Goal: Task Accomplishment & Management: Use online tool/utility

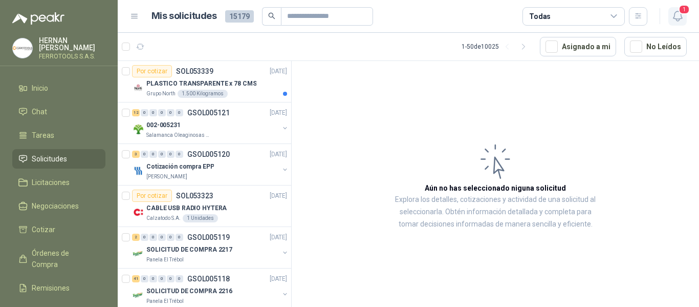
click at [677, 19] on icon "button" at bounding box center [677, 16] width 9 height 10
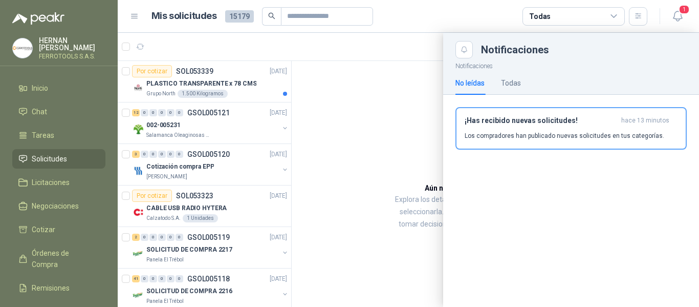
click at [321, 74] on div at bounding box center [409, 170] width 582 height 274
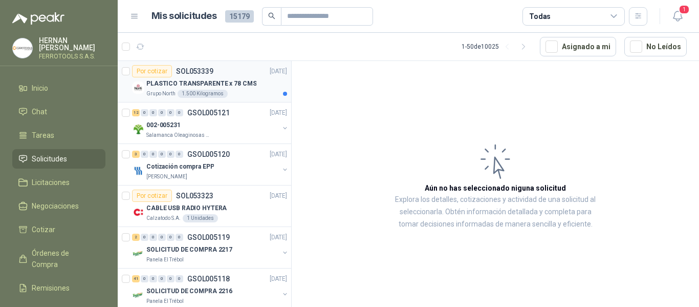
click at [201, 86] on p "PLASTICO TRANSPARENTE x 78 CMS" at bounding box center [201, 84] width 110 height 10
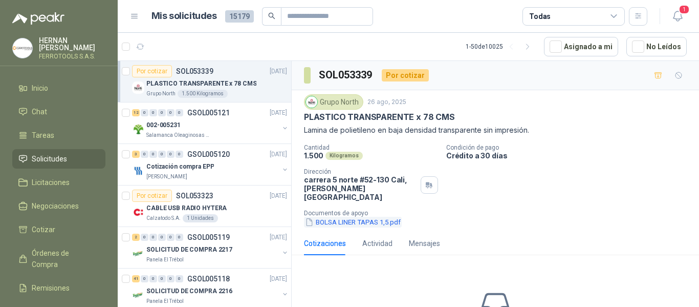
click at [376, 217] on button "BOLSA LINER TAPAS 1,5.pdf" at bounding box center [353, 222] width 98 height 11
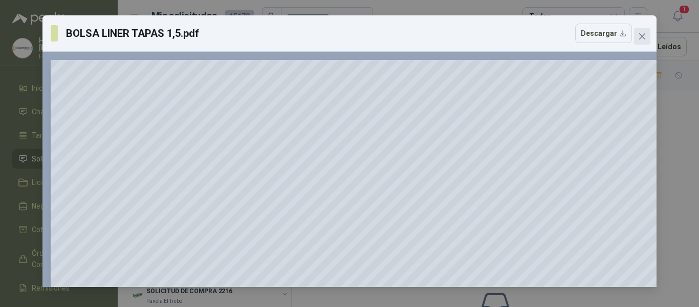
click at [644, 33] on icon "close" at bounding box center [643, 36] width 8 height 8
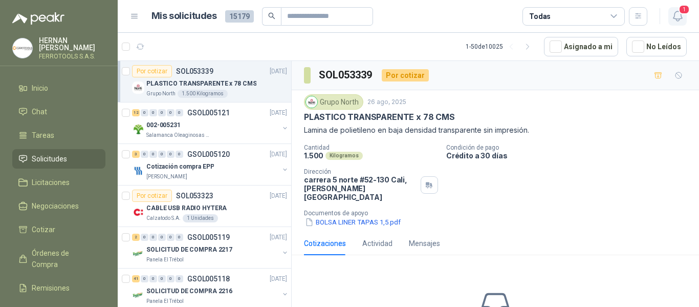
click at [681, 17] on icon "button" at bounding box center [678, 16] width 13 height 13
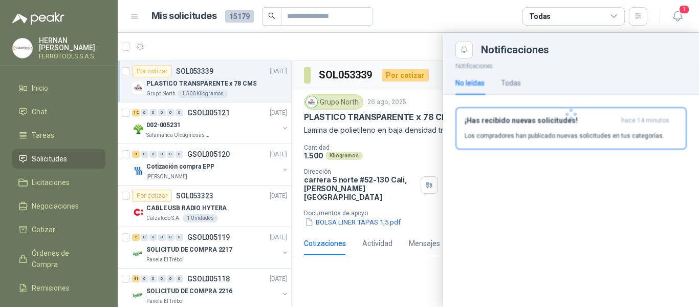
click at [570, 138] on p "Los compradores han publicado nuevas solicitudes en tus categorías." at bounding box center [565, 135] width 200 height 9
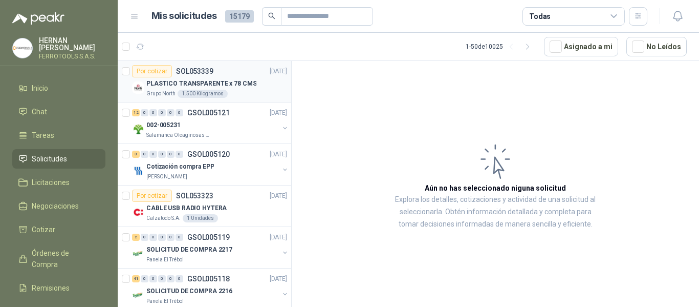
click at [253, 88] on div "PLASTICO TRANSPARENTE x 78 CMS" at bounding box center [216, 83] width 141 height 12
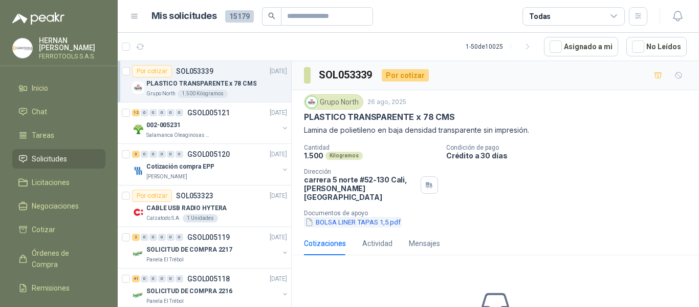
click at [362, 218] on button "BOLSA LINER TAPAS 1,5.pdf" at bounding box center [353, 222] width 98 height 11
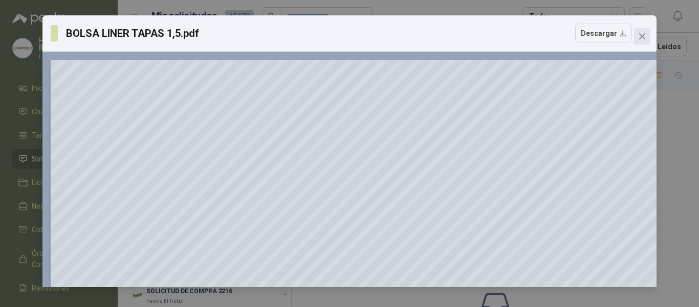
click at [642, 40] on icon "close" at bounding box center [643, 36] width 8 height 8
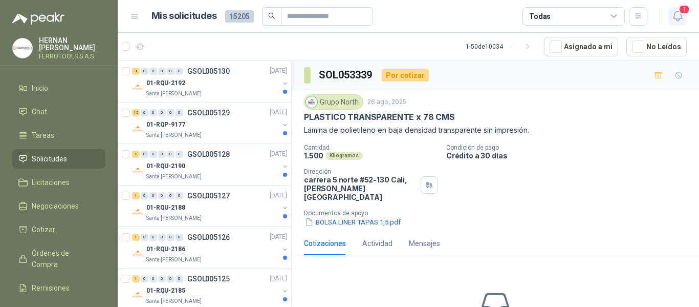
click at [684, 17] on icon "button" at bounding box center [678, 16] width 13 height 13
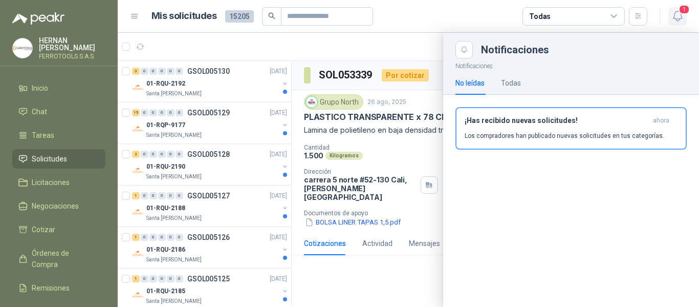
click at [676, 17] on icon "button" at bounding box center [678, 16] width 13 height 13
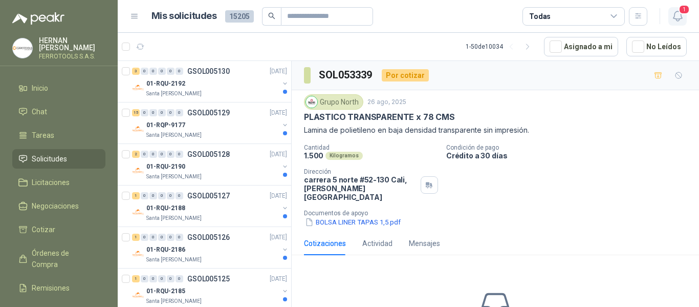
click at [676, 17] on icon "button" at bounding box center [678, 16] width 13 height 13
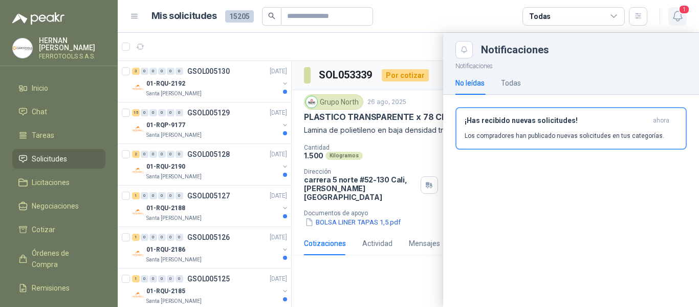
click at [676, 17] on icon "button" at bounding box center [678, 16] width 13 height 13
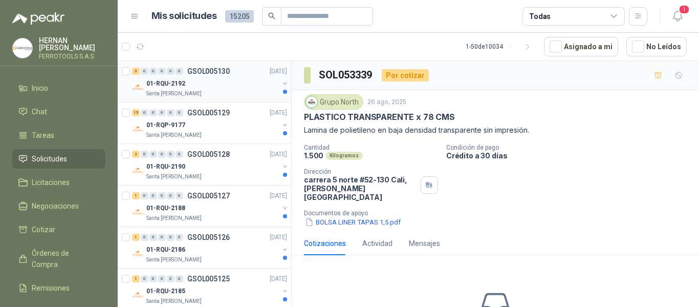
click at [203, 94] on div "Santa [PERSON_NAME]" at bounding box center [212, 94] width 133 height 8
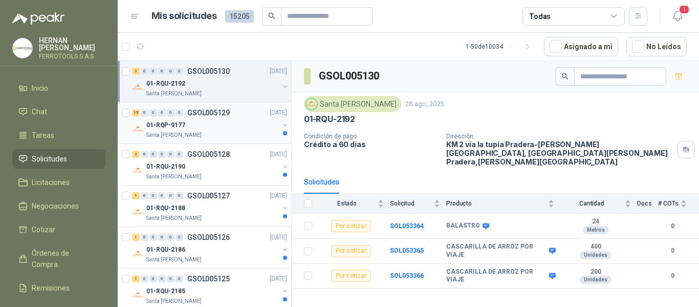
click at [202, 126] on div "01-RQP-9177" at bounding box center [212, 125] width 133 height 12
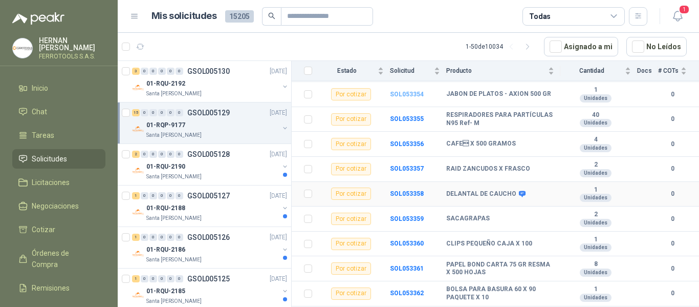
scroll to position [268, 0]
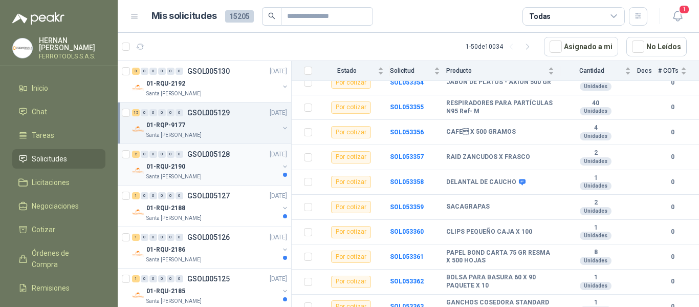
click at [256, 166] on div "01-RQU-2190" at bounding box center [212, 166] width 133 height 12
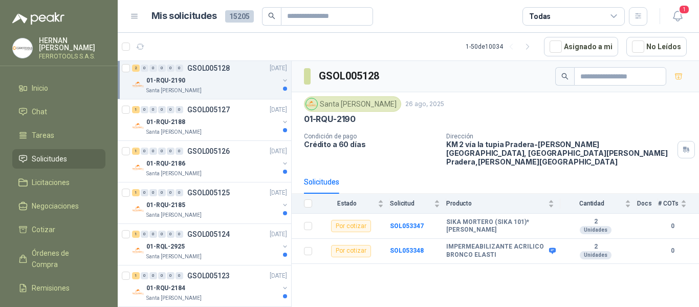
scroll to position [102, 0]
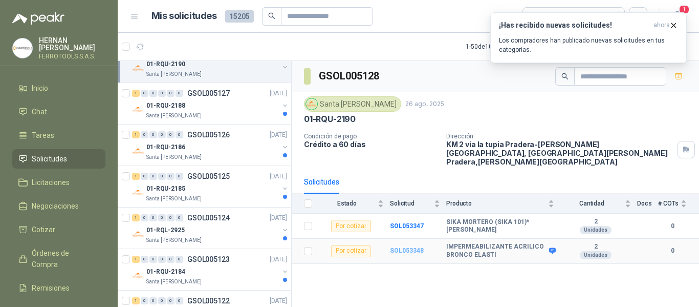
click at [400, 247] on b "SOL053348" at bounding box center [407, 250] width 34 height 7
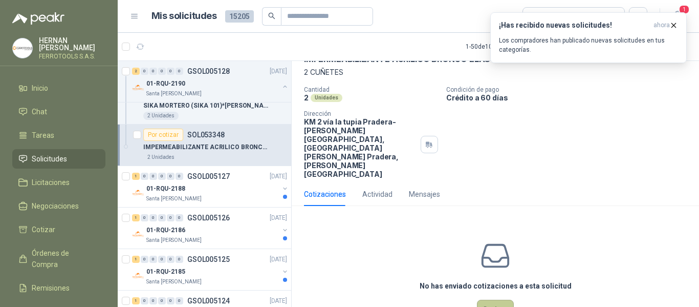
click at [489, 300] on button "Cotizar" at bounding box center [495, 309] width 37 height 19
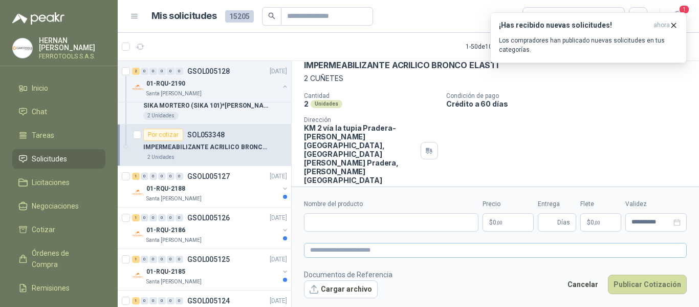
scroll to position [51, 0]
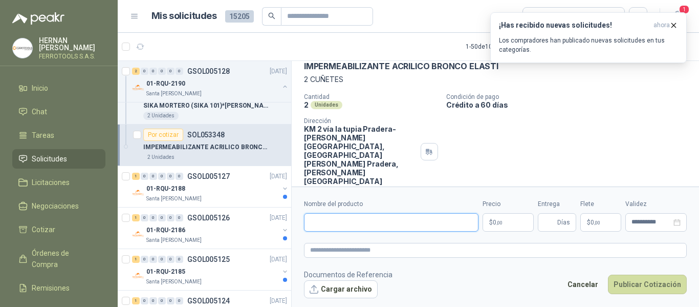
click at [399, 218] on input "Nombre del producto" at bounding box center [391, 222] width 175 height 18
paste input "**********"
type input "**********"
click at [404, 253] on textarea at bounding box center [495, 250] width 383 height 15
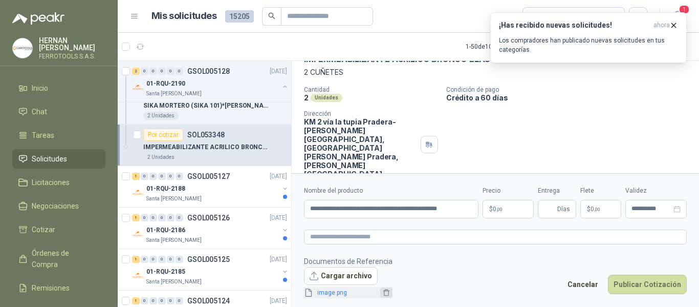
click at [383, 291] on icon "delete" at bounding box center [386, 292] width 7 height 7
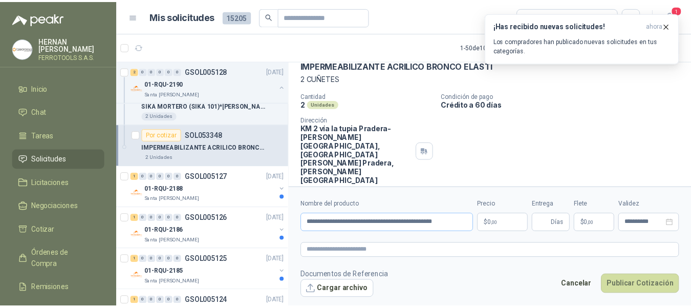
scroll to position [51, 0]
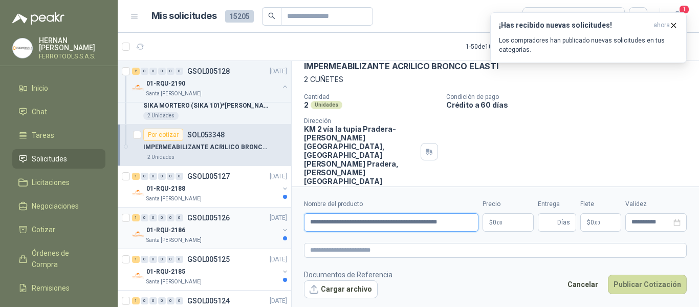
drag, startPoint x: 429, startPoint y: 222, endPoint x: 198, endPoint y: 216, distance: 231.6
click at [198, 216] on div "3 0 0 0 0 0 GSOL005130 26/08/25 01-RQU-2192 Santa Anita Napoles 15 0 0 0 0 0 GS…" at bounding box center [409, 185] width 582 height 250
click at [351, 253] on textarea at bounding box center [495, 250] width 383 height 15
paste textarea "**********"
type textarea "**********"
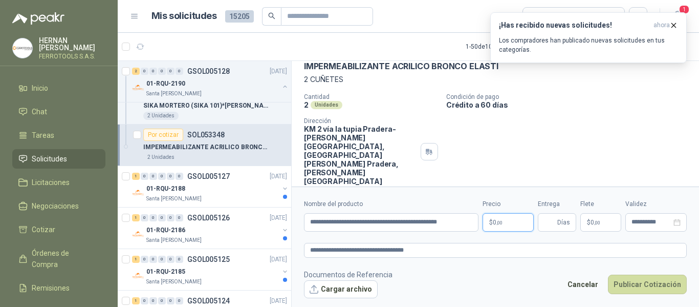
click at [510, 227] on body "HERNAN RUALES FERROTOOLS S.A.S. Inicio Chat Tareas Solicitudes Licitaciones Neg…" at bounding box center [349, 153] width 699 height 307
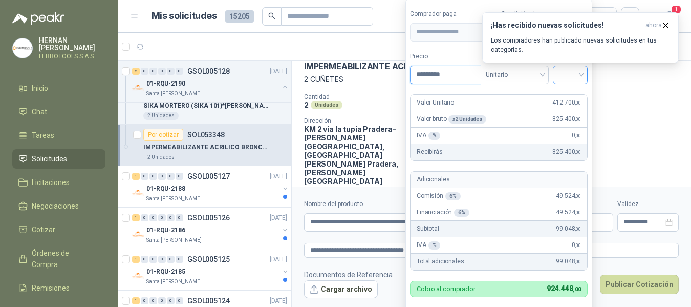
type input "*********"
click at [579, 78] on input "search" at bounding box center [570, 73] width 23 height 15
click at [574, 97] on div "19%" at bounding box center [572, 95] width 19 height 11
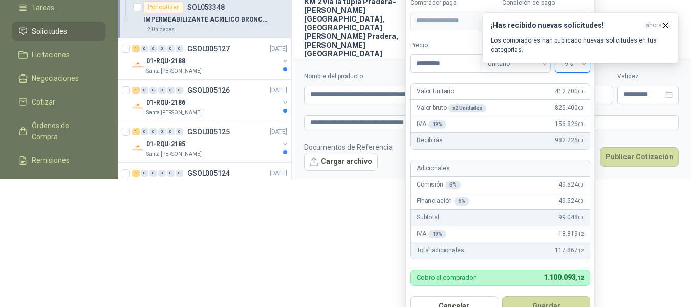
scroll to position [131, 0]
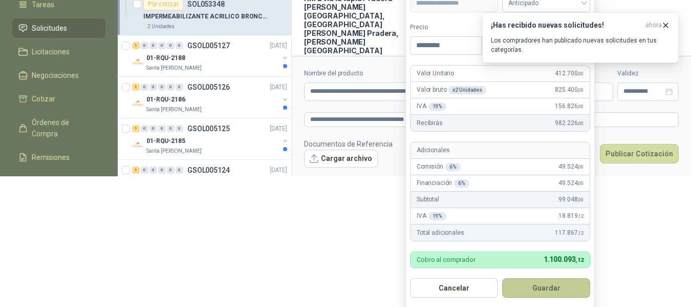
click at [547, 282] on button "Guardar" at bounding box center [546, 287] width 88 height 19
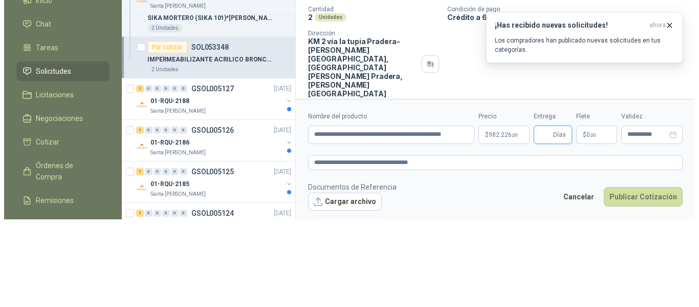
scroll to position [0, 0]
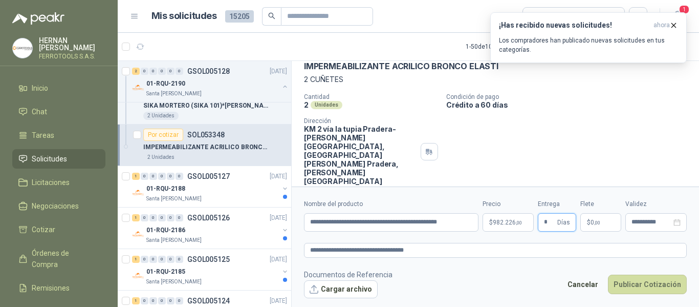
type input "*"
click at [495, 275] on footer "Documentos de Referencia Cargar archivo Cancelar Publicar Cotización" at bounding box center [495, 284] width 383 height 30
click at [647, 285] on button "Publicar Cotización" at bounding box center [647, 283] width 79 height 19
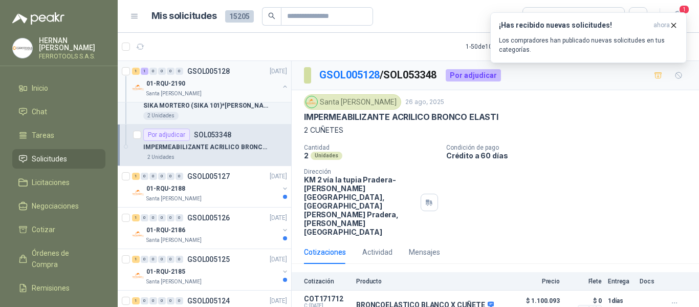
click at [218, 90] on div "Santa [PERSON_NAME]" at bounding box center [212, 94] width 133 height 8
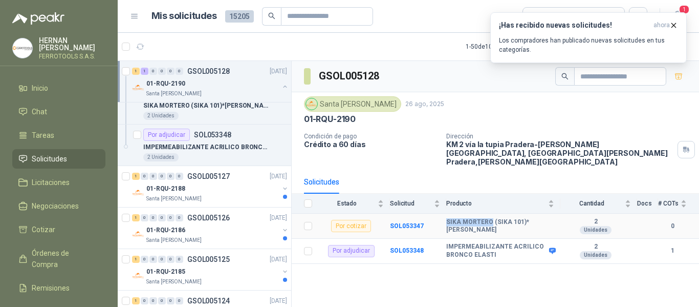
drag, startPoint x: 447, startPoint y: 215, endPoint x: 491, endPoint y: 215, distance: 44.6
click at [491, 218] on b "SIKA MORTERO (SIKA 101)*BULTO" at bounding box center [501, 226] width 108 height 16
click at [408, 222] on b "SOL053347" at bounding box center [407, 225] width 34 height 7
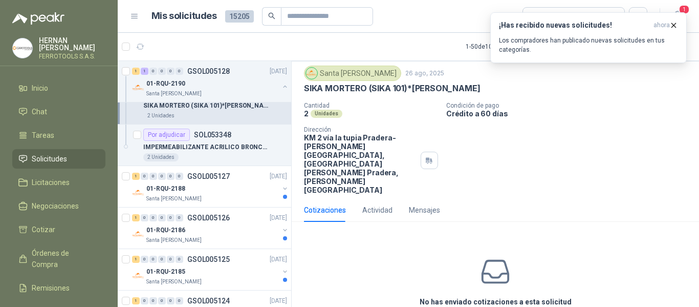
scroll to position [45, 0]
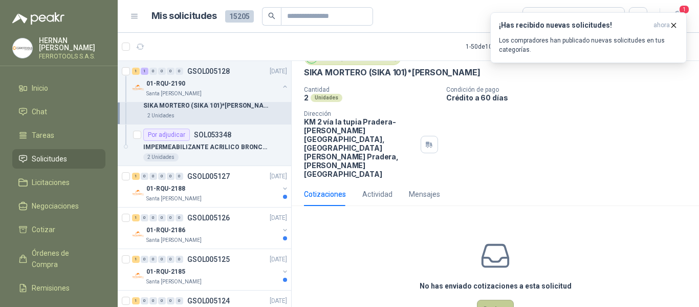
click at [479, 300] on button "Cotizar" at bounding box center [495, 309] width 37 height 19
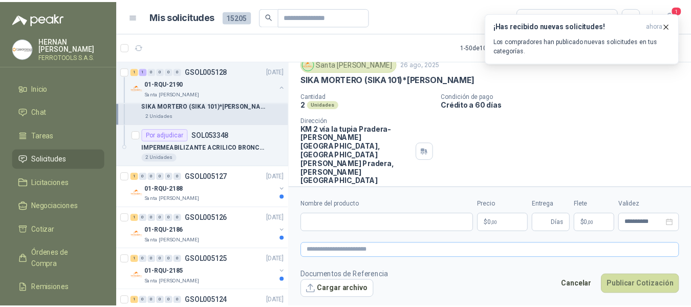
scroll to position [37, 0]
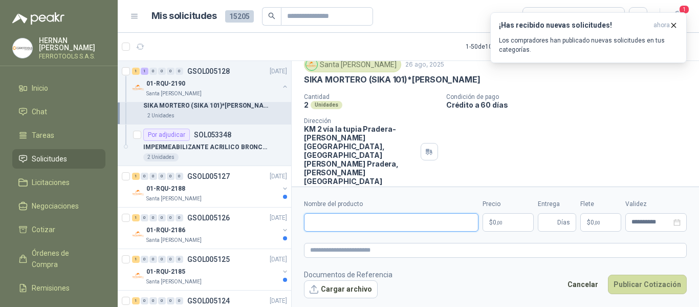
click at [375, 222] on input "Nombre del producto" at bounding box center [391, 222] width 175 height 18
paste input "**********"
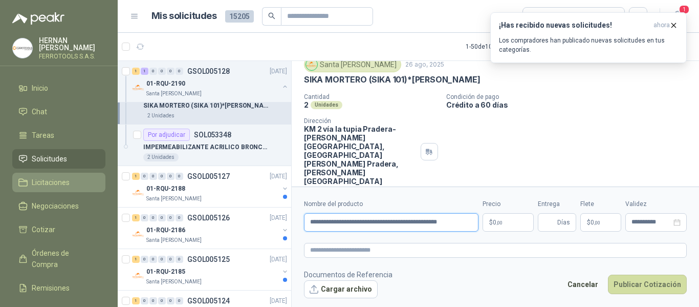
drag, startPoint x: 438, startPoint y: 224, endPoint x: 80, endPoint y: 181, distance: 361.0
click at [80, 181] on div "HERNAN RUALES FERROTOOLS S.A.S. Inicio Chat Tareas Solicitudes Licitaciones Neg…" at bounding box center [349, 153] width 699 height 307
type input "**********"
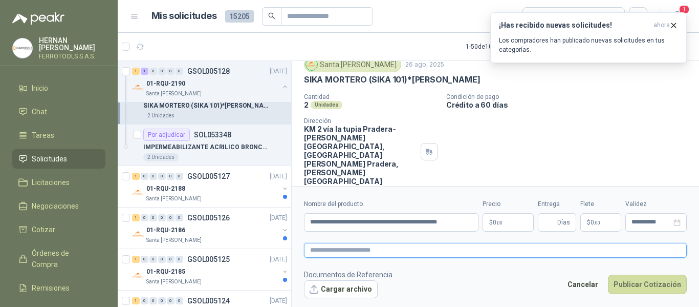
click at [340, 252] on textarea at bounding box center [495, 250] width 383 height 15
paste textarea "**********"
type textarea "**********"
click at [502, 222] on body "HERNAN RUALES FERROTOOLS S.A.S. Inicio Chat Tareas Solicitudes Licitaciones Neg…" at bounding box center [349, 153] width 699 height 307
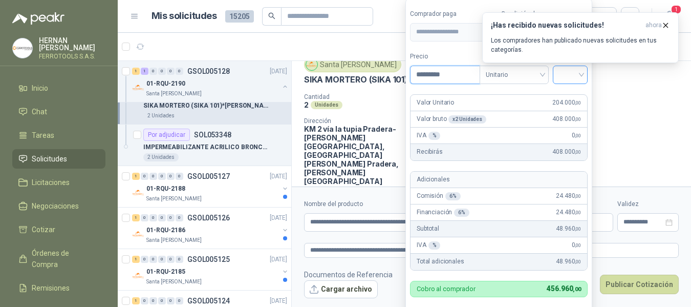
type input "*********"
click at [582, 74] on input "search" at bounding box center [570, 73] width 23 height 15
click at [575, 89] on div "19%" at bounding box center [572, 96] width 31 height 16
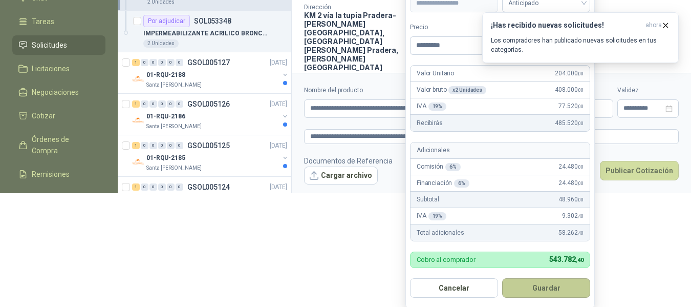
click at [547, 289] on button "Guardar" at bounding box center [546, 287] width 88 height 19
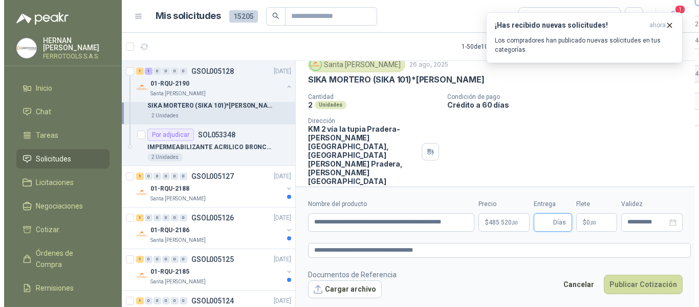
scroll to position [0, 0]
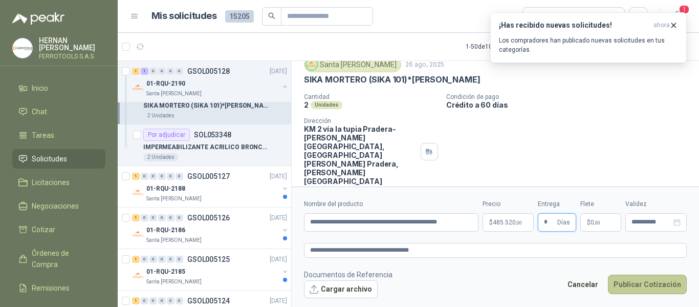
type input "*"
click at [639, 285] on button "Publicar Cotización" at bounding box center [647, 283] width 79 height 19
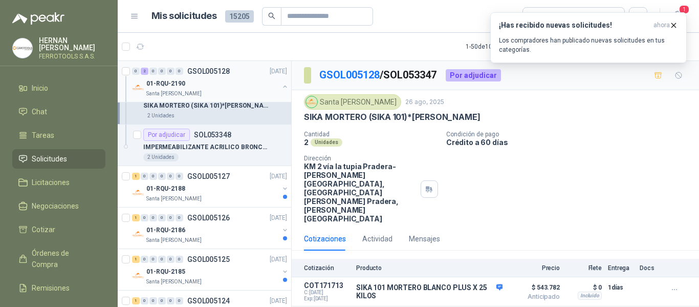
click at [281, 83] on div at bounding box center [285, 87] width 8 height 10
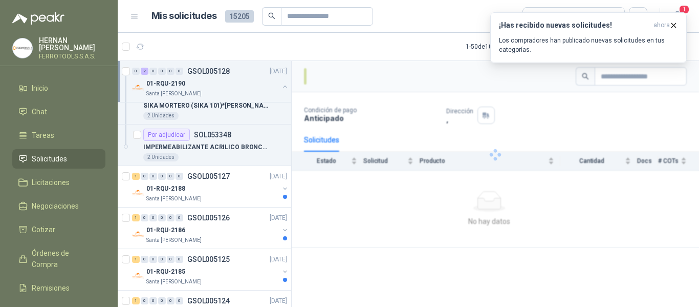
click at [282, 90] on icon "button" at bounding box center [285, 86] width 7 height 7
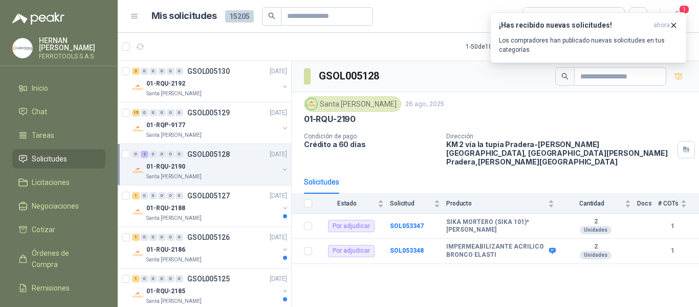
click at [236, 165] on div "01-RQU-2190" at bounding box center [212, 166] width 133 height 12
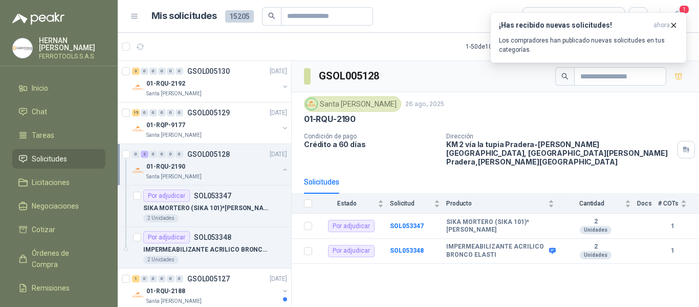
click at [281, 172] on button "button" at bounding box center [285, 169] width 8 height 8
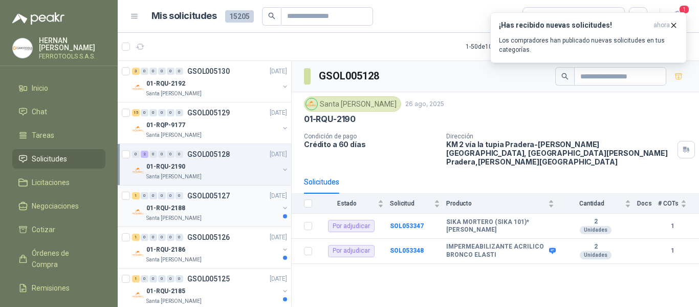
click at [242, 204] on div "01-RQU-2188" at bounding box center [212, 208] width 133 height 12
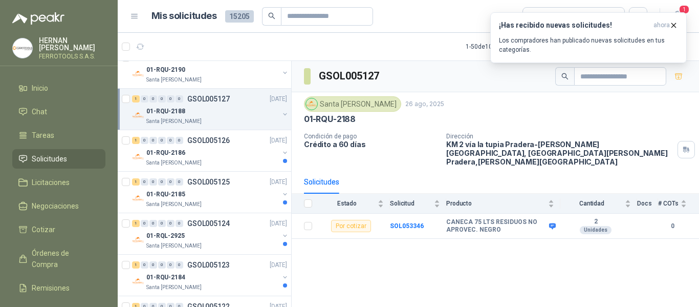
scroll to position [102, 0]
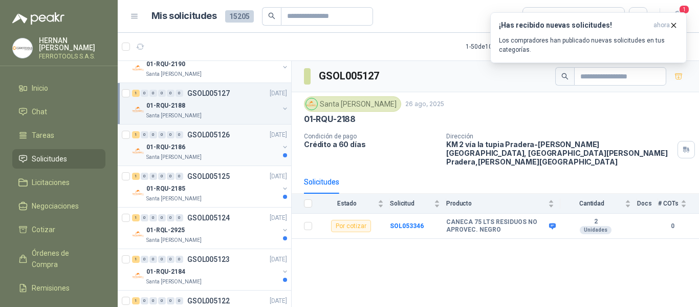
click at [233, 154] on div "Santa [PERSON_NAME]" at bounding box center [212, 157] width 133 height 8
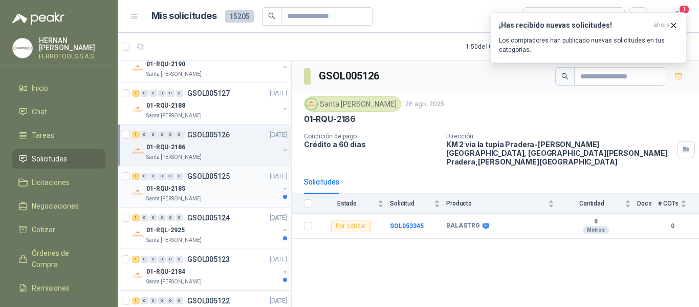
click at [223, 186] on div "01-RQU-2185" at bounding box center [212, 188] width 133 height 12
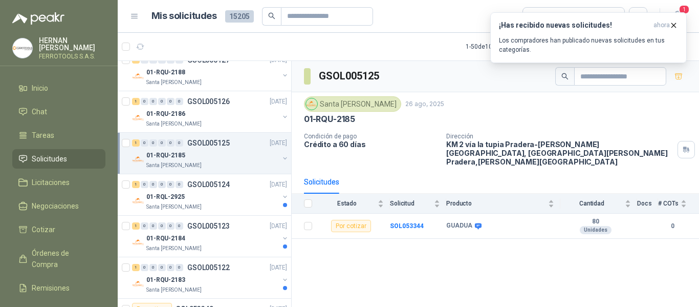
scroll to position [154, 0]
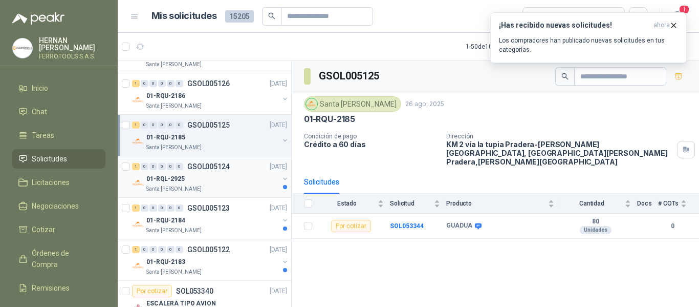
click at [223, 186] on div "Santa [PERSON_NAME]" at bounding box center [212, 189] width 133 height 8
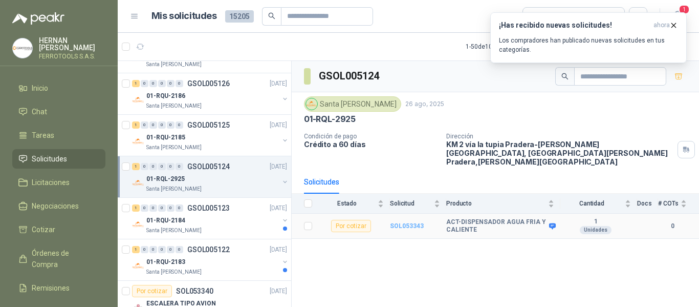
click at [406, 222] on b "SOL053343" at bounding box center [407, 225] width 34 height 7
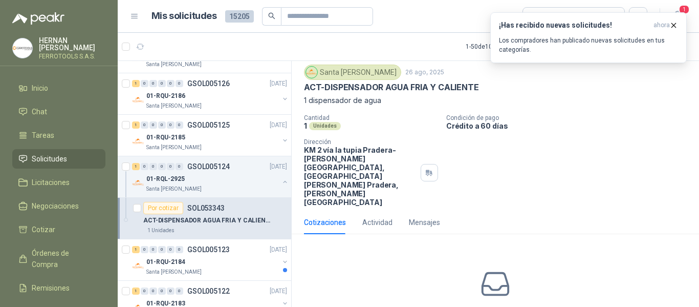
scroll to position [58, 0]
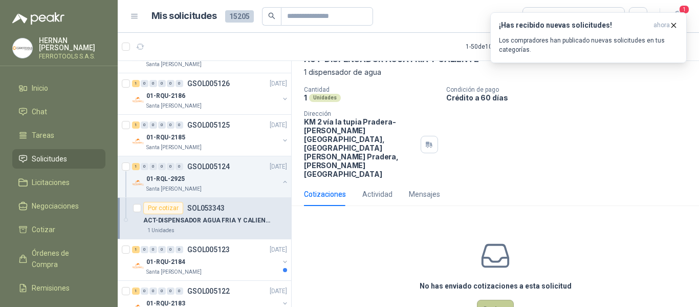
click at [489, 300] on button "Cotizar" at bounding box center [495, 309] width 37 height 19
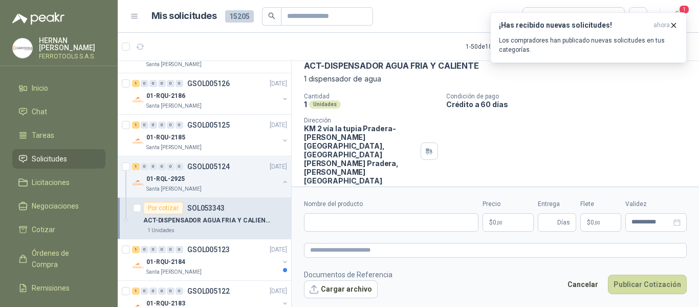
scroll to position [51, 0]
click at [421, 223] on input "Nombre del producto" at bounding box center [391, 222] width 175 height 18
paste input "**********"
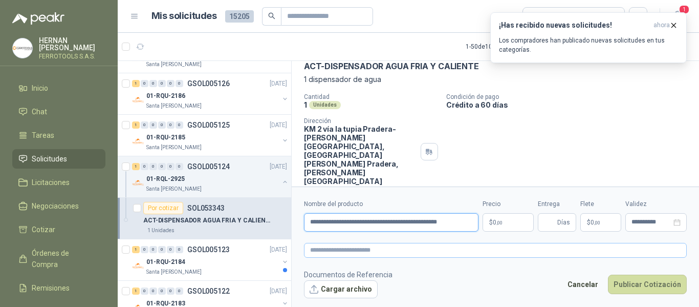
type input "**********"
click at [348, 248] on textarea at bounding box center [495, 250] width 383 height 15
paste textarea "**********"
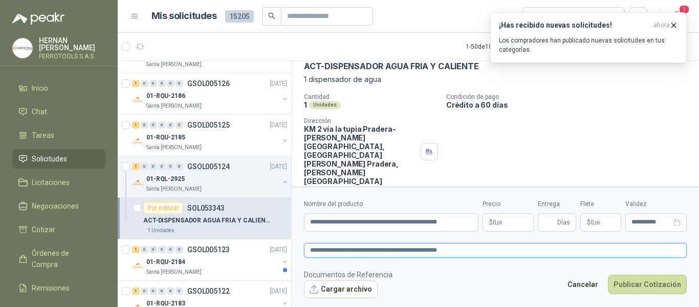
click at [479, 253] on textarea "**********" at bounding box center [495, 250] width 383 height 15
type textarea "**********"
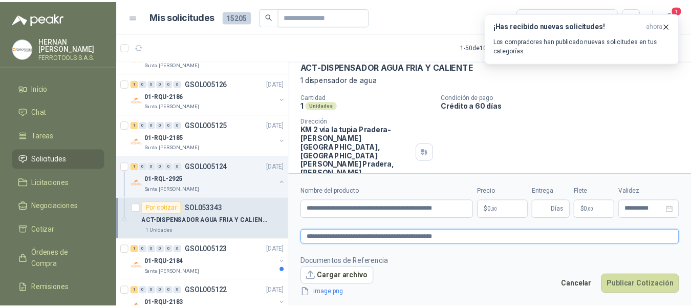
scroll to position [58, 0]
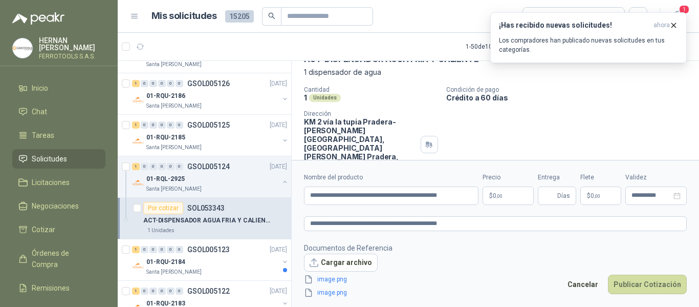
click at [493, 194] on span "0 ,00" at bounding box center [498, 196] width 10 height 6
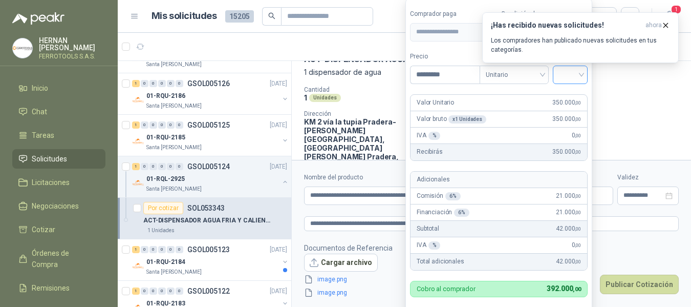
type input "*********"
click at [577, 72] on input "search" at bounding box center [570, 73] width 23 height 15
click at [582, 96] on div "19%" at bounding box center [572, 96] width 31 height 16
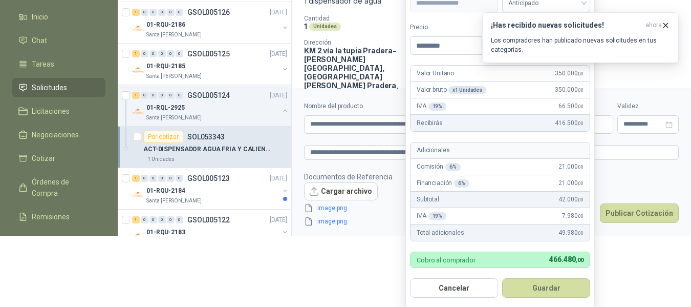
click at [549, 294] on button "Guardar" at bounding box center [546, 287] width 88 height 19
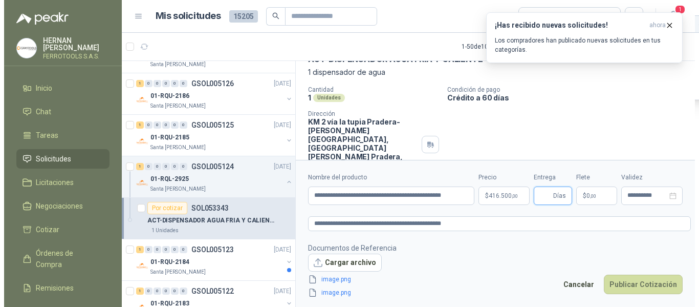
scroll to position [0, 0]
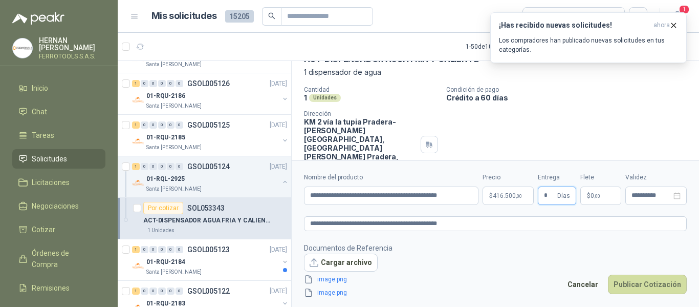
type input "*"
click at [543, 256] on footer "Documentos de Referencia Cargar archivo image.png image.png Cancelar Publicar C…" at bounding box center [495, 270] width 383 height 56
click at [647, 281] on button "Publicar Cotización" at bounding box center [647, 283] width 79 height 19
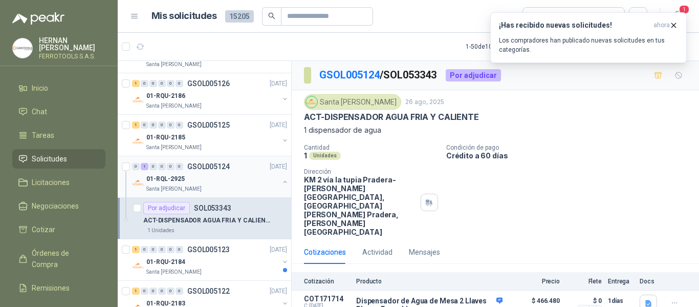
click at [281, 181] on button "button" at bounding box center [285, 182] width 8 height 8
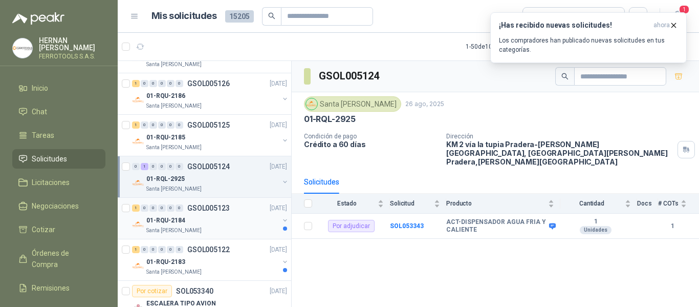
click at [243, 208] on div "1 0 0 0 0 0 GSOL005123 26/08/25" at bounding box center [210, 208] width 157 height 12
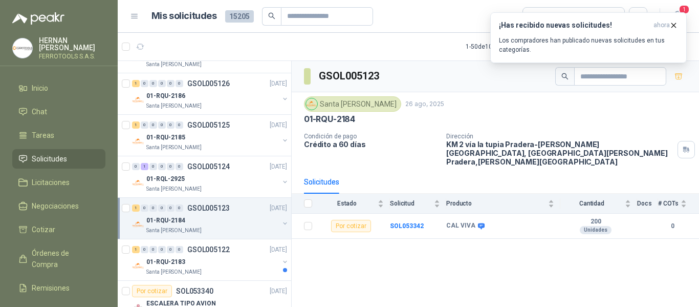
scroll to position [205, 0]
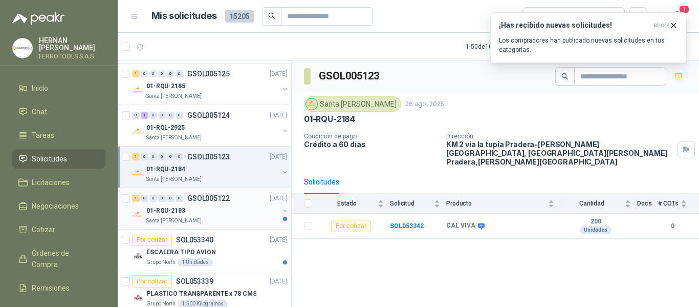
click at [245, 211] on div "01-RQU-2183" at bounding box center [212, 210] width 133 height 12
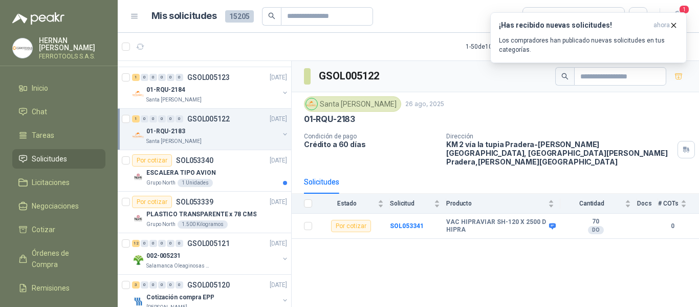
scroll to position [307, 0]
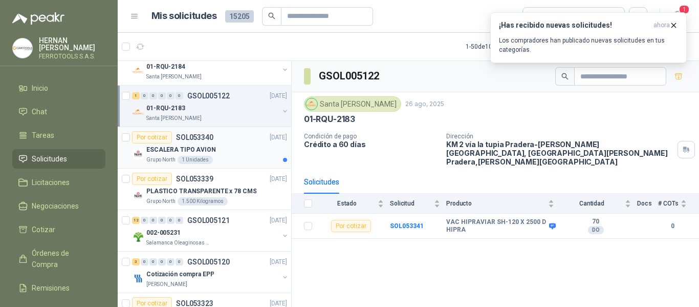
click at [240, 152] on div "ESCALERA TIPO AVION" at bounding box center [216, 149] width 141 height 12
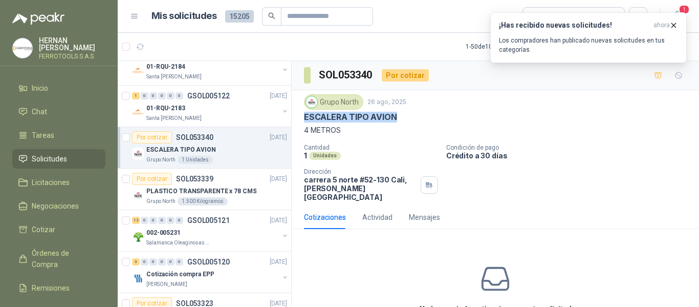
drag, startPoint x: 303, startPoint y: 118, endPoint x: 397, endPoint y: 118, distance: 94.2
click at [397, 118] on div "Grupo North 26 ago, 2025 ESCALERA TIPO AVION 4 METROS Cantidad 1 Unidades Condi…" at bounding box center [496, 147] width 408 height 115
copy p "ESCALERA TIPO AVION"
click at [584, 45] on p "Los compradores han publicado nuevas solicitudes en tus categorías." at bounding box center [588, 45] width 179 height 18
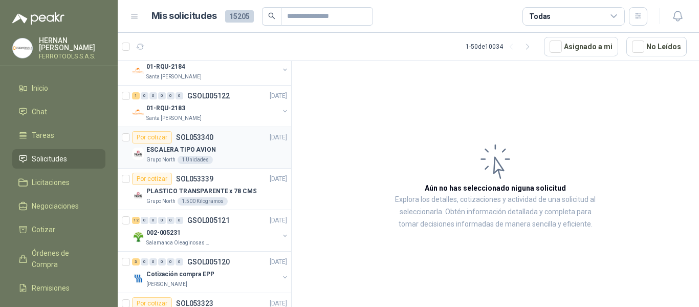
click at [229, 156] on div "Grupo North 1 Unidades" at bounding box center [216, 160] width 141 height 8
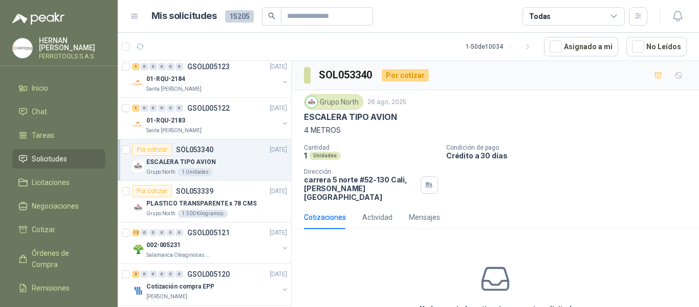
scroll to position [256, 0]
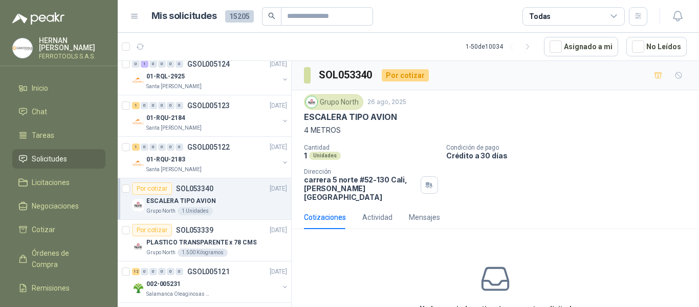
click at [216, 204] on div "ESCALERA TIPO AVION" at bounding box center [216, 201] width 141 height 12
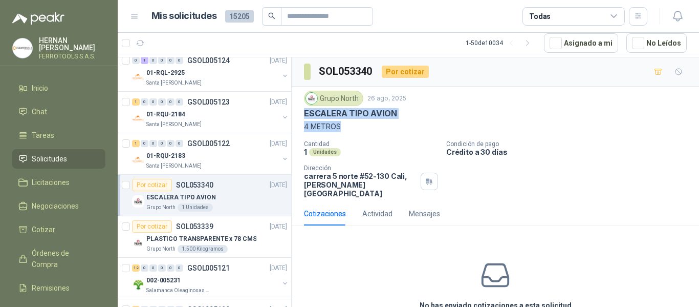
drag, startPoint x: 344, startPoint y: 126, endPoint x: 306, endPoint y: 117, distance: 39.1
click at [306, 117] on div "Grupo North 26 ago, 2025 ESCALERA TIPO AVION 4 METROS" at bounding box center [495, 111] width 383 height 41
copy div "ESCALERA TIPO AVION 4 METROS"
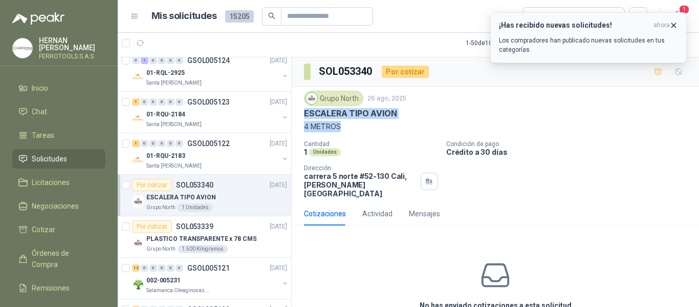
click at [587, 47] on p "Los compradores han publicado nuevas solicitudes en tus categorías." at bounding box center [588, 45] width 179 height 18
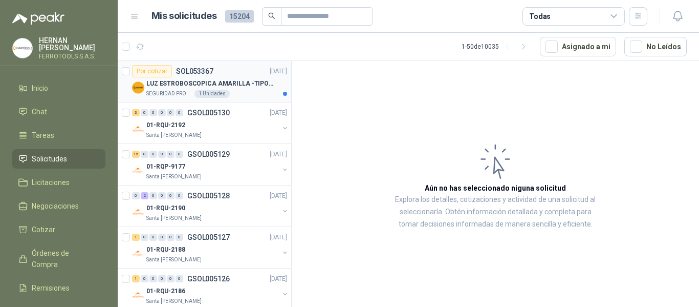
click at [245, 84] on p "LUZ ESTROBOSCOPICA AMARILLA -TIPO BALA" at bounding box center [210, 84] width 128 height 10
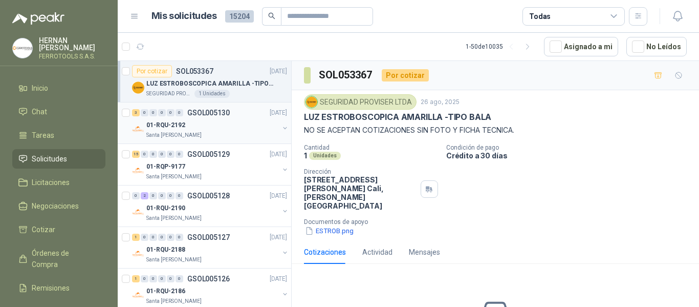
click at [199, 124] on div "01-RQU-2192" at bounding box center [212, 125] width 133 height 12
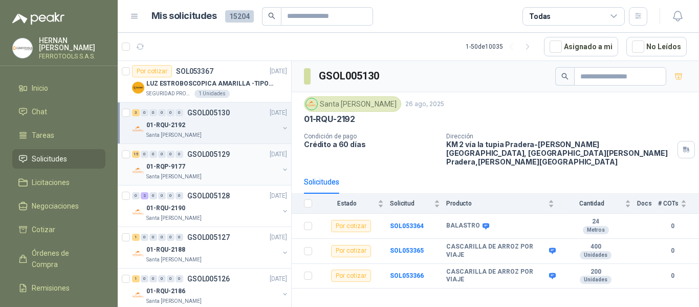
click at [214, 160] on div "15 0 0 0 0 0 GSOL005129 26/08/25" at bounding box center [210, 154] width 157 height 12
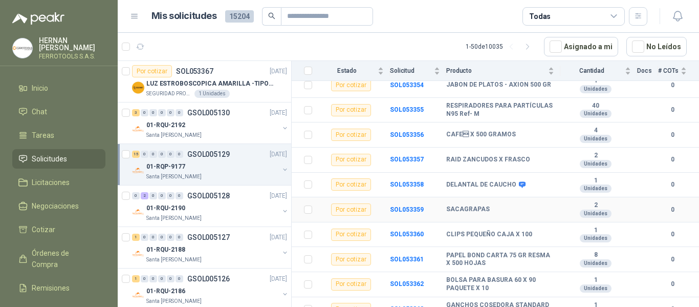
scroll to position [268, 0]
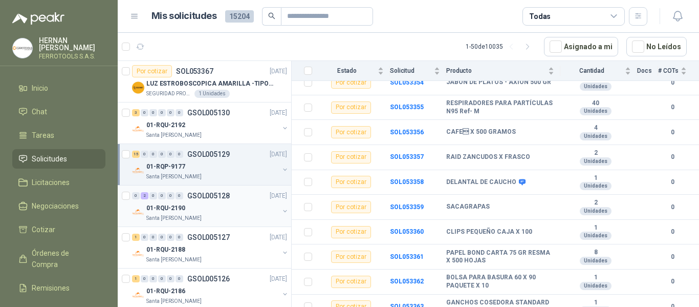
click at [218, 204] on div "01-RQU-2190" at bounding box center [212, 208] width 133 height 12
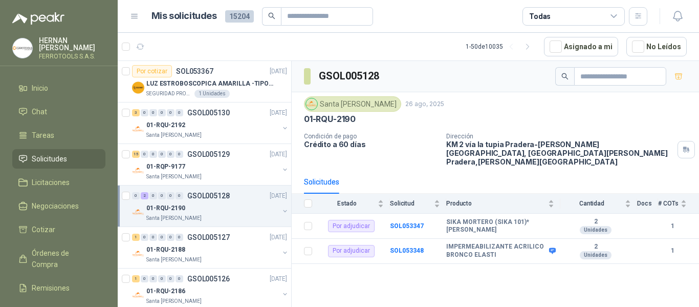
scroll to position [51, 0]
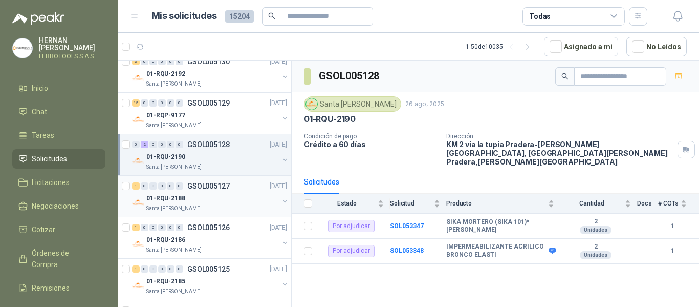
click at [217, 201] on div "01-RQU-2188" at bounding box center [212, 198] width 133 height 12
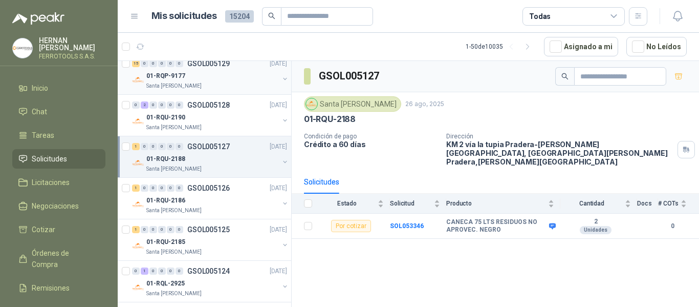
scroll to position [102, 0]
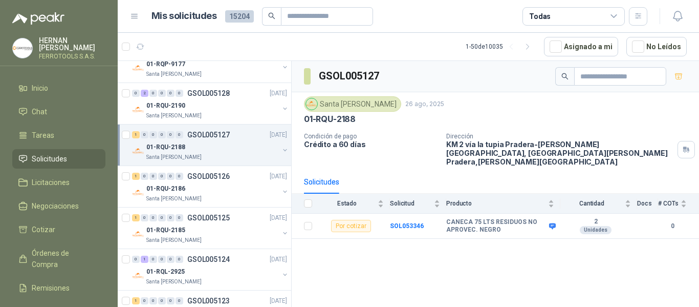
click at [225, 151] on div "01-RQU-2188" at bounding box center [212, 147] width 133 height 12
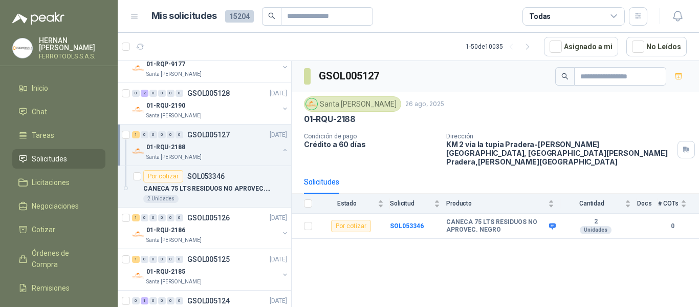
click at [281, 149] on button "button" at bounding box center [285, 150] width 8 height 8
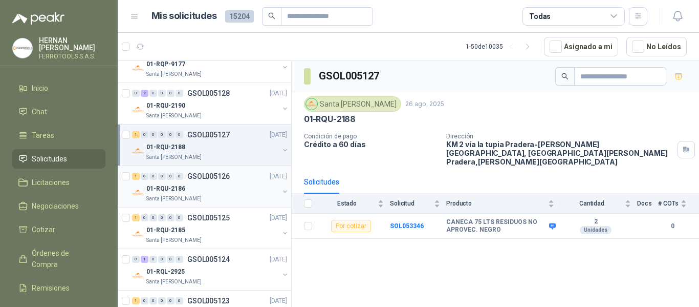
click at [244, 196] on div "Santa [PERSON_NAME]" at bounding box center [212, 199] width 133 height 8
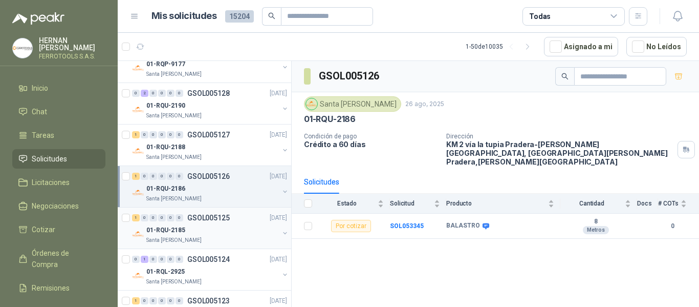
click at [196, 235] on div "01-RQU-2185" at bounding box center [212, 230] width 133 height 12
click at [220, 192] on div "01-RQU-2186" at bounding box center [212, 188] width 133 height 12
click at [218, 236] on div "01-RQU-2185" at bounding box center [212, 230] width 133 height 12
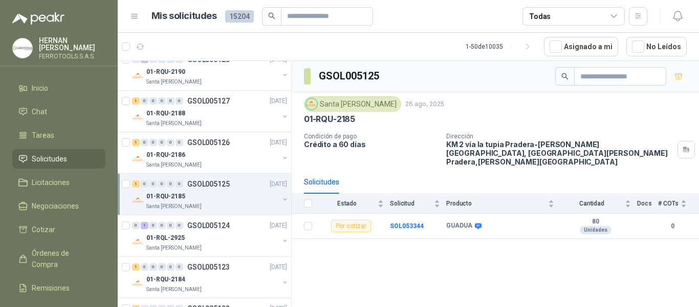
scroll to position [154, 0]
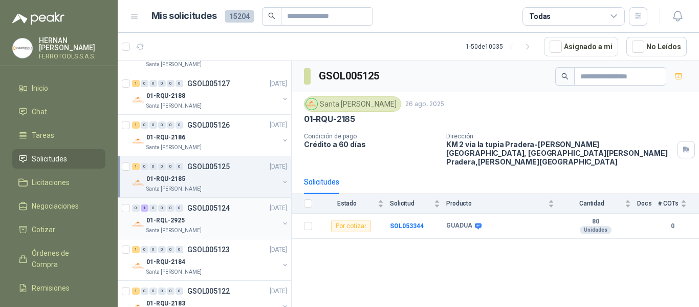
click at [237, 222] on div "01-RQL-2925" at bounding box center [212, 220] width 133 height 12
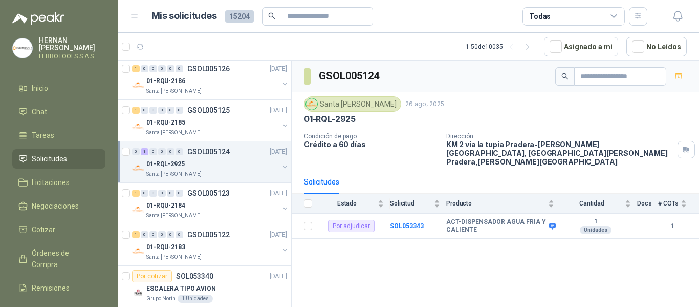
scroll to position [256, 0]
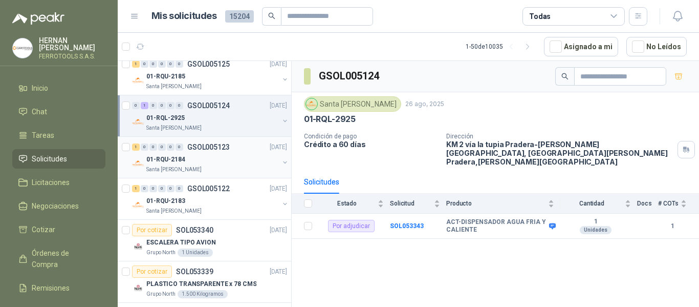
click at [209, 169] on div "Santa [PERSON_NAME]" at bounding box center [212, 169] width 133 height 8
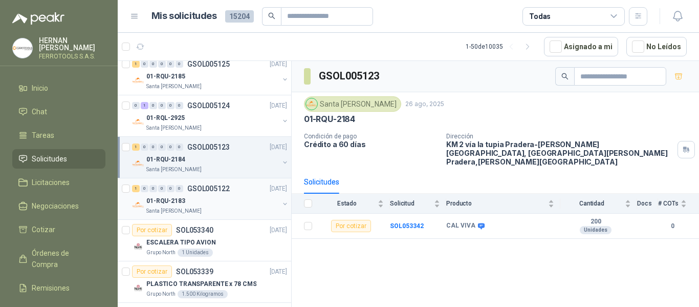
click at [203, 203] on div "01-RQU-2183" at bounding box center [212, 201] width 133 height 12
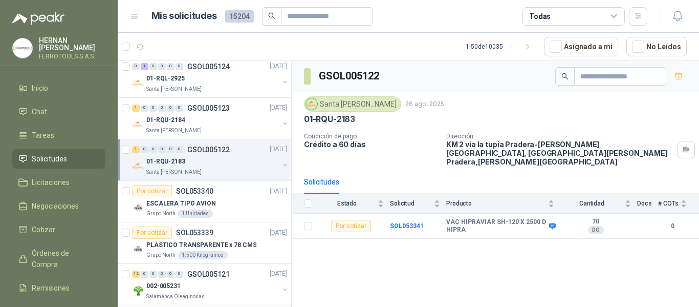
scroll to position [307, 0]
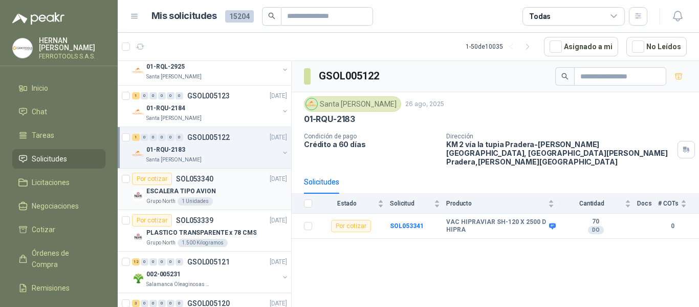
click at [221, 190] on div "ESCALERA TIPO AVION" at bounding box center [216, 191] width 141 height 12
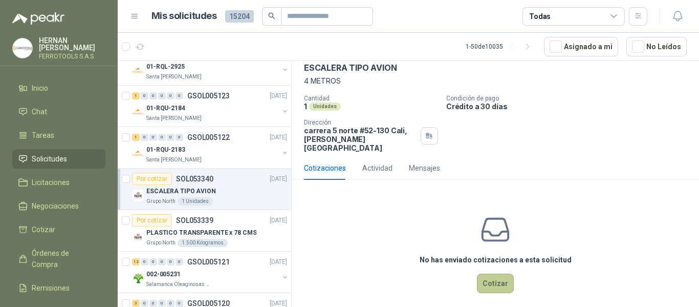
click at [496, 277] on button "Cotizar" at bounding box center [495, 282] width 37 height 19
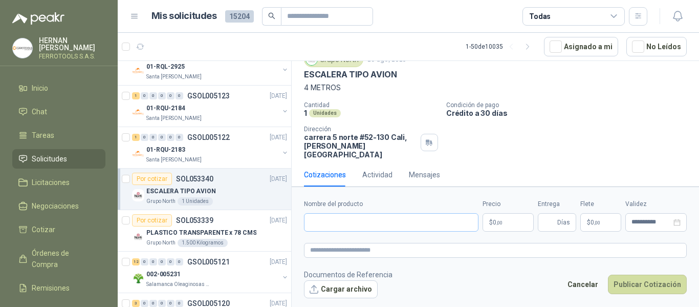
scroll to position [42, 0]
click at [368, 220] on input "Nombre del producto" at bounding box center [391, 222] width 175 height 18
paste input "**********"
type input "**********"
click at [377, 246] on textarea at bounding box center [495, 250] width 383 height 15
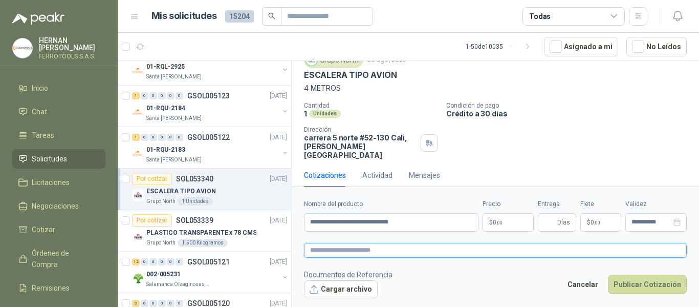
paste textarea "**********"
type textarea "**********"
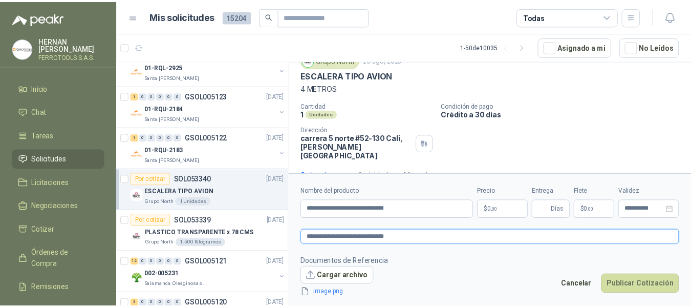
scroll to position [49, 0]
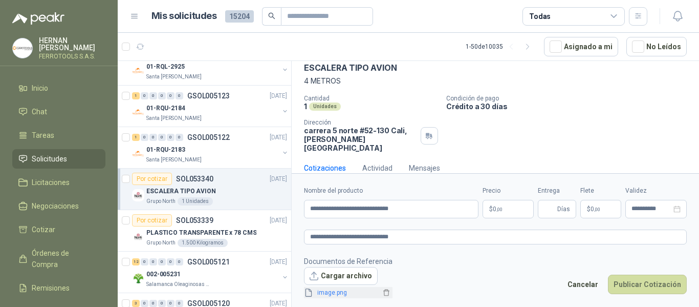
click at [328, 294] on link "image.png" at bounding box center [347, 293] width 68 height 10
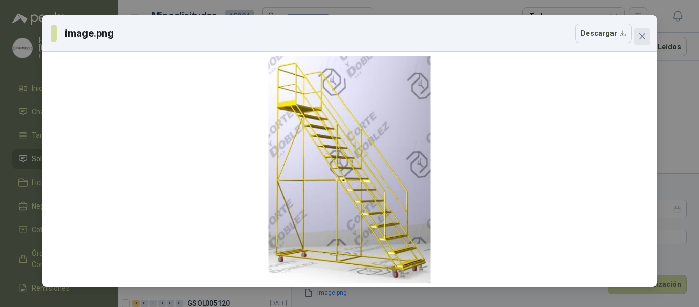
click at [644, 37] on icon "close" at bounding box center [643, 36] width 6 height 6
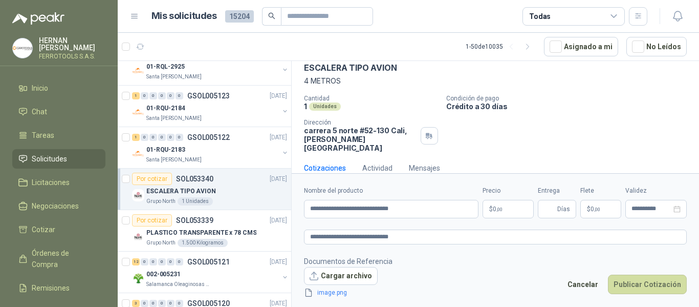
click at [495, 206] on body "[PERSON_NAME] FERROTOOLS S.A.S. Inicio Chat Tareas Solicitudes Licitaciones Neg…" at bounding box center [349, 153] width 699 height 307
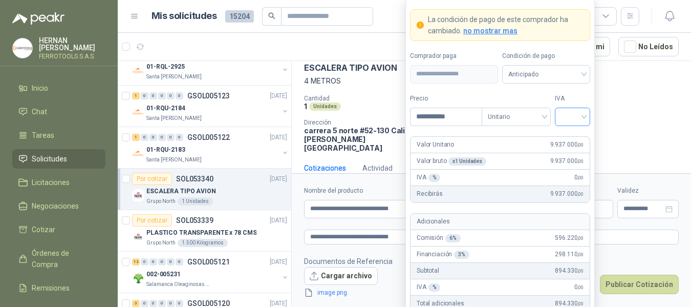
type input "**********"
click at [571, 116] on input "search" at bounding box center [572, 115] width 23 height 15
click at [571, 135] on div "19%" at bounding box center [572, 137] width 19 height 11
click at [524, 94] on label "Tipo" at bounding box center [514, 99] width 69 height 10
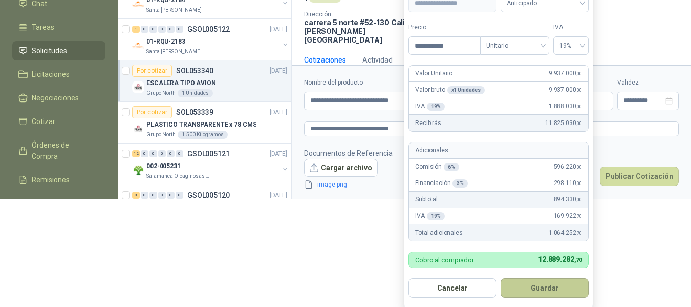
click at [551, 290] on button "Guardar" at bounding box center [545, 287] width 88 height 19
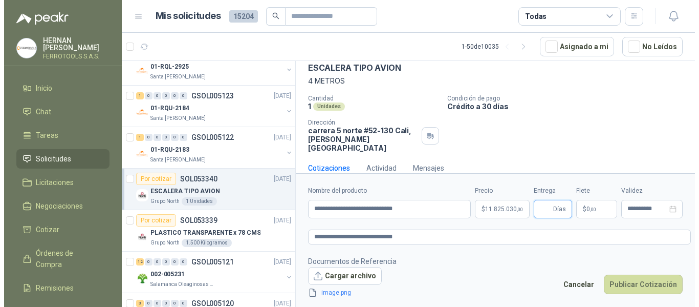
scroll to position [0, 0]
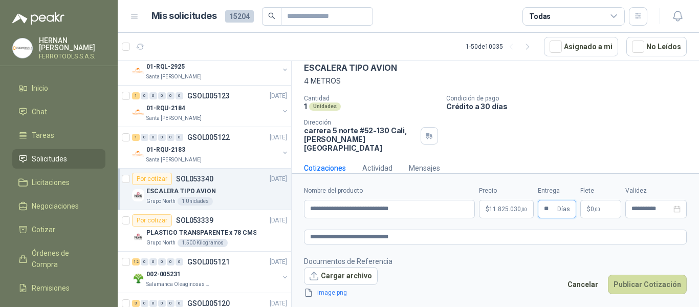
type input "**"
click at [510, 266] on footer "Documentos de Referencia Cargar archivo image.png Cancelar Publicar Cotización" at bounding box center [495, 277] width 383 height 43
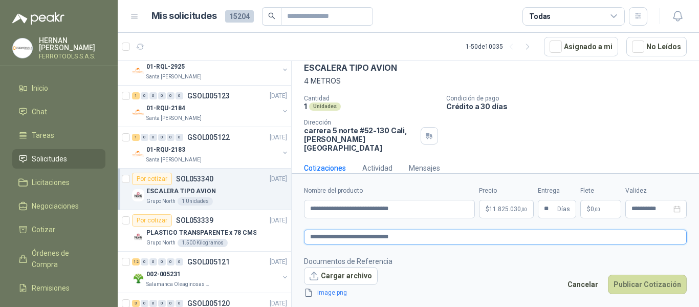
click at [431, 240] on textarea "**********" at bounding box center [495, 236] width 383 height 15
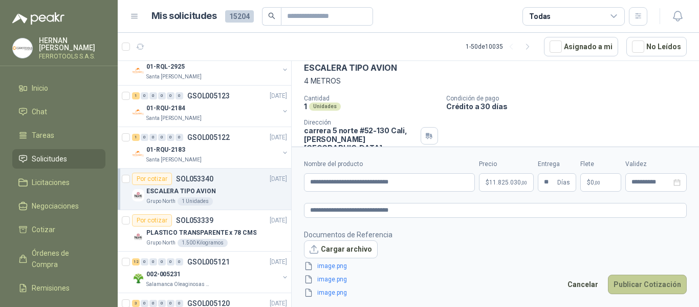
click at [644, 286] on button "Publicar Cotización" at bounding box center [647, 283] width 79 height 19
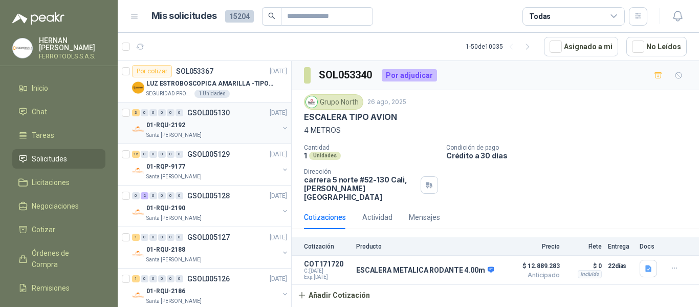
click at [190, 130] on div "01-RQU-2192" at bounding box center [212, 125] width 133 height 12
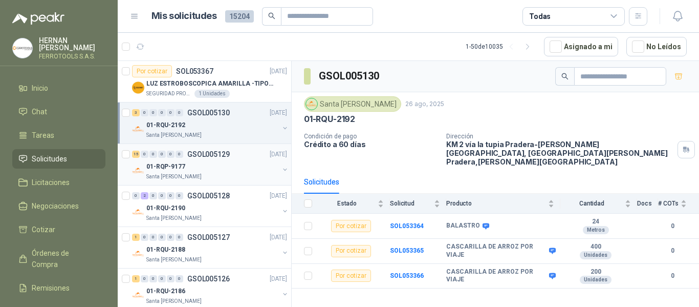
click at [171, 166] on p "01-RQP-9177" at bounding box center [165, 167] width 39 height 10
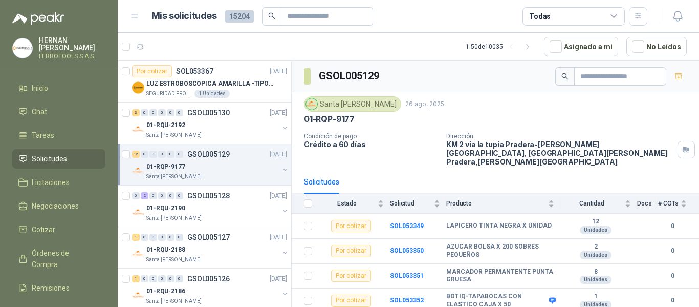
click at [423, 50] on article "1 - 50 de 10035 Asignado a mi No Leídos" at bounding box center [409, 47] width 582 height 28
click at [228, 46] on article "1 - 50 de 10033 Asignado a mi No Leídos" at bounding box center [409, 47] width 582 height 28
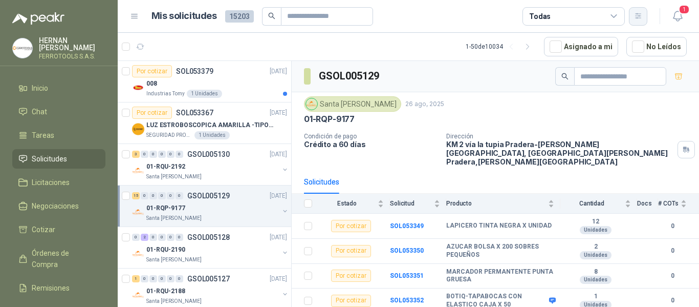
click at [635, 11] on button "button" at bounding box center [638, 16] width 18 height 18
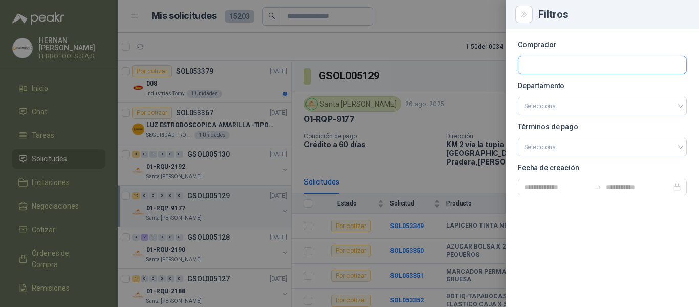
click at [567, 70] on input "text" at bounding box center [603, 64] width 168 height 17
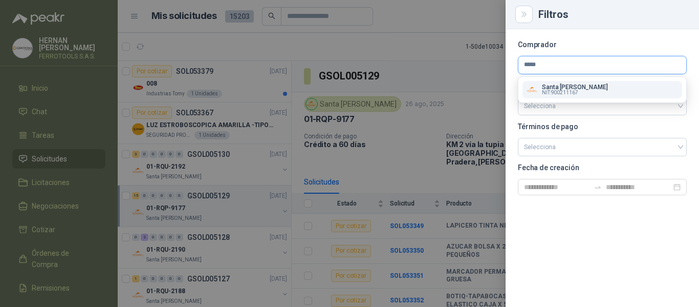
type input "*****"
click at [570, 87] on p "Santa [PERSON_NAME]" at bounding box center [575, 87] width 66 height 6
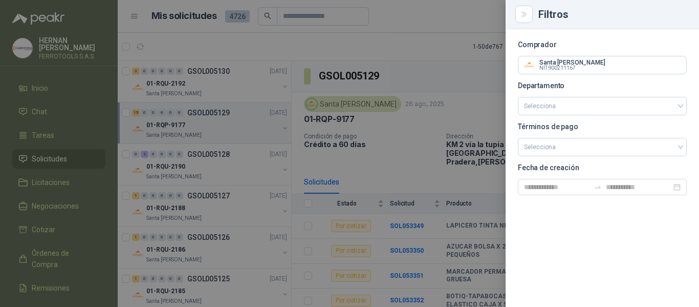
click at [397, 135] on div at bounding box center [349, 153] width 699 height 307
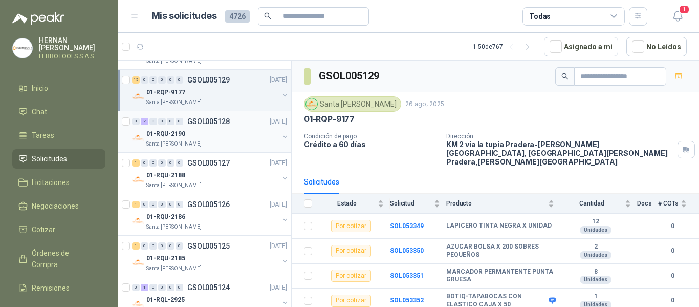
scroll to position [51, 0]
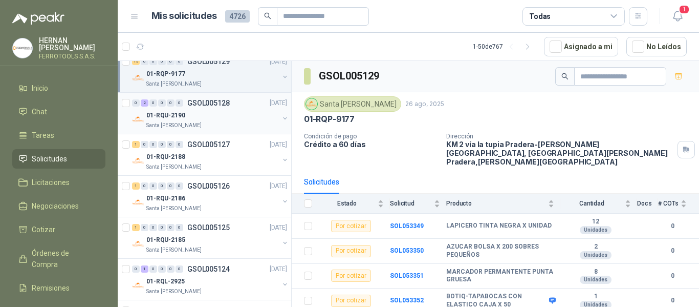
click at [225, 121] on div "Santa [PERSON_NAME]" at bounding box center [212, 125] width 133 height 8
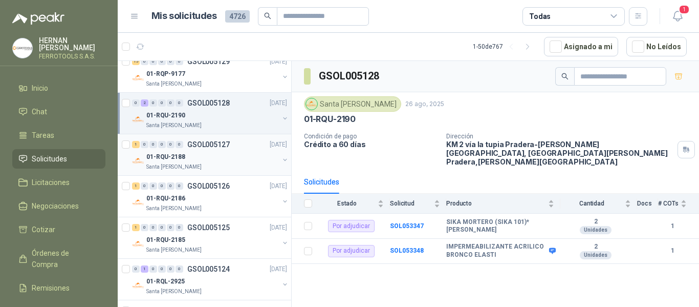
click at [220, 153] on div "01-RQU-2188" at bounding box center [212, 157] width 133 height 12
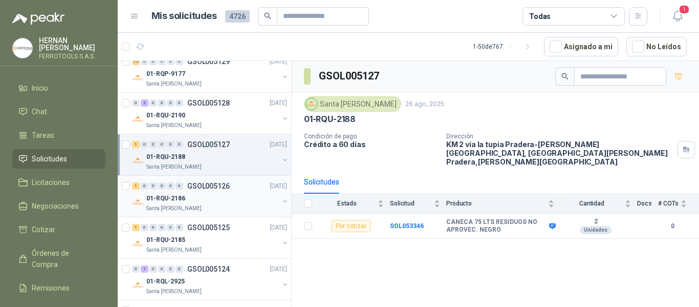
click at [213, 195] on div "01-RQU-2186" at bounding box center [212, 198] width 133 height 12
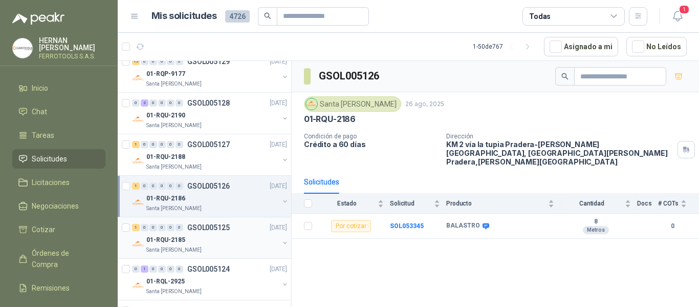
click at [211, 224] on p "GSOL005125" at bounding box center [208, 227] width 43 height 7
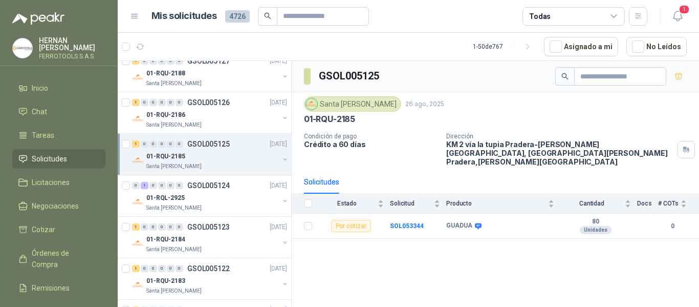
scroll to position [154, 0]
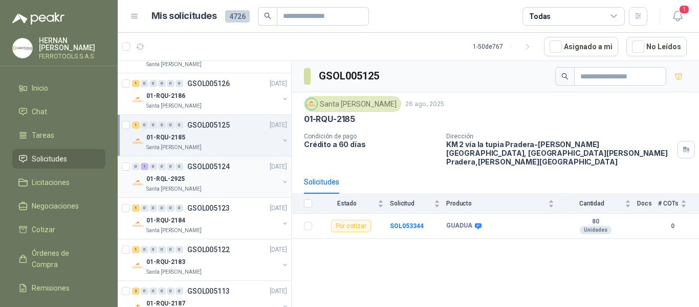
click at [215, 179] on div "01-RQL-2925" at bounding box center [212, 179] width 133 height 12
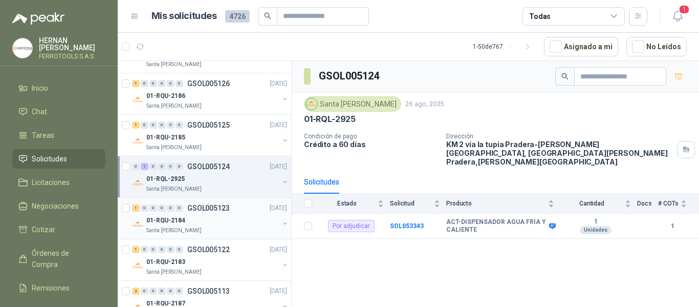
click at [214, 219] on div "01-RQU-2184" at bounding box center [212, 220] width 133 height 12
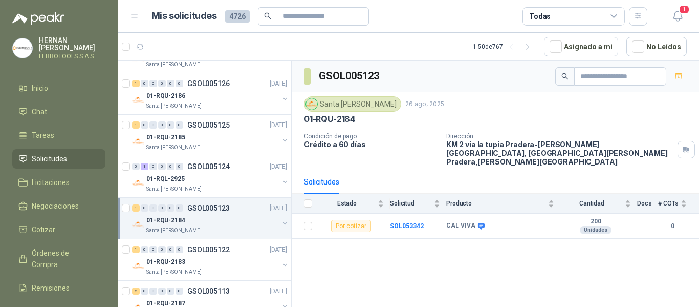
scroll to position [205, 0]
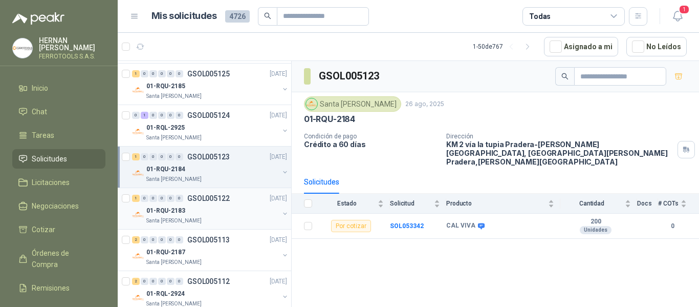
click at [214, 219] on div "Santa [PERSON_NAME]" at bounding box center [212, 221] width 133 height 8
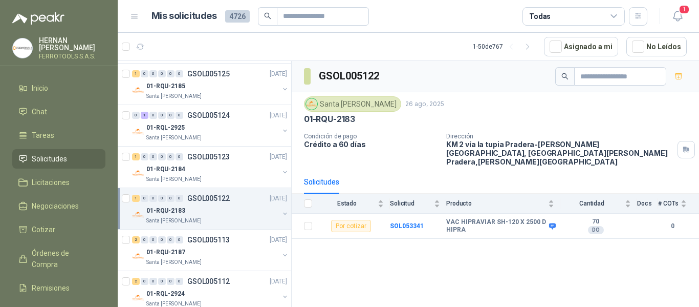
scroll to position [256, 0]
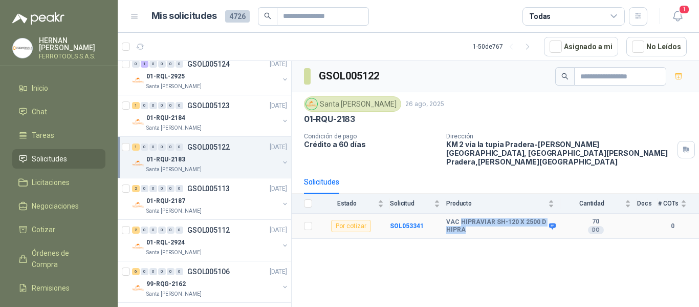
drag, startPoint x: 460, startPoint y: 212, endPoint x: 467, endPoint y: 220, distance: 10.6
click at [467, 220] on b "VAC HIPRAVIAR SH-120 X 2500 D HIPRA" at bounding box center [497, 226] width 100 height 16
copy b "HIPRAVIAR SH-120 X 2500 D HIPRA"
click at [212, 195] on div "01-RQU-2187" at bounding box center [212, 201] width 133 height 12
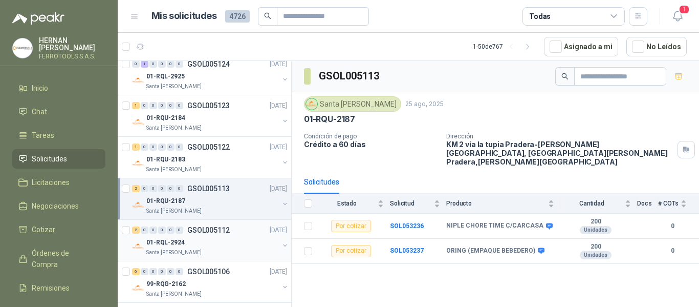
click at [230, 237] on div "01-RQL-2924" at bounding box center [212, 242] width 133 height 12
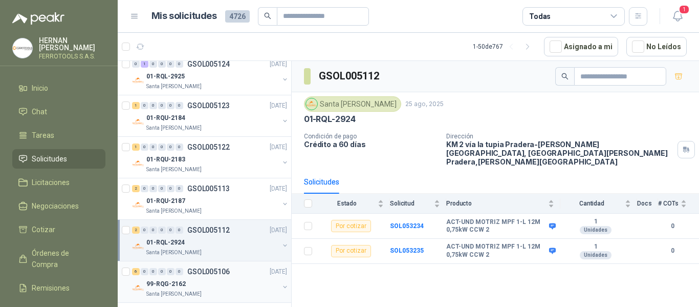
scroll to position [307, 0]
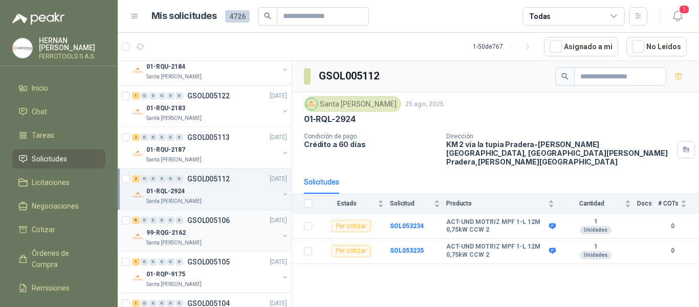
click at [247, 229] on div "99-RQG-2162" at bounding box center [212, 232] width 133 height 12
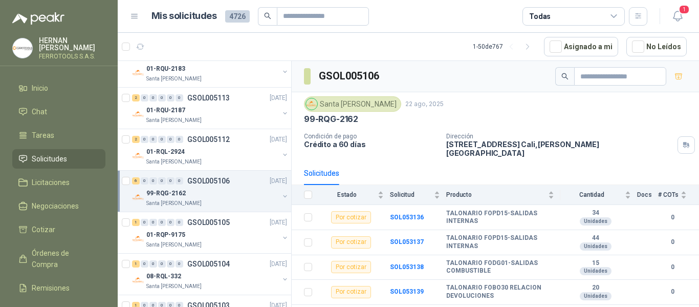
scroll to position [358, 0]
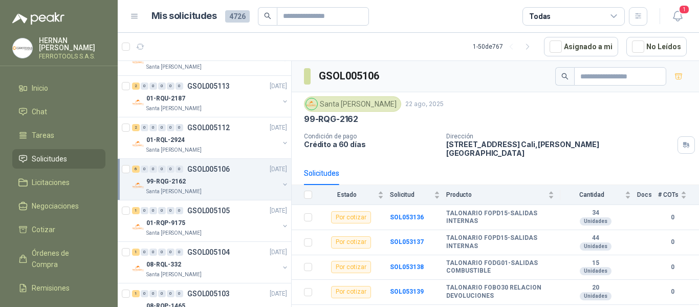
click at [247, 229] on div "Santa [PERSON_NAME]" at bounding box center [212, 233] width 133 height 8
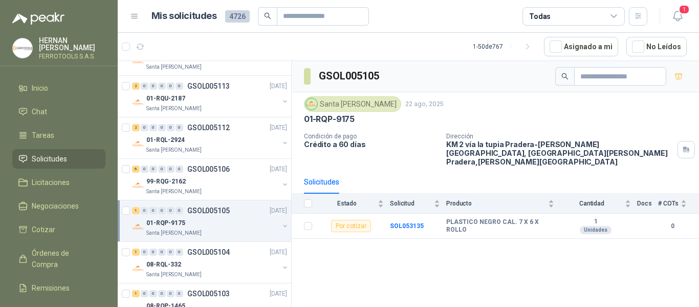
scroll to position [410, 0]
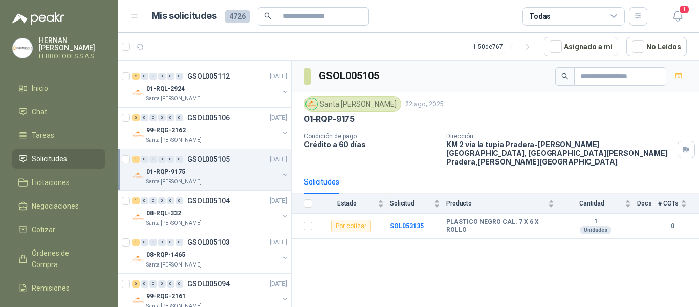
click at [236, 218] on div "08-RQL-332" at bounding box center [212, 213] width 133 height 12
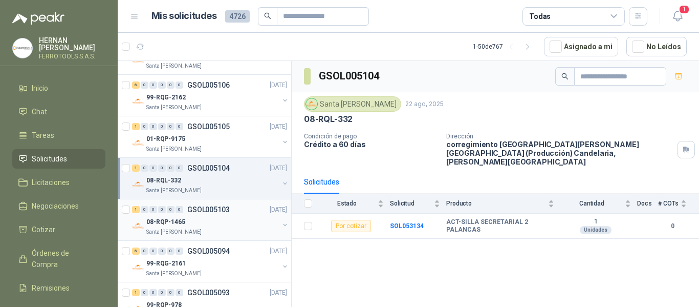
scroll to position [461, 0]
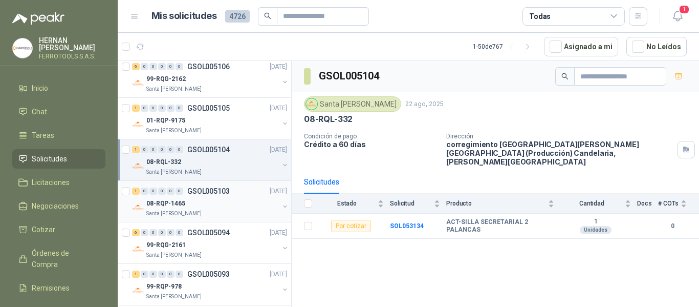
click at [231, 199] on div "08-RQP-1465" at bounding box center [212, 203] width 133 height 12
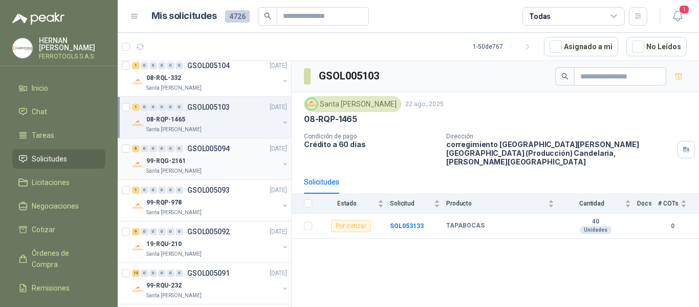
scroll to position [563, 0]
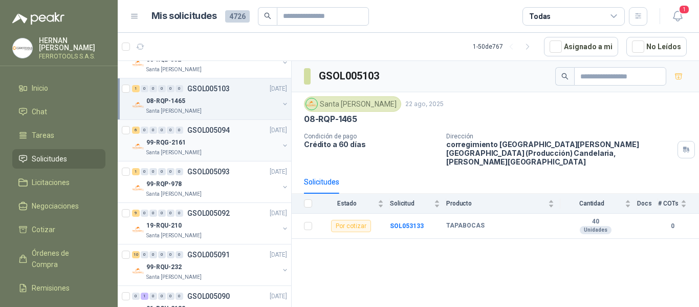
click at [235, 143] on div "99-RQG-2161" at bounding box center [212, 142] width 133 height 12
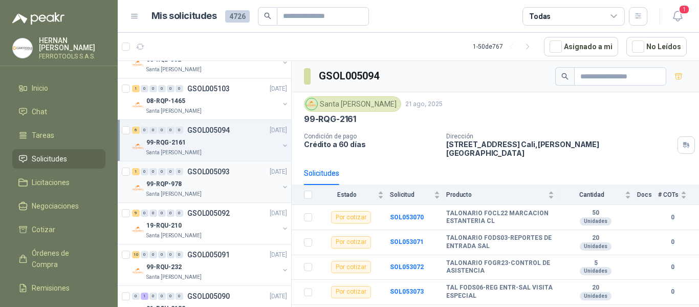
click at [232, 181] on div "99-RQP-978" at bounding box center [212, 184] width 133 height 12
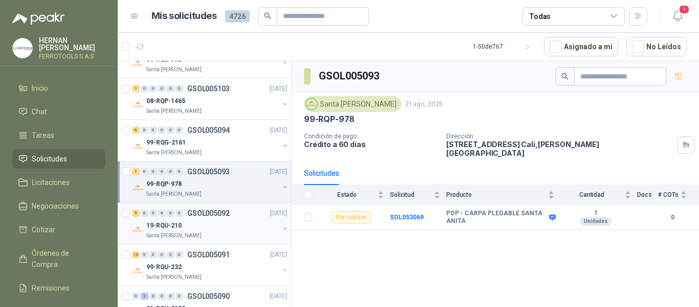
click at [232, 230] on div "19-RQU-210" at bounding box center [212, 225] width 133 height 12
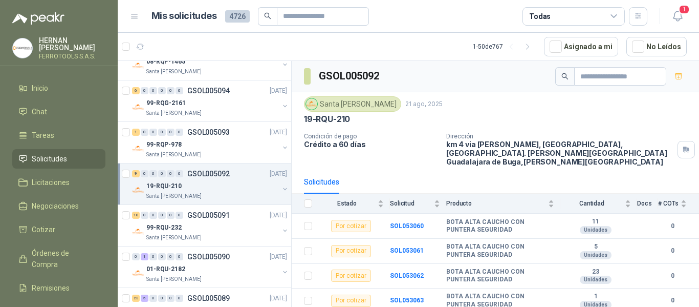
scroll to position [614, 0]
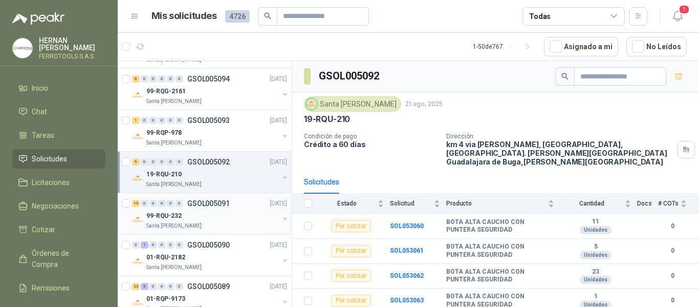
click at [232, 209] on div "99-RQU-232" at bounding box center [212, 215] width 133 height 12
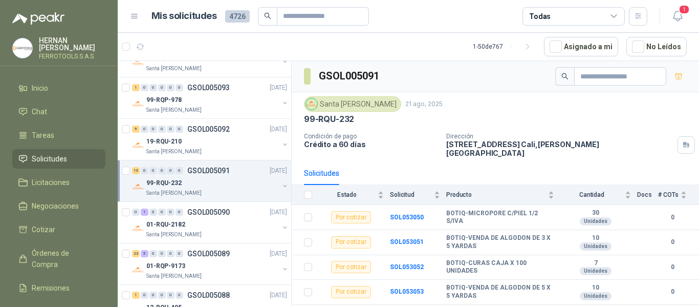
scroll to position [666, 0]
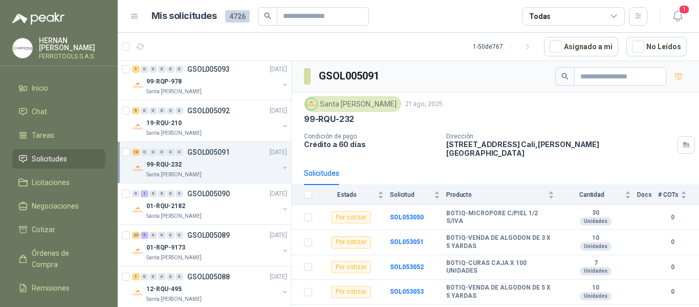
click at [232, 209] on div "01-RQU-2182" at bounding box center [212, 206] width 133 height 12
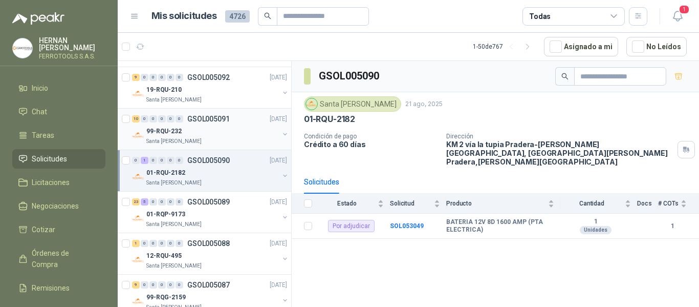
scroll to position [717, 0]
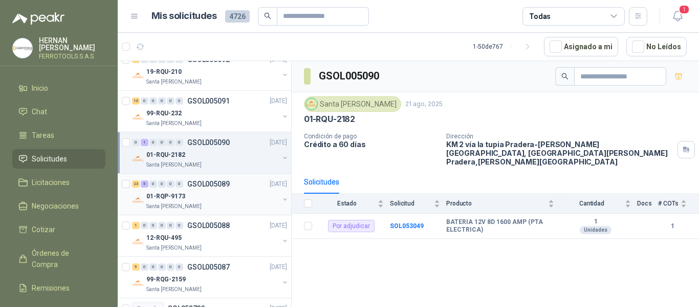
click at [236, 202] on div "01-RQP-9173" at bounding box center [212, 196] width 133 height 12
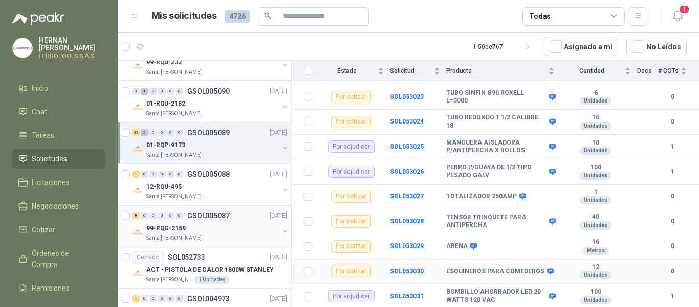
scroll to position [205, 0]
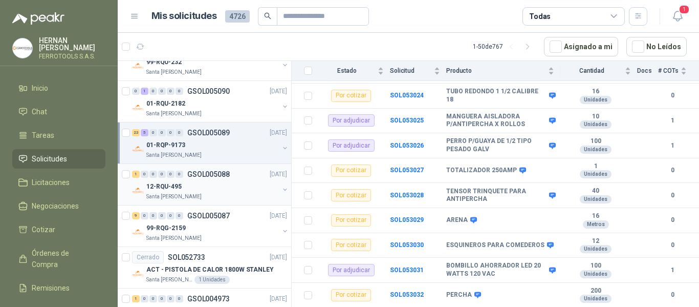
click at [230, 184] on div "12-RQU-495" at bounding box center [212, 186] width 133 height 12
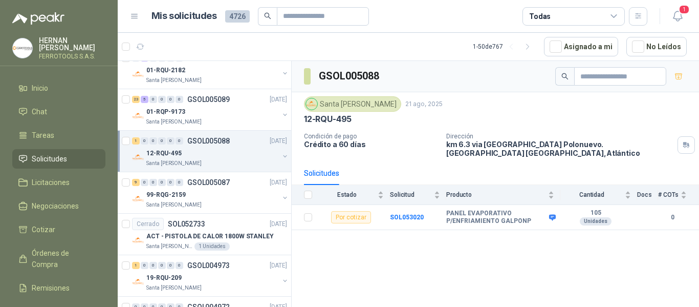
scroll to position [819, 0]
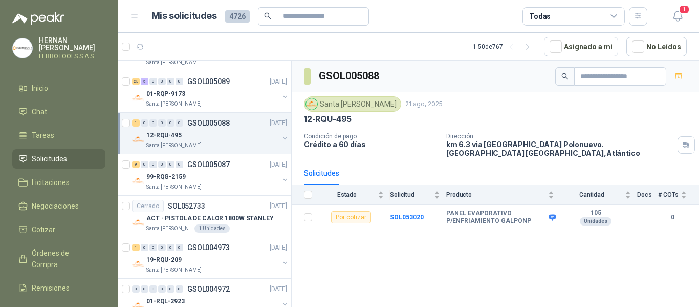
click at [230, 184] on div "Santa [PERSON_NAME]" at bounding box center [212, 187] width 133 height 8
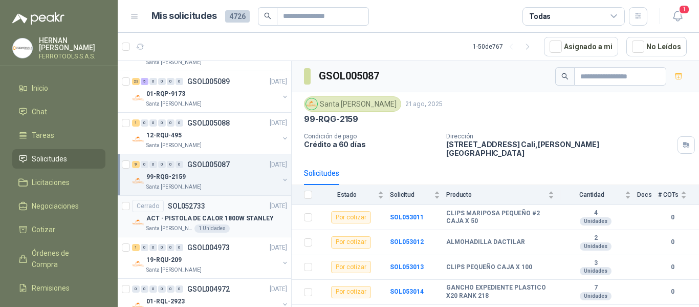
click at [239, 224] on div "Santa Anita Napoles 1 Unidades" at bounding box center [216, 228] width 141 height 8
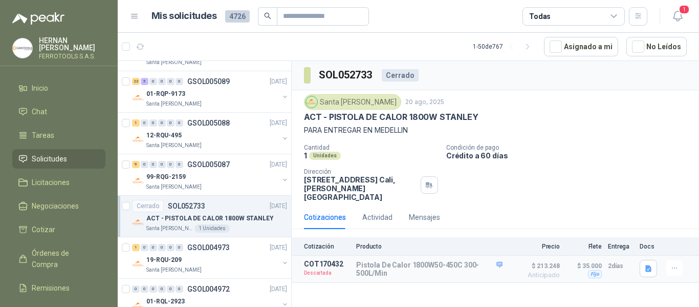
scroll to position [871, 0]
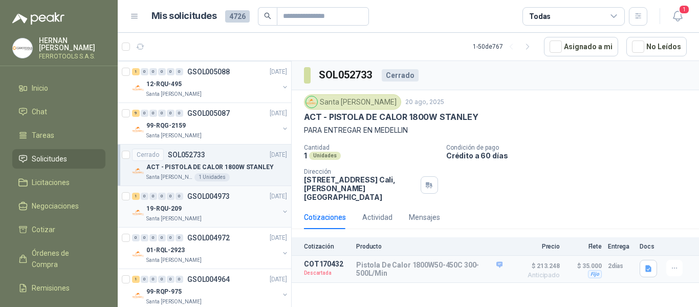
click at [239, 209] on div "19-RQU-209" at bounding box center [212, 208] width 133 height 12
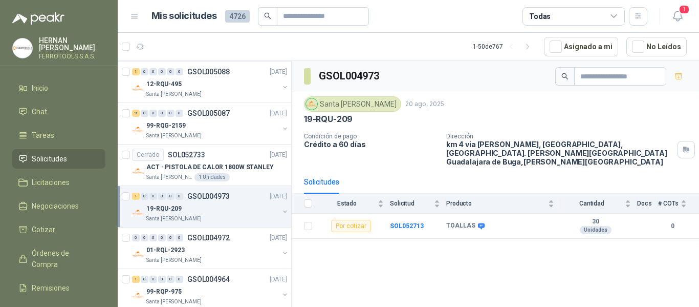
scroll to position [922, 0]
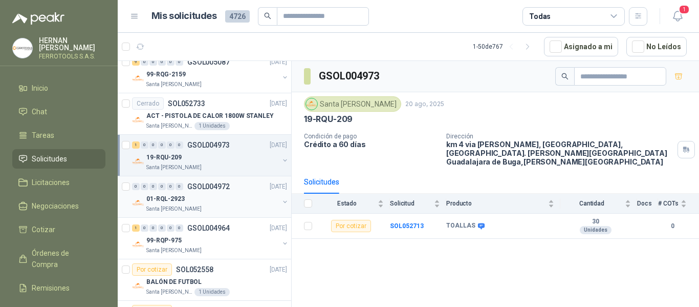
click at [239, 209] on div "Santa [PERSON_NAME]" at bounding box center [212, 209] width 133 height 8
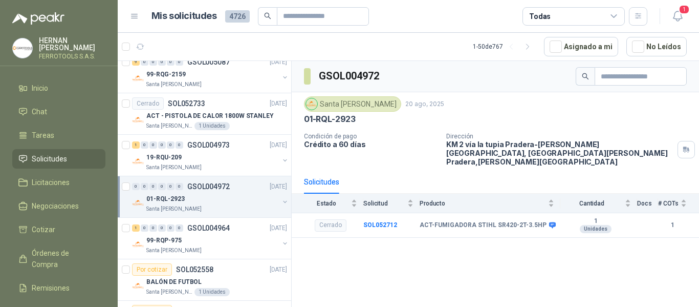
scroll to position [973, 0]
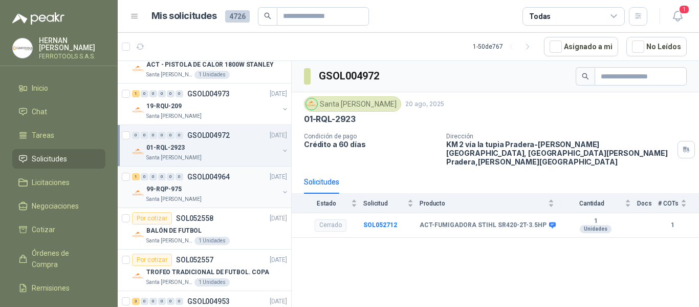
click at [242, 202] on div "Santa [PERSON_NAME]" at bounding box center [212, 199] width 133 height 8
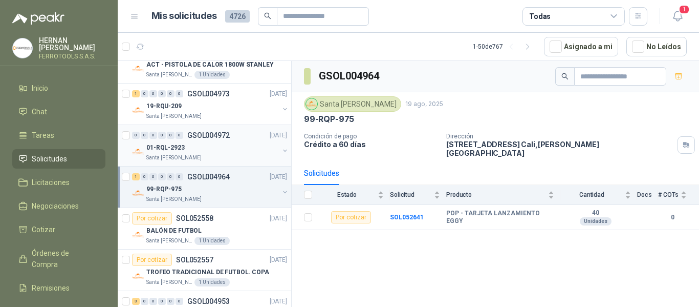
click at [246, 153] on div "01-RQL-2923" at bounding box center [212, 147] width 133 height 12
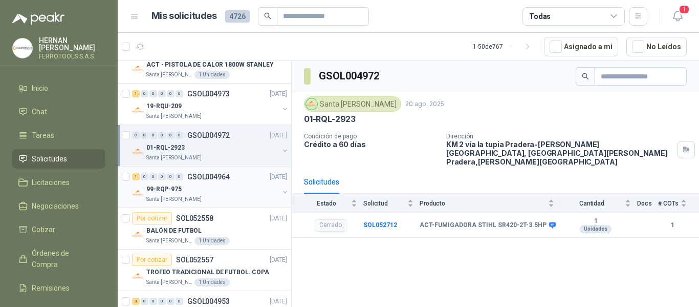
click at [233, 178] on div "1 0 0 0 0 0 GSOL004964 19/08/25" at bounding box center [210, 177] width 157 height 12
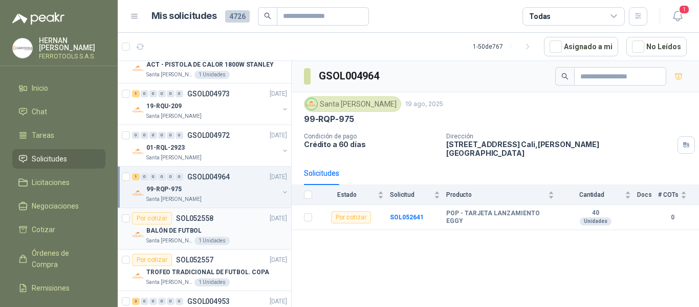
click at [239, 226] on div "BALÓN DE FUTBOL" at bounding box center [216, 230] width 141 height 12
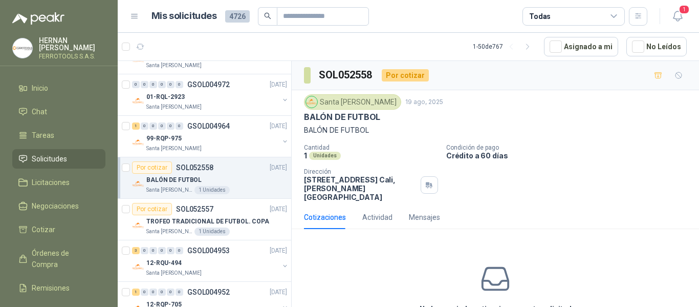
scroll to position [1024, 0]
click at [239, 226] on div "TROFEO TRADICIONAL DE FUTBOL. COPA" at bounding box center [216, 221] width 141 height 12
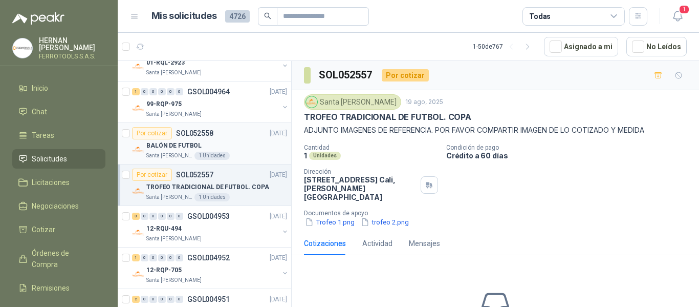
scroll to position [1075, 0]
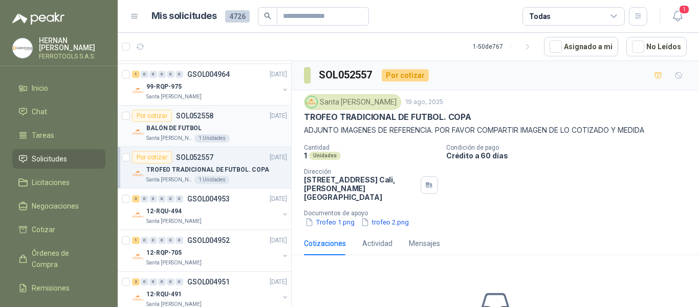
click at [239, 226] on div "3 0 0 0 0 0 GSOL004953 19/08/25 12-RQU-494 Santa Anita Napoles" at bounding box center [205, 208] width 174 height 41
click at [230, 203] on div "3 0 0 0 0 0 GSOL004953 19/08/25" at bounding box center [210, 199] width 157 height 12
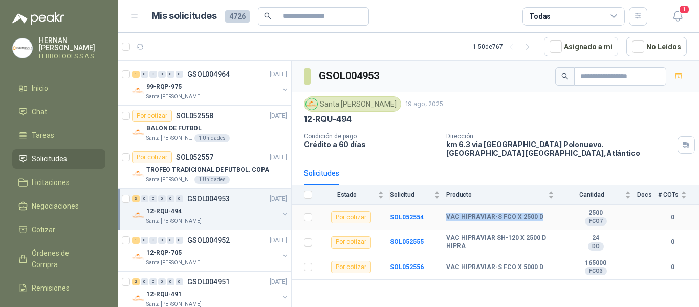
drag, startPoint x: 447, startPoint y: 210, endPoint x: 542, endPoint y: 216, distance: 95.4
click at [542, 216] on td "VAC HIPRAVIAR-S FCO X 2500 D" at bounding box center [504, 217] width 114 height 25
copy b "VAC HIPRAVIAR-S FCO X 2500 D"
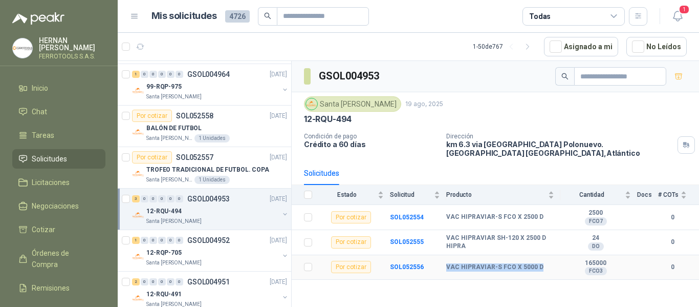
drag, startPoint x: 448, startPoint y: 260, endPoint x: 546, endPoint y: 258, distance: 98.8
click at [546, 263] on div "VAC HIPRAVIAR-S FCO X 5000 D" at bounding box center [501, 267] width 108 height 8
copy b "VAC HIPRAVIAR-S FCO X 5000 D"
click at [681, 15] on icon "button" at bounding box center [677, 16] width 9 height 10
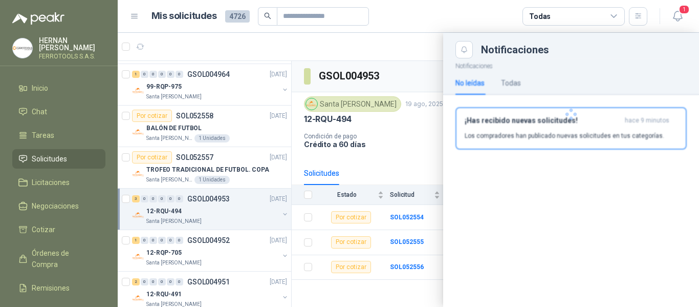
click at [589, 121] on div at bounding box center [571, 114] width 256 height 112
click at [511, 129] on div "¡Has recibido nuevas solicitudes! hace 9 minutos Los compradores han publicado …" at bounding box center [571, 128] width 213 height 24
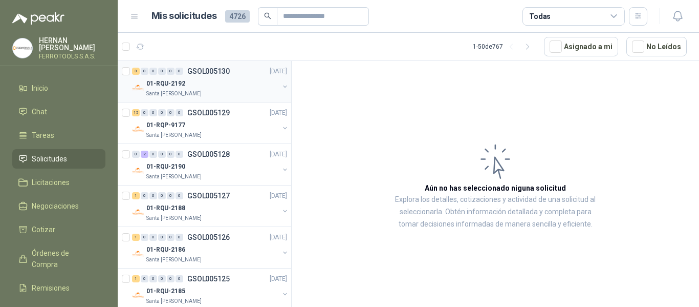
click at [221, 75] on div "3 0 0 0 0 0 GSOL005130 26/08/25" at bounding box center [210, 71] width 157 height 12
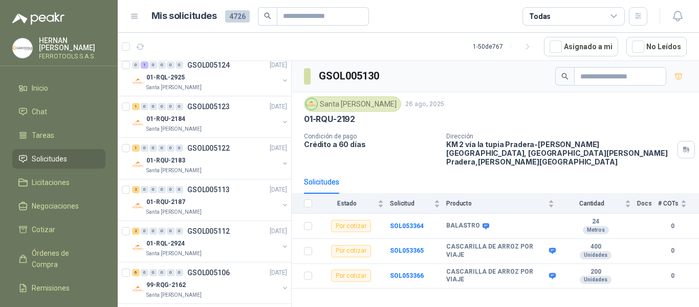
scroll to position [256, 0]
click at [640, 18] on icon "button" at bounding box center [638, 16] width 9 height 9
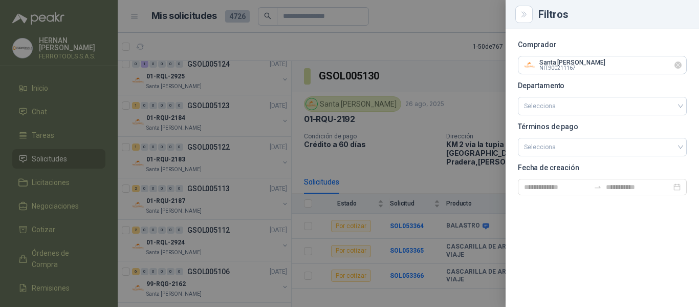
click at [681, 67] on icon "Limpiar" at bounding box center [678, 65] width 4 height 4
click at [637, 62] on input "text" at bounding box center [603, 64] width 168 height 17
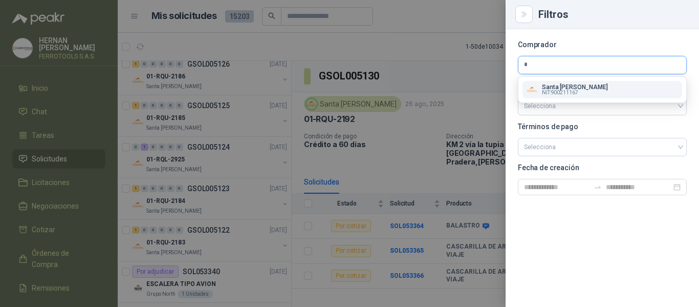
scroll to position [339, 0]
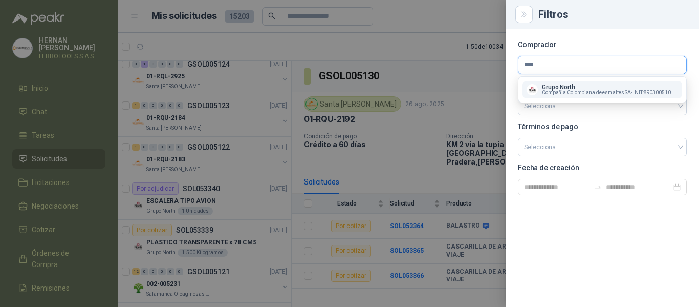
type input "****"
click at [607, 92] on span "Compañia Colombiana de esmaltes SA -" at bounding box center [587, 92] width 91 height 5
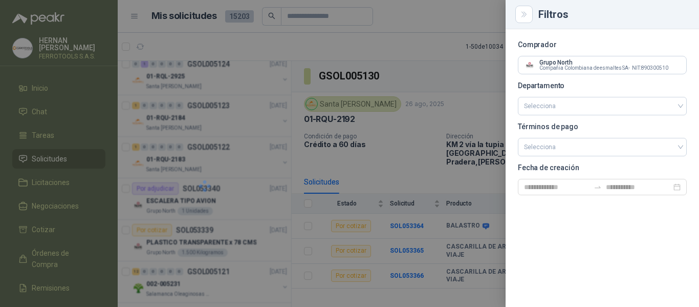
scroll to position [0, 0]
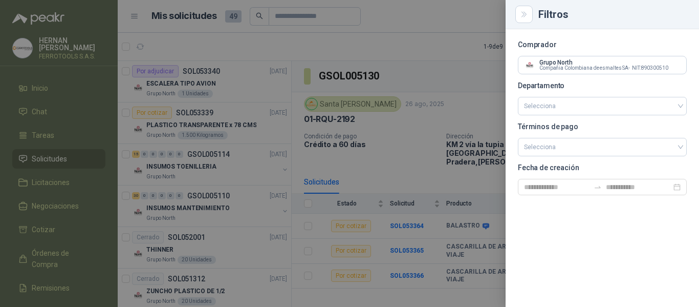
click at [226, 157] on div at bounding box center [349, 153] width 699 height 307
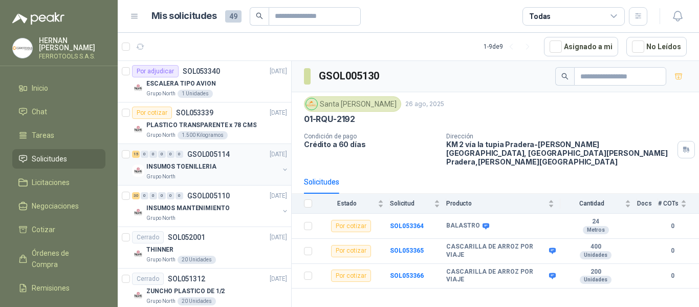
click at [218, 168] on div "INSUMOS TOENILLERIA" at bounding box center [212, 166] width 133 height 12
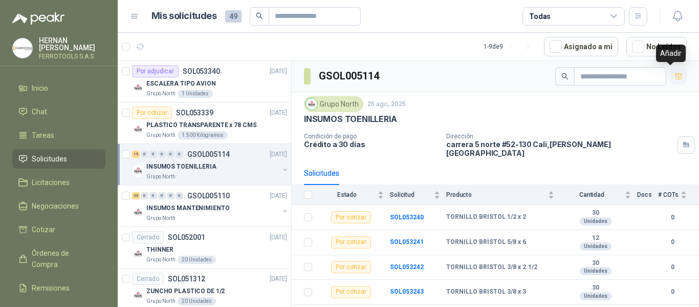
click at [675, 76] on icon "button" at bounding box center [679, 76] width 9 height 9
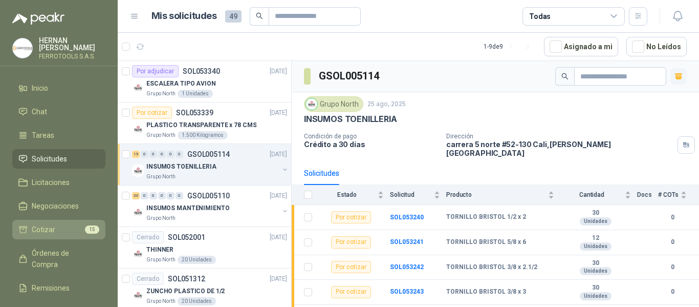
click at [55, 229] on li "Cotizar 15" at bounding box center [58, 229] width 81 height 11
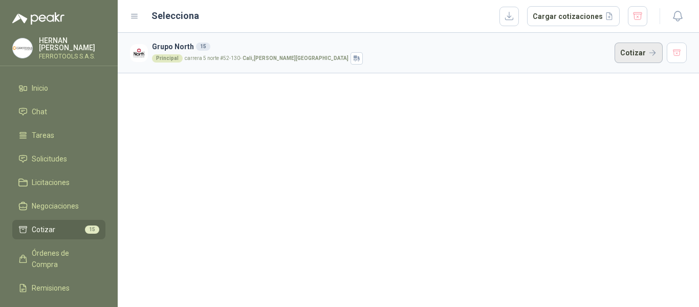
click at [637, 52] on button "Cotizar" at bounding box center [639, 53] width 48 height 20
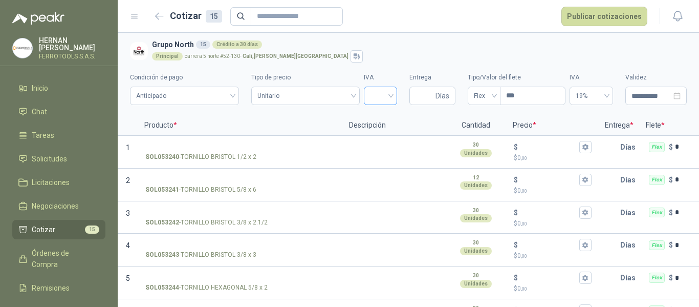
click at [379, 97] on input "search" at bounding box center [380, 94] width 21 height 15
click at [378, 122] on div "19%" at bounding box center [375, 117] width 17 height 11
click at [416, 96] on input "Entrega" at bounding box center [425, 95] width 18 height 17
type input "*"
click at [162, 22] on button "button" at bounding box center [160, 16] width 16 height 16
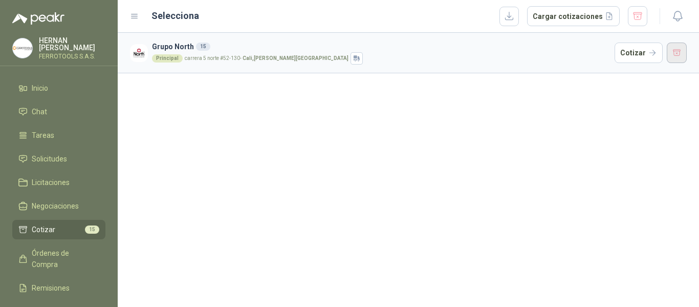
click at [681, 58] on button "button" at bounding box center [677, 53] width 20 height 20
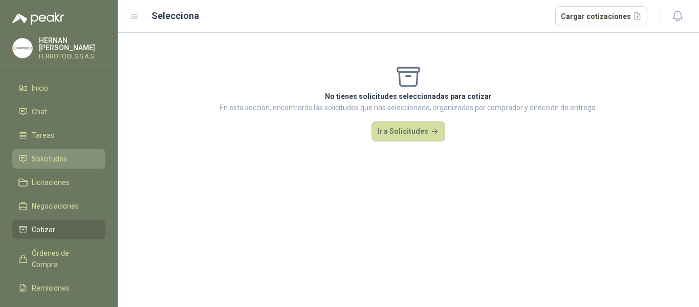
click at [44, 160] on span "Solicitudes" at bounding box center [49, 158] width 35 height 11
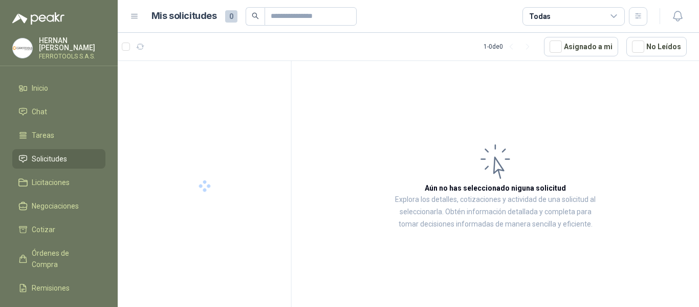
click at [617, 17] on icon at bounding box center [614, 16] width 9 height 9
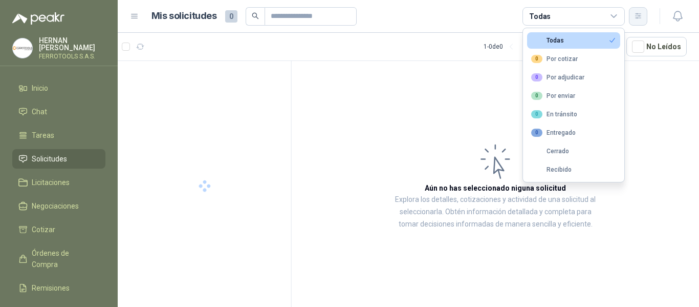
click at [642, 17] on icon "button" at bounding box center [638, 16] width 9 height 9
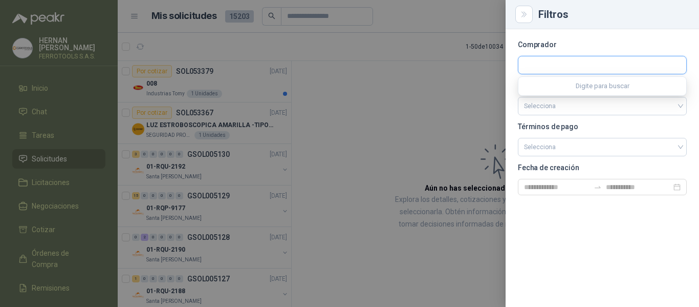
click at [580, 67] on input "text" at bounding box center [603, 64] width 168 height 17
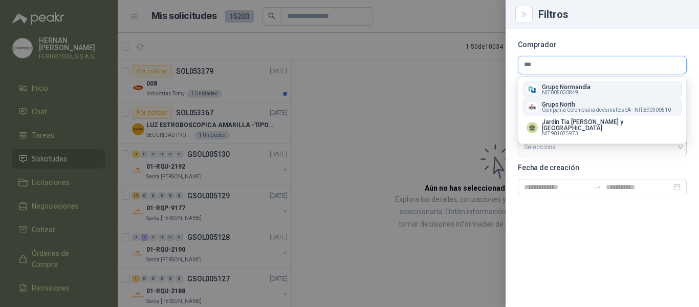
type input "***"
click at [583, 110] on span "Compañia Colombiana de esmaltes SA -" at bounding box center [587, 110] width 91 height 5
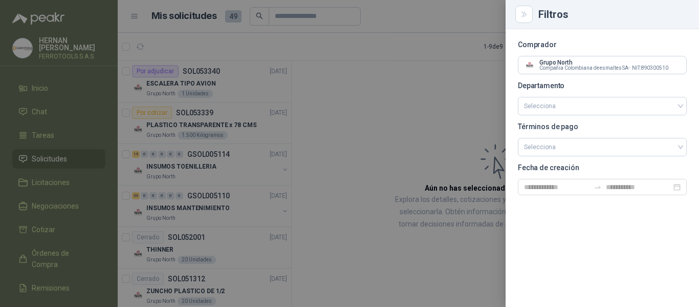
click at [223, 174] on div at bounding box center [349, 153] width 699 height 307
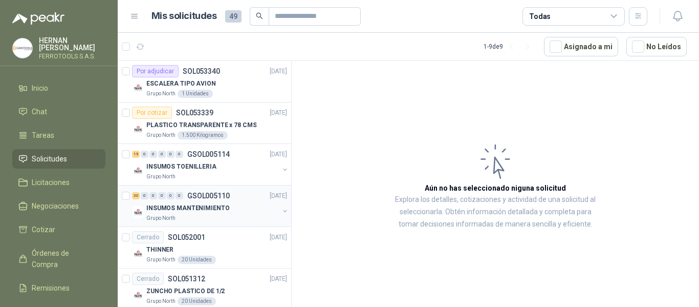
click at [225, 209] on div "INSUMOS MANTENIMIENTO" at bounding box center [212, 208] width 133 height 12
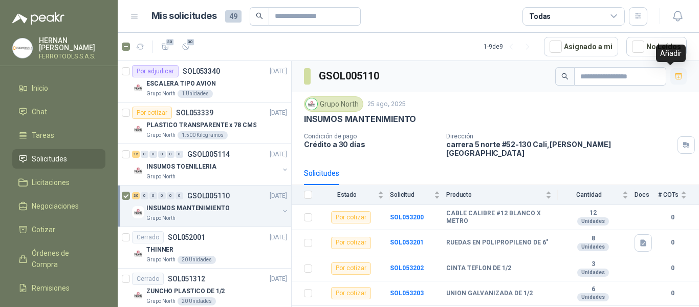
click at [671, 82] on button "button" at bounding box center [679, 76] width 16 height 16
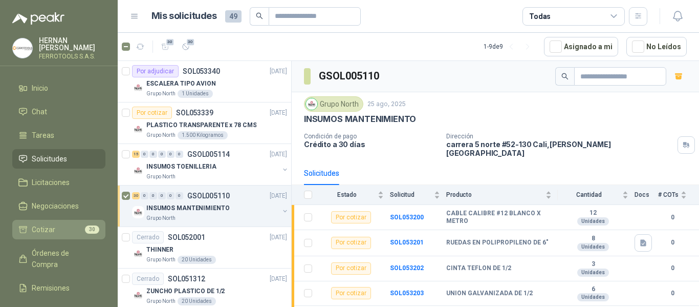
click at [66, 226] on li "Cotizar 30" at bounding box center [58, 229] width 81 height 11
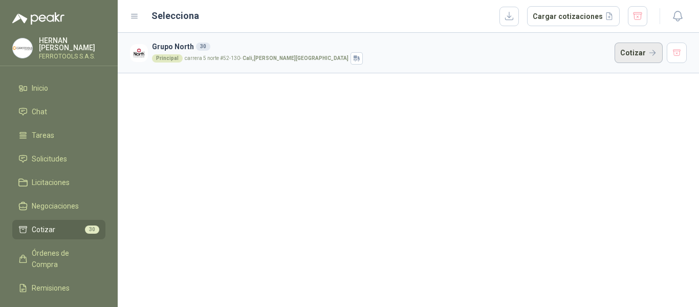
click at [630, 55] on button "Cotizar" at bounding box center [639, 53] width 48 height 20
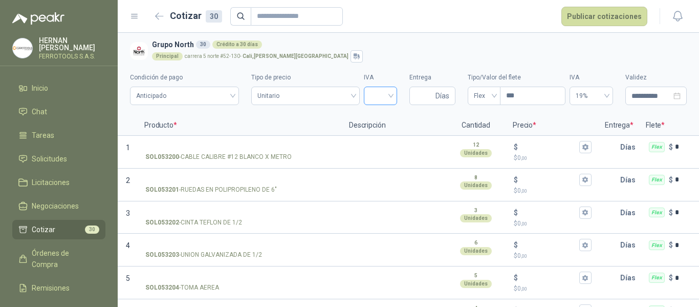
click at [385, 95] on input "search" at bounding box center [380, 94] width 21 height 15
click at [376, 117] on div "19%" at bounding box center [375, 117] width 17 height 11
click at [417, 96] on input "Entrega" at bounding box center [425, 95] width 18 height 17
type input "*"
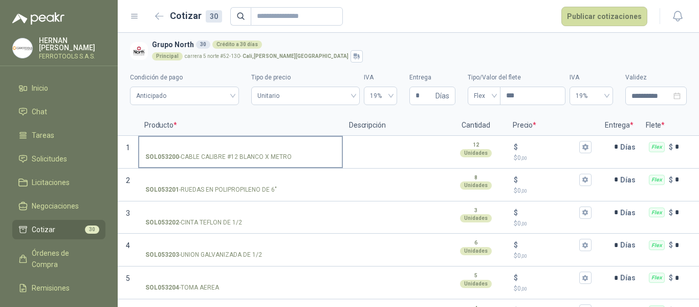
click at [219, 143] on input "SOL053200 - CABLE CALIBRE #12 BLANCO X METRO" at bounding box center [240, 147] width 190 height 8
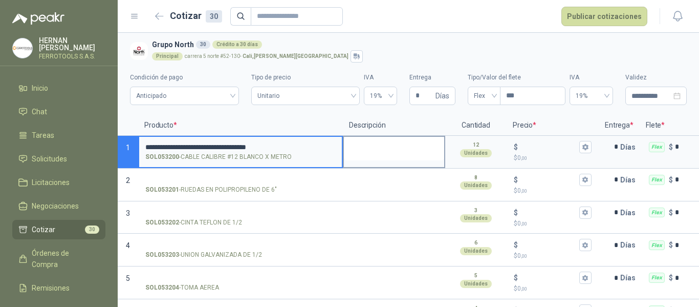
click at [390, 145] on textarea at bounding box center [394, 149] width 100 height 24
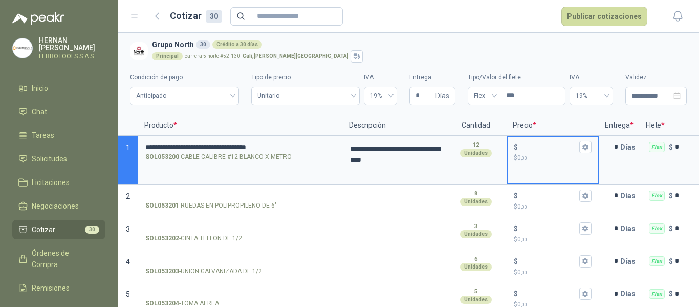
click at [523, 146] on input "$ $ 0 ,00" at bounding box center [548, 147] width 57 height 8
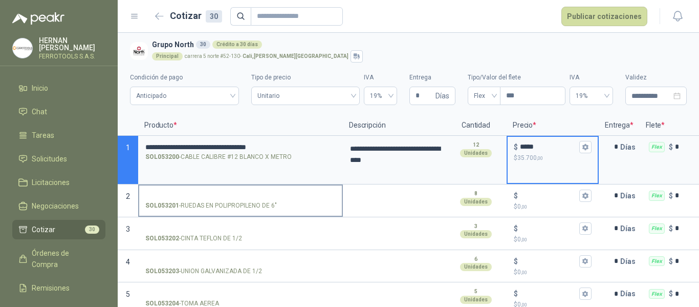
type input "*****"
click at [219, 196] on input "SOL053201 - RUEDAS EN POLIPROPILENO DE 6"" at bounding box center [240, 196] width 190 height 8
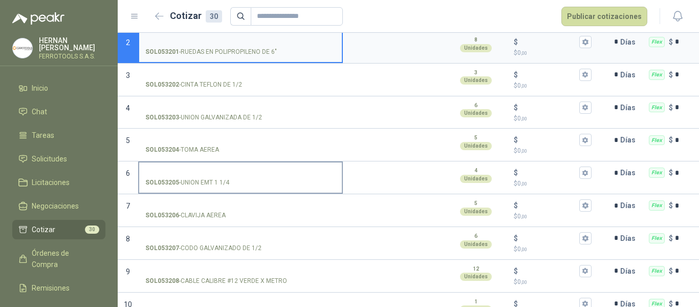
scroll to position [205, 0]
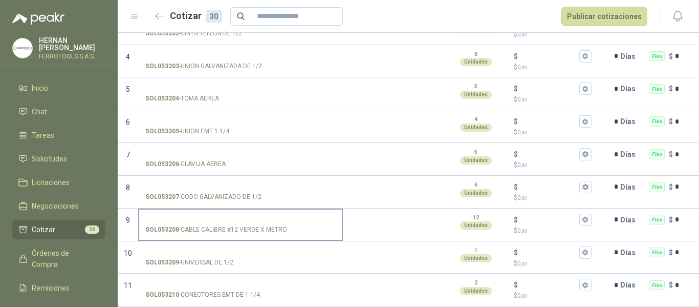
click at [231, 220] on input "SOL053208 - CABLE CALIBRE #12 VERDE X METRO" at bounding box center [240, 220] width 190 height 8
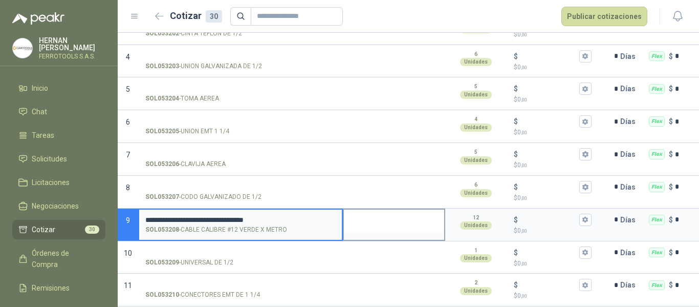
click at [368, 216] on textarea at bounding box center [394, 221] width 100 height 24
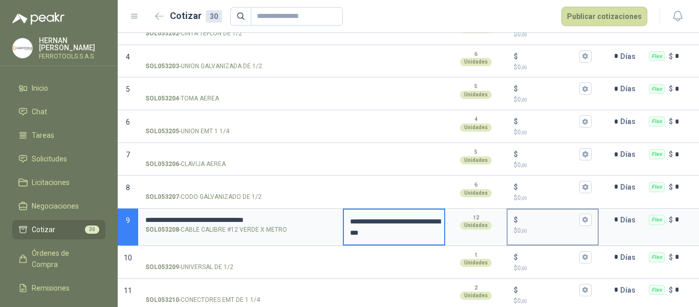
click at [538, 221] on input "$ $ 0 ,00" at bounding box center [548, 220] width 57 height 8
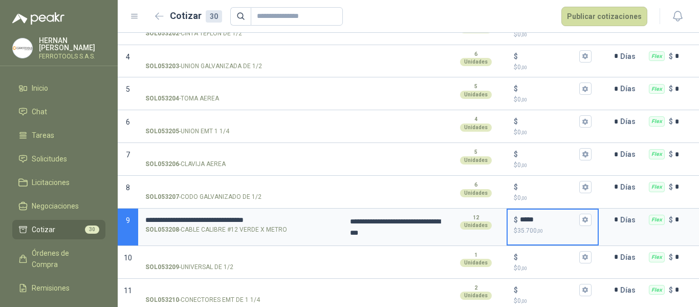
type input "*****"
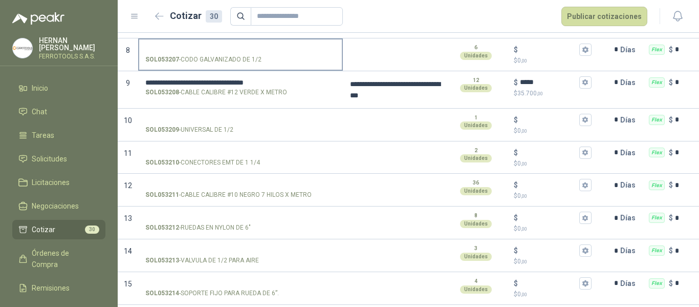
scroll to position [358, 0]
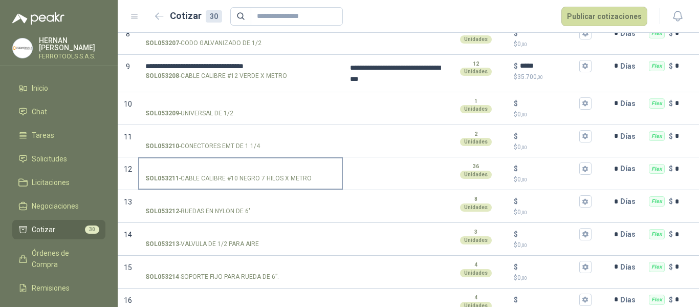
click at [215, 165] on input "SOL053211 - CABLE CALIBRE #10 NEGRO 7 HILOS X METRO" at bounding box center [240, 169] width 190 height 8
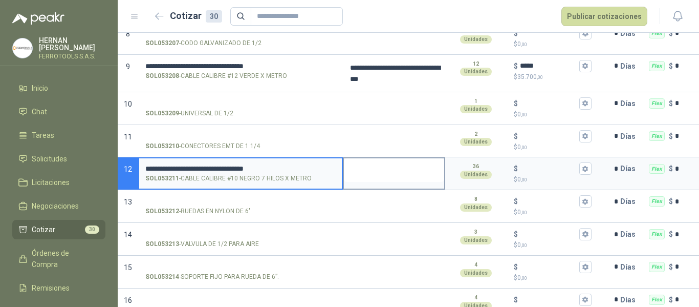
click at [365, 168] on textarea at bounding box center [394, 170] width 100 height 24
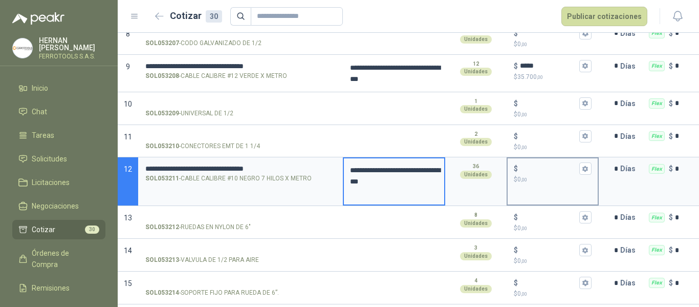
click at [531, 174] on div "$" at bounding box center [553, 168] width 78 height 12
click at [531, 173] on input "$ $ 0 ,00" at bounding box center [548, 169] width 57 height 8
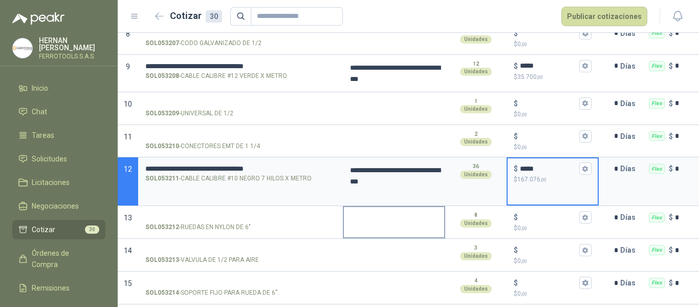
scroll to position [410, 0]
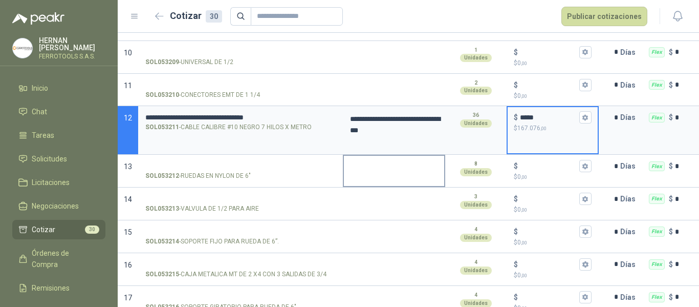
type input "*****"
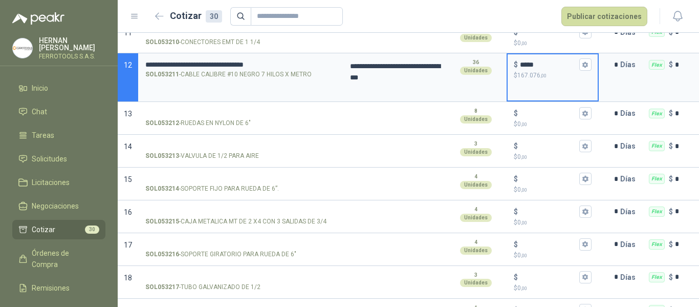
scroll to position [512, 0]
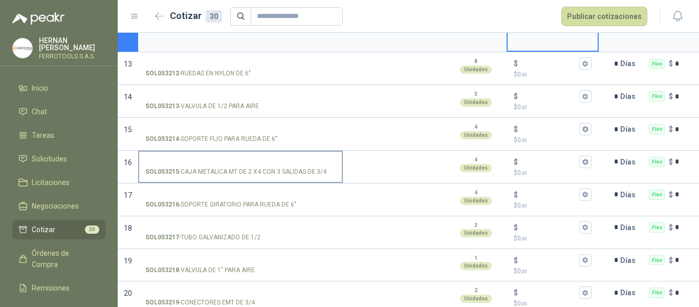
click at [285, 164] on input "SOL053215 - CAJA METALICA MT DE 2 X4 CON 3 SALIDAS DE 3/4" at bounding box center [240, 162] width 190 height 8
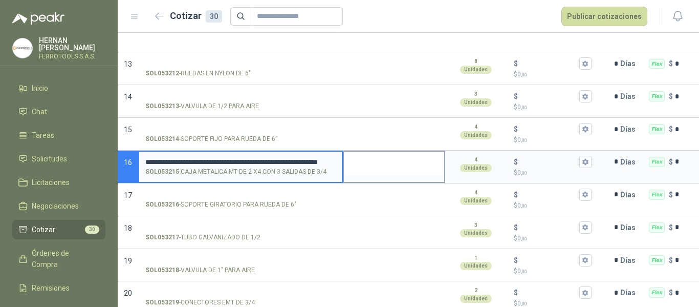
click at [364, 157] on textarea at bounding box center [394, 164] width 100 height 24
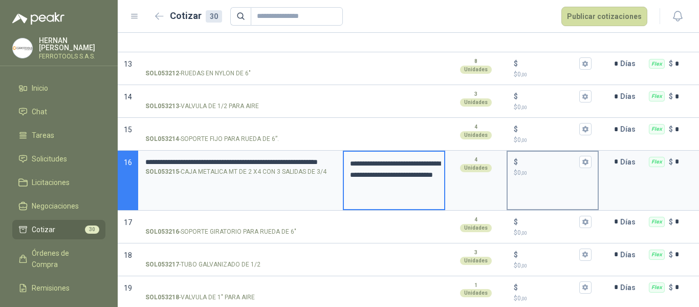
click at [542, 157] on div "$" at bounding box center [553, 162] width 78 height 12
click at [542, 158] on input "$ $ 0 ,00" at bounding box center [548, 162] width 57 height 8
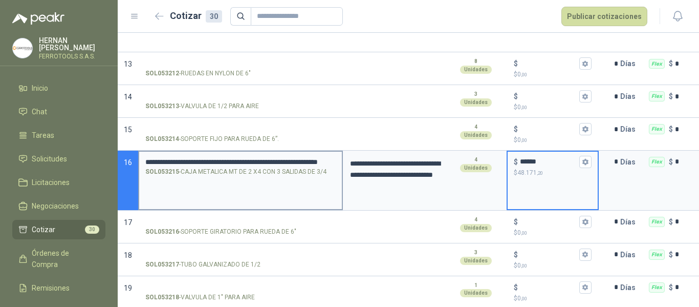
type input "******"
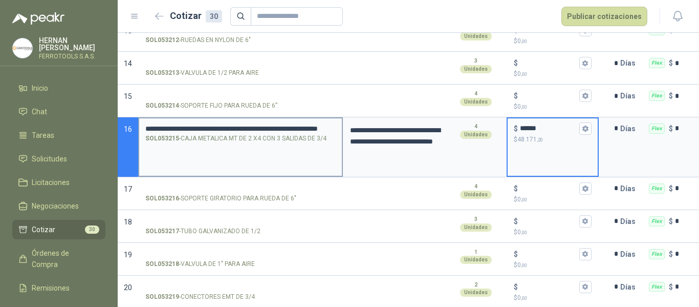
scroll to position [563, 0]
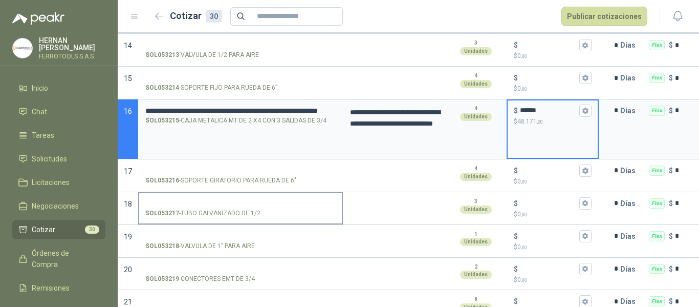
click at [235, 201] on input "SOL053217 - TUBO GALVANIZADO DE 1/2" at bounding box center [240, 204] width 190 height 8
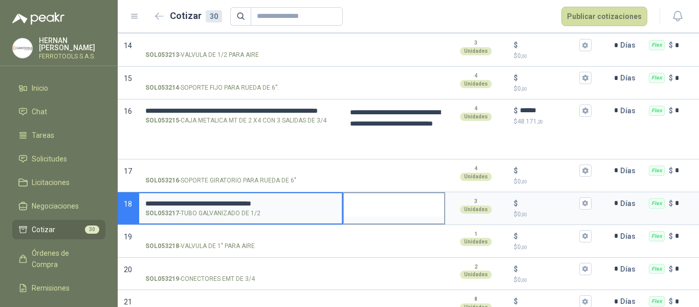
click at [370, 207] on textarea at bounding box center [394, 205] width 100 height 24
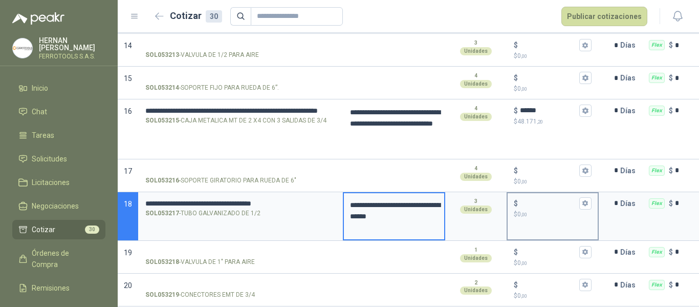
click at [534, 203] on input "$ $ 0 ,00" at bounding box center [548, 203] width 57 height 8
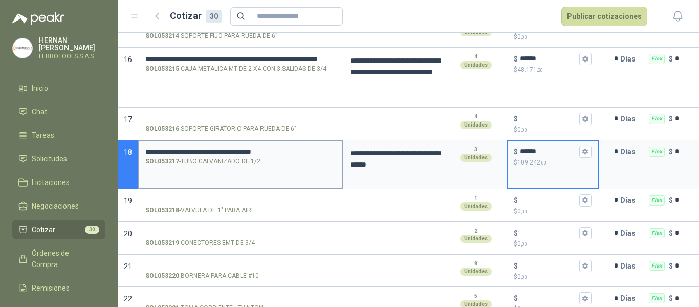
scroll to position [666, 0]
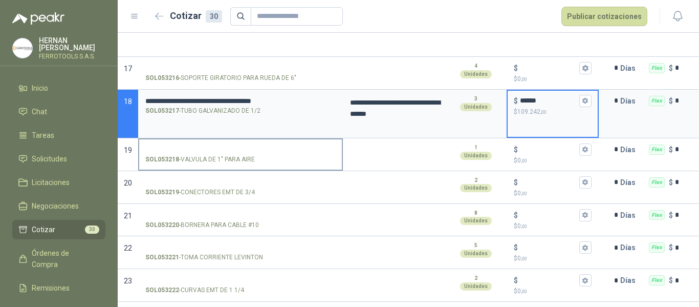
type input "******"
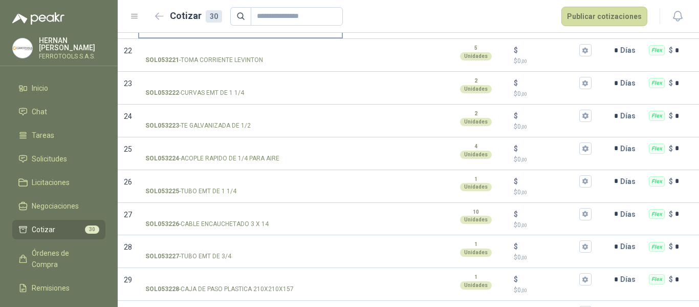
scroll to position [846, 0]
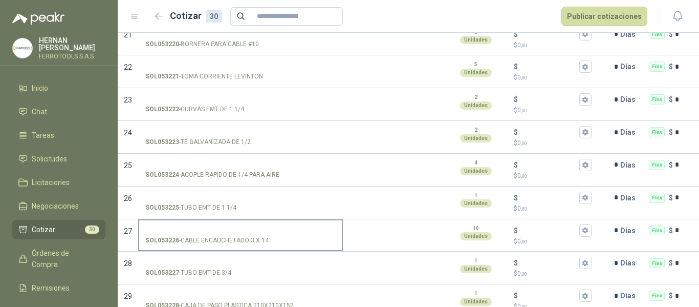
click at [237, 230] on input "SOL053226 - CABLE ENCAUCHETADO 3 X 14" at bounding box center [240, 231] width 190 height 8
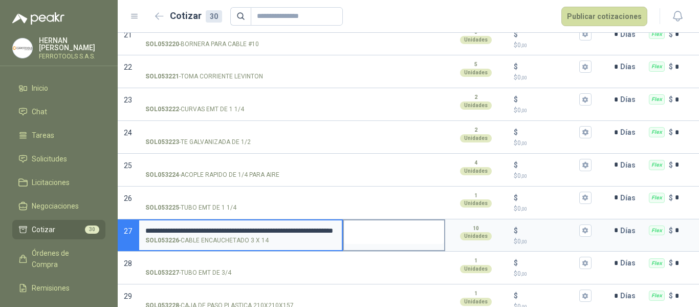
click at [363, 234] on textarea at bounding box center [394, 232] width 100 height 24
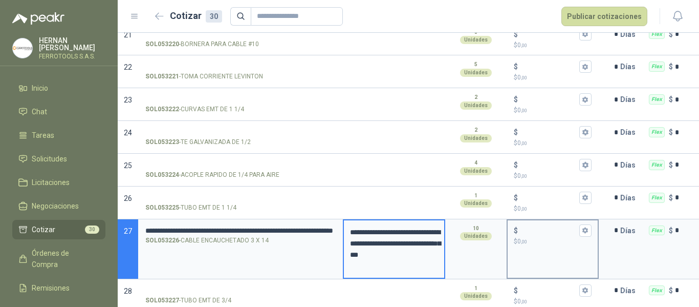
click at [541, 233] on input "$ $ 0 ,00" at bounding box center [548, 230] width 57 height 8
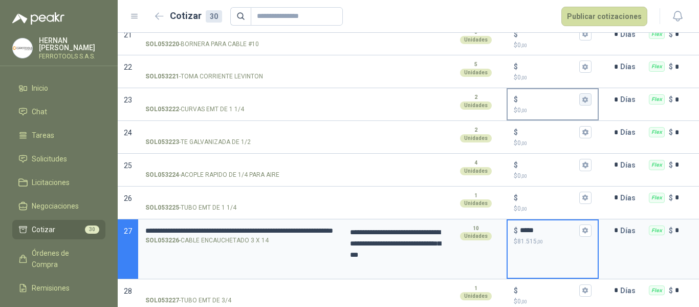
type input "*****"
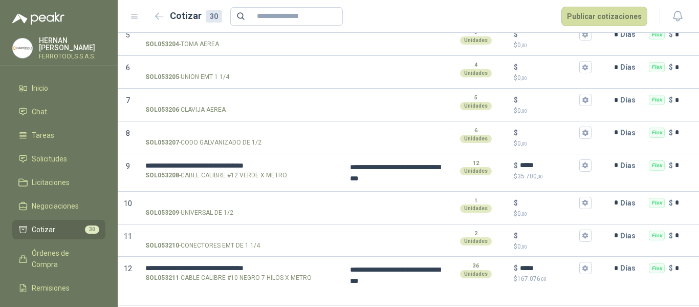
scroll to position [208, 0]
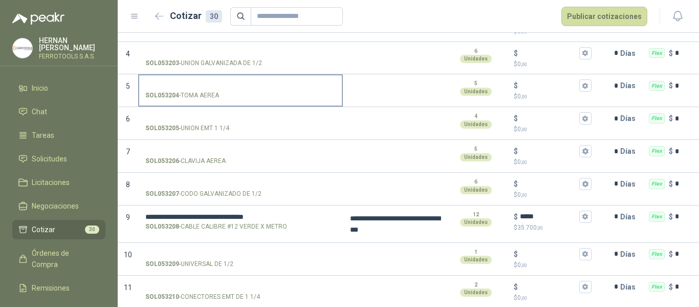
click at [226, 84] on input "SOL053204 - TOMA AEREA" at bounding box center [240, 86] width 190 height 8
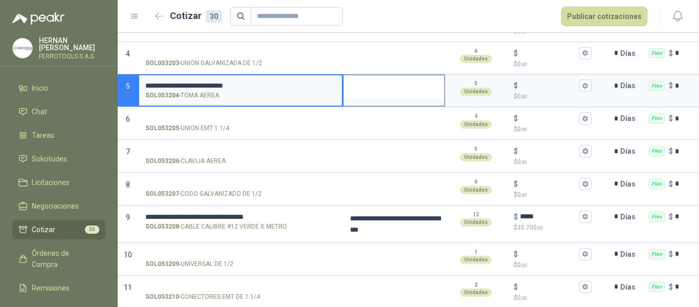
click at [381, 85] on textarea at bounding box center [394, 87] width 100 height 24
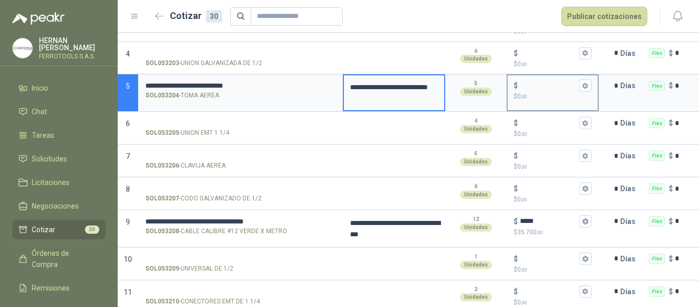
click at [542, 83] on input "$ $ 0 ,00" at bounding box center [548, 86] width 57 height 8
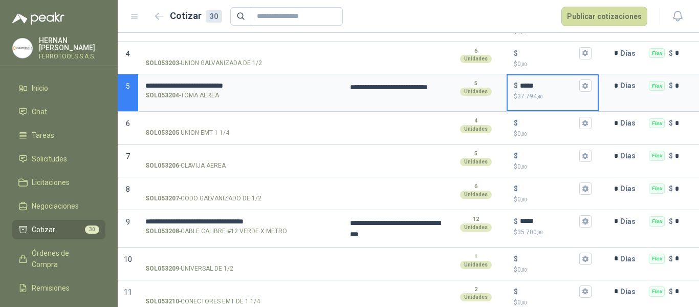
type input "*****"
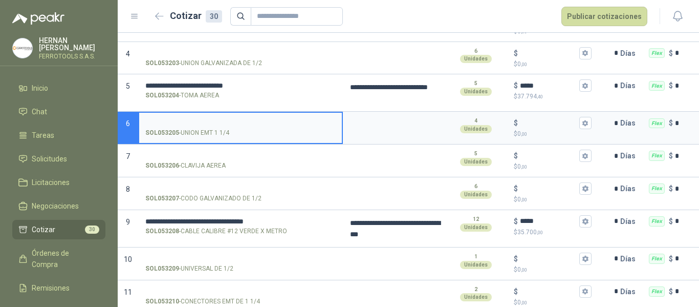
click at [218, 120] on input "SOL053205 - UNION EMT 1 1/4" at bounding box center [240, 123] width 190 height 8
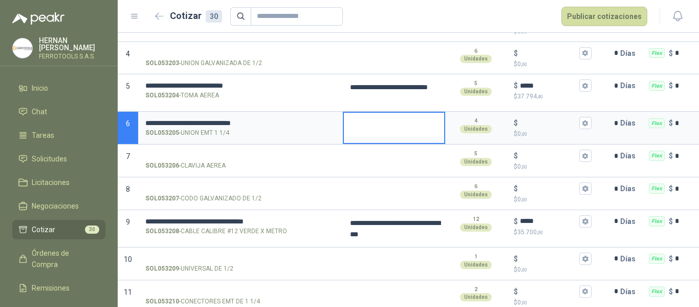
click at [400, 123] on textarea at bounding box center [394, 125] width 100 height 24
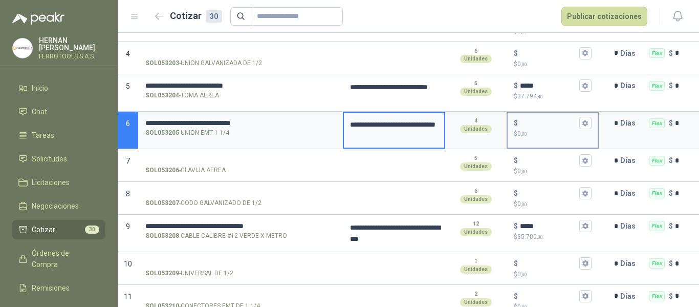
click at [532, 122] on input "$ $ 0 ,00" at bounding box center [548, 123] width 57 height 8
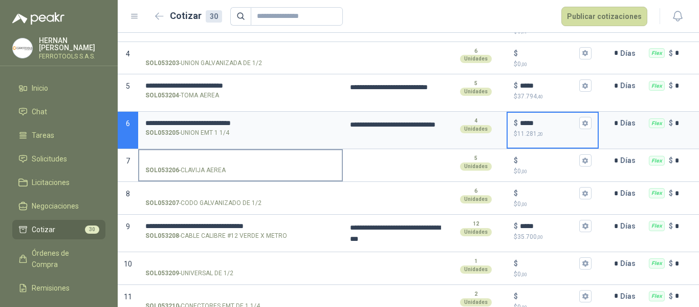
type input "*****"
click at [191, 161] on input "SOL053206 - CLAVIJA AEREA" at bounding box center [240, 161] width 190 height 8
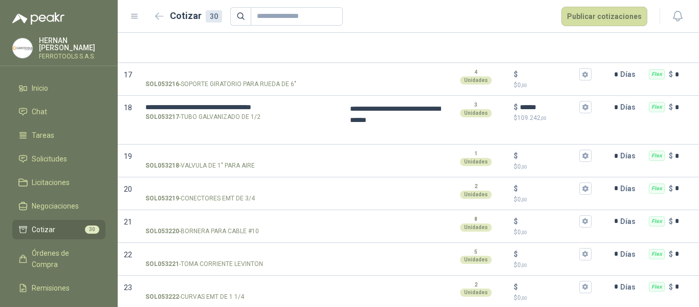
scroll to position [720, 0]
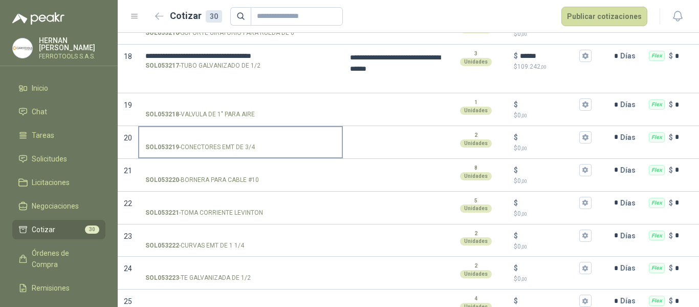
click at [208, 134] on input "SOL053219 - CONECTORES EMT DE 3/4" at bounding box center [240, 138] width 190 height 8
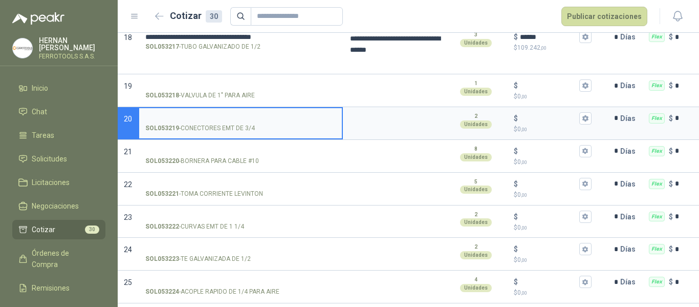
scroll to position [729, 0]
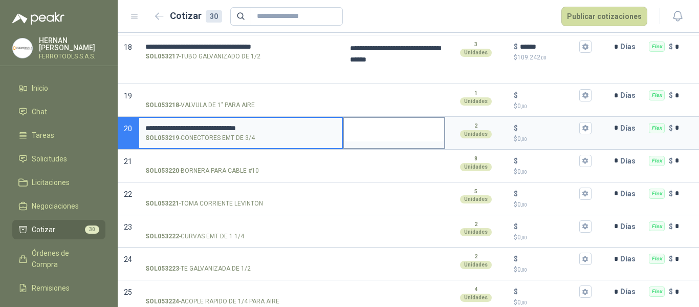
click at [385, 132] on textarea at bounding box center [394, 130] width 100 height 24
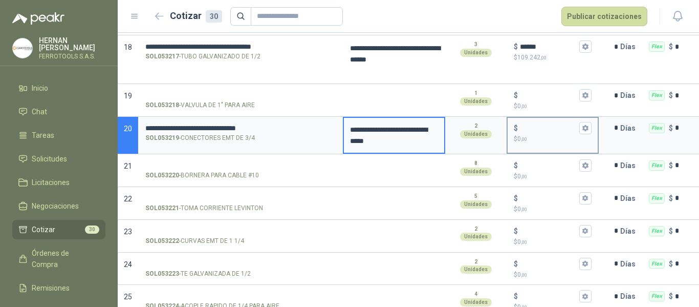
click at [539, 130] on input "$ $ 0 ,00" at bounding box center [548, 128] width 57 height 8
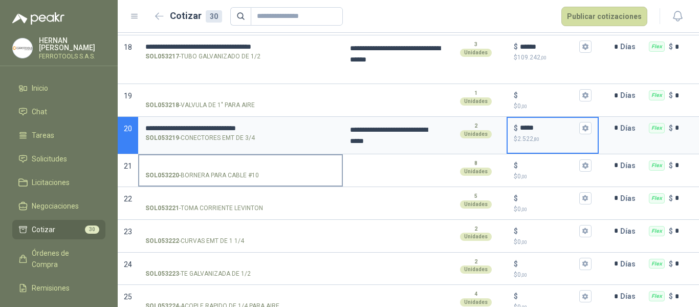
type input "*****"
click at [200, 162] on input "SOL053220 - BORNERA PARA CABLE #10" at bounding box center [240, 166] width 190 height 8
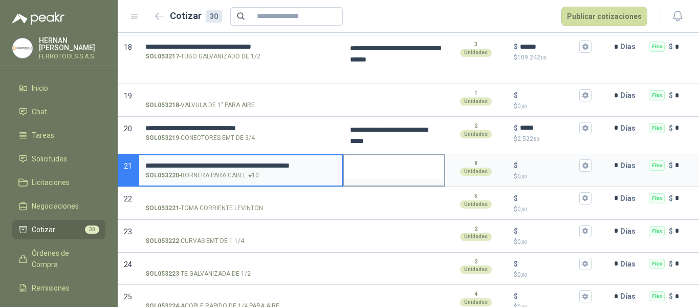
click at [402, 164] on textarea at bounding box center [394, 167] width 100 height 24
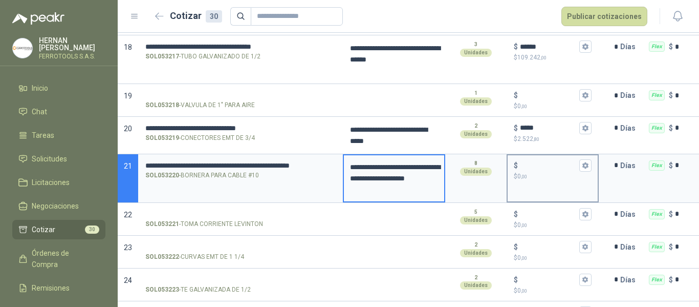
click at [549, 168] on input "$ $ 0 ,00" at bounding box center [548, 165] width 57 height 8
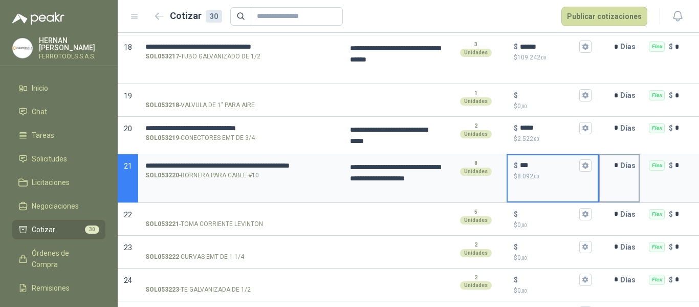
type input "***"
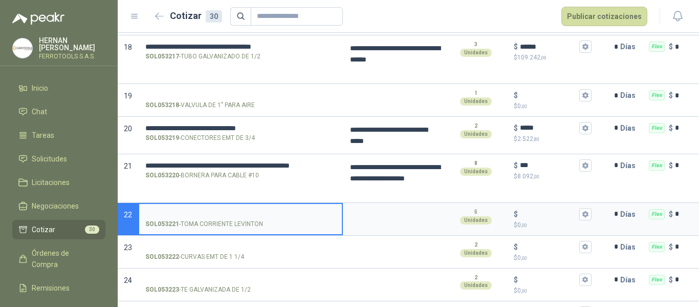
click at [187, 214] on input "SOL053221 - TOMA CORRIENTE LEVINTON" at bounding box center [240, 214] width 190 height 8
click at [379, 211] on textarea at bounding box center [394, 216] width 100 height 24
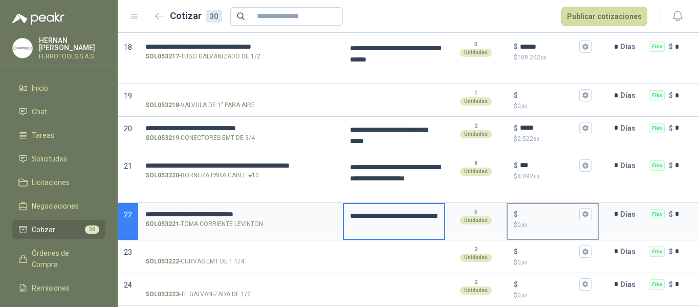
click at [533, 210] on input "$ $ 0 ,00" at bounding box center [548, 214] width 57 height 8
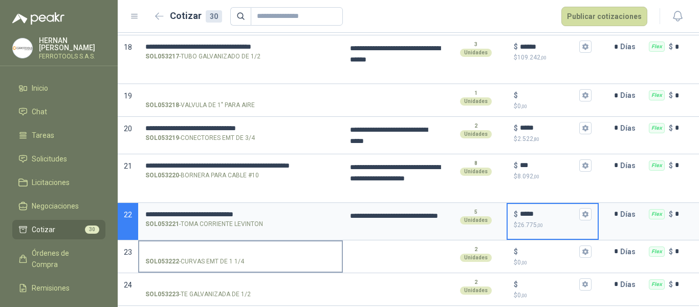
type input "*****"
click at [206, 248] on input "SOL053222 - CURVAS EMT DE 1 1/4" at bounding box center [240, 252] width 190 height 8
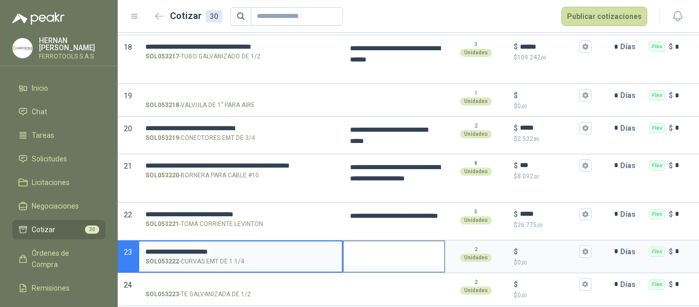
click at [378, 257] on textarea at bounding box center [394, 253] width 100 height 24
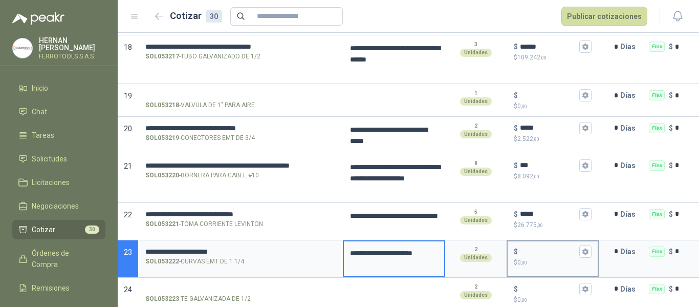
click at [544, 249] on input "$ $ 0 ,00" at bounding box center [548, 251] width 57 height 8
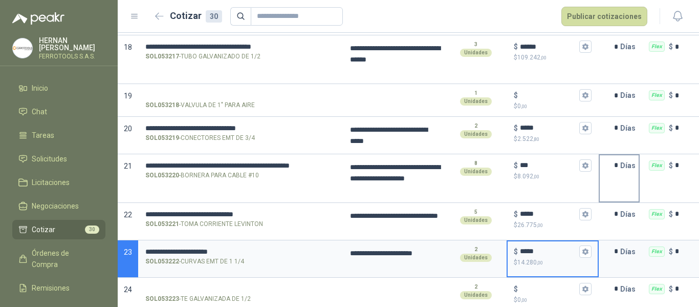
type input "*****"
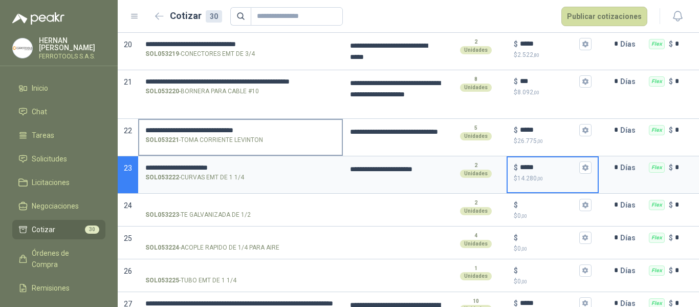
scroll to position [832, 0]
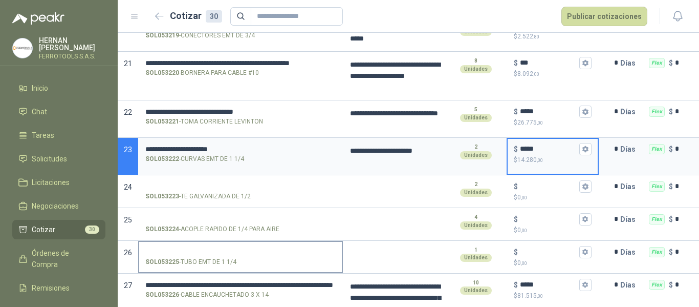
click at [209, 248] on input "SOL053225 - TUBO EMT DE 1 1/4" at bounding box center [240, 252] width 190 height 8
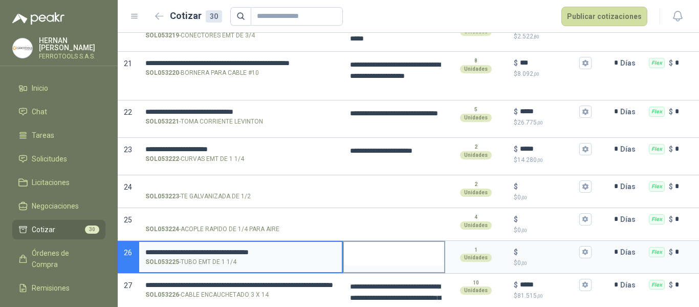
click at [396, 254] on textarea at bounding box center [394, 254] width 100 height 24
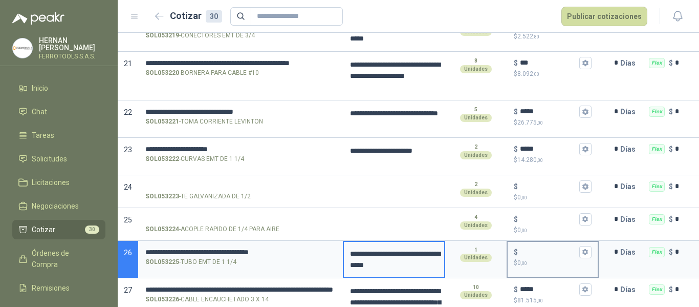
click at [550, 246] on div "$" at bounding box center [553, 252] width 78 height 12
click at [550, 248] on input "$ $ 0 ,00" at bounding box center [548, 252] width 57 height 8
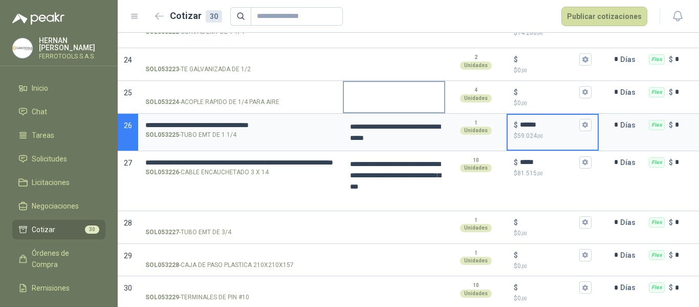
scroll to position [969, 0]
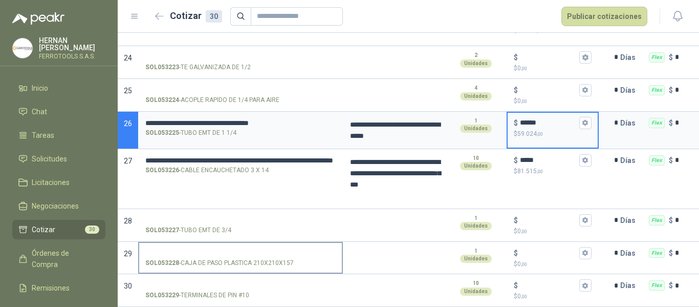
type input "******"
click at [206, 217] on input "SOL053227 - TUBO EMT DE 3/4" at bounding box center [240, 221] width 190 height 8
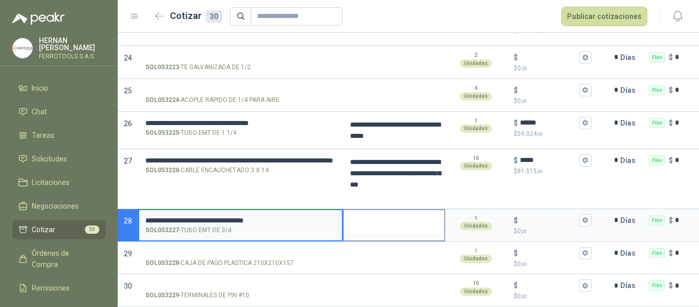
click at [377, 213] on textarea at bounding box center [394, 222] width 100 height 24
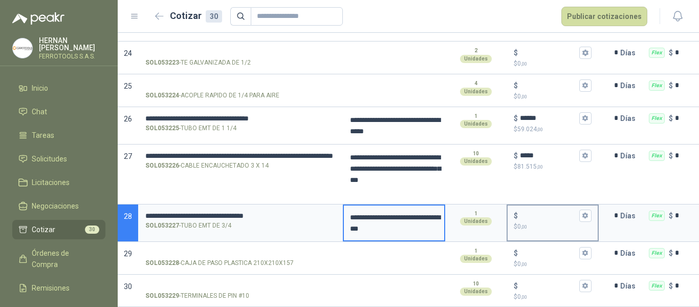
click at [549, 213] on input "$ $ 0 ,00" at bounding box center [548, 215] width 57 height 8
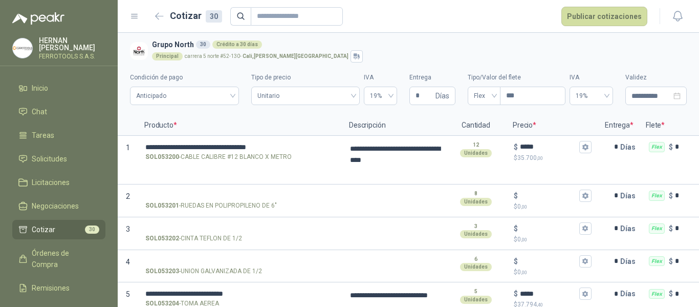
scroll to position [969, 0]
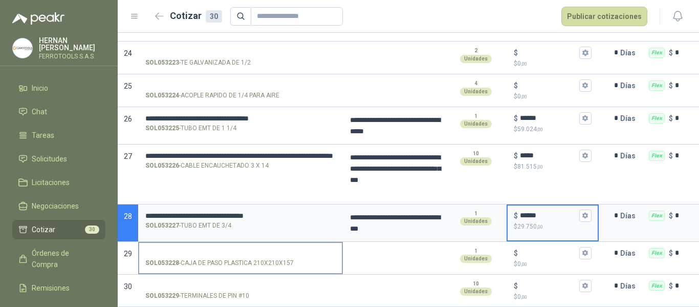
type input "******"
click at [193, 249] on input "SOL053228 - CAJA DE PASO PLASTICA 210X210X157" at bounding box center [240, 253] width 190 height 8
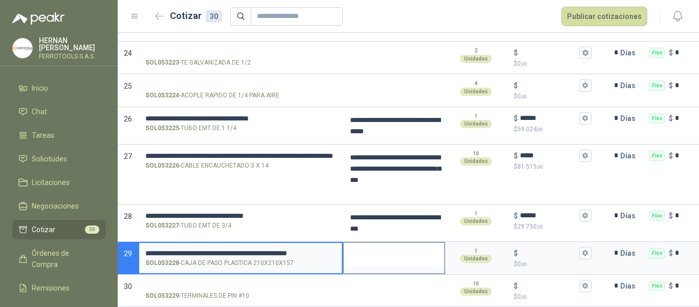
click at [392, 243] on textarea at bounding box center [394, 255] width 100 height 24
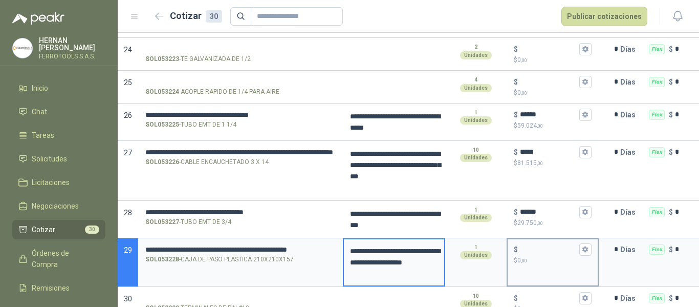
click at [544, 252] on input "$ $ 0 ,00" at bounding box center [548, 249] width 57 height 8
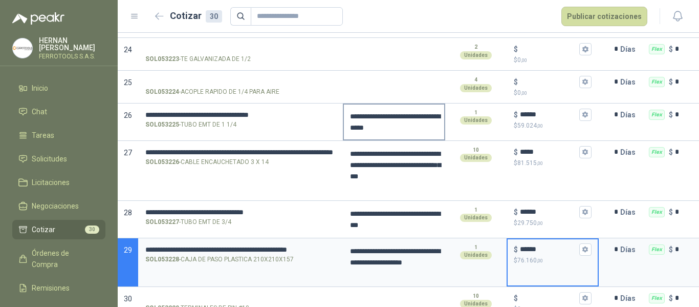
type input "******"
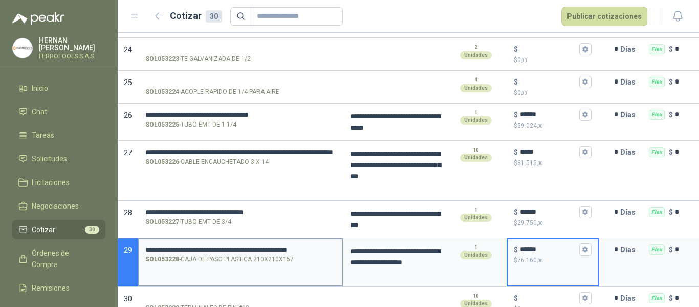
scroll to position [990, 0]
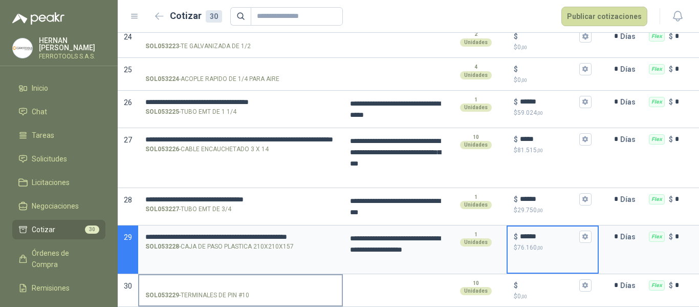
click at [200, 282] on input "SOL053229 - TERMINALES DE PIN #10" at bounding box center [240, 286] width 190 height 8
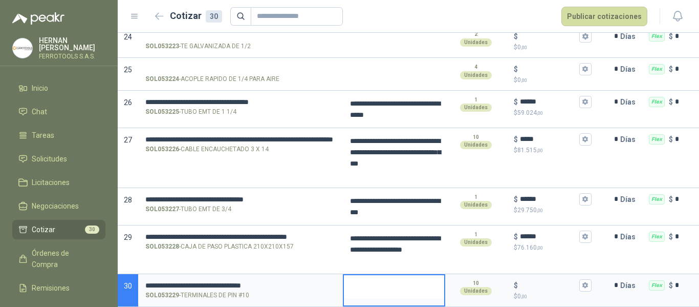
click at [387, 277] on textarea at bounding box center [394, 287] width 100 height 24
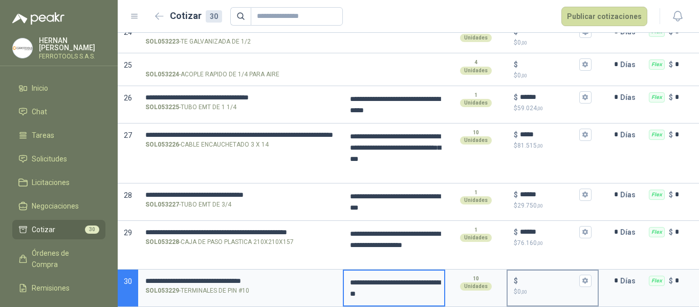
click at [551, 277] on input "$ $ 0 ,00" at bounding box center [548, 281] width 57 height 8
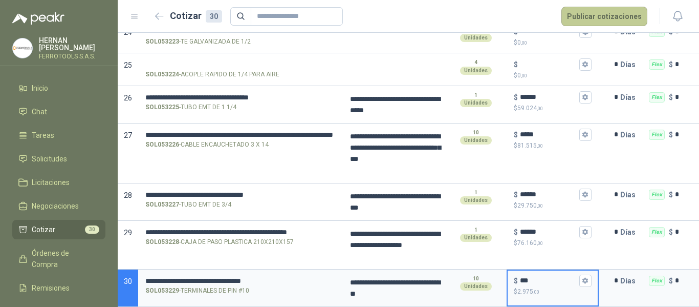
type input "***"
click at [596, 17] on button "Publicar cotizaciones" at bounding box center [605, 16] width 86 height 19
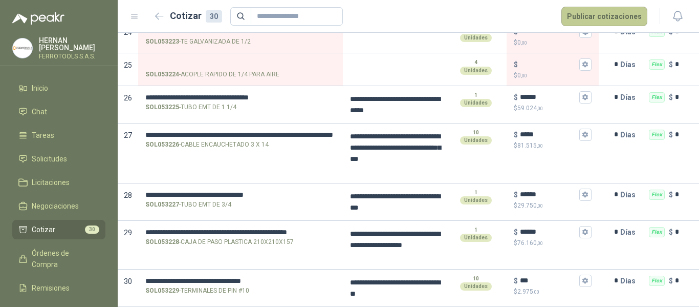
scroll to position [25, 0]
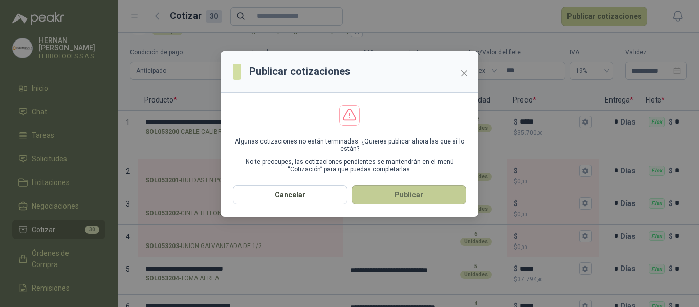
click at [404, 194] on button "Publicar" at bounding box center [409, 194] width 115 height 19
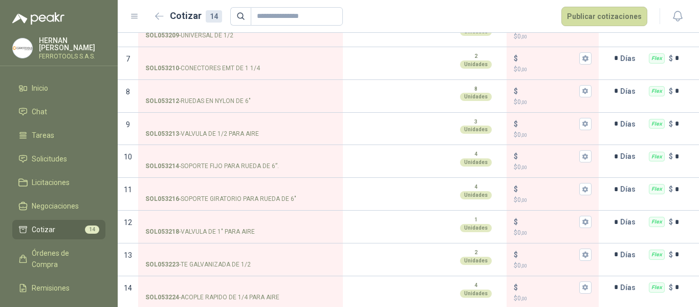
scroll to position [295, 0]
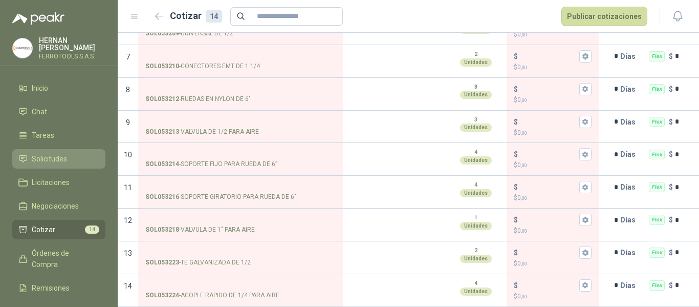
click at [57, 157] on span "Solicitudes" at bounding box center [49, 158] width 35 height 11
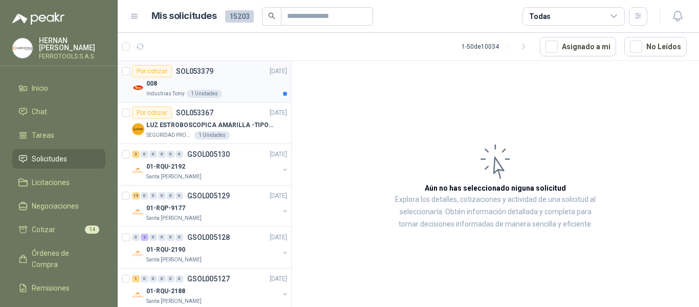
click at [238, 94] on div "Industrias Tomy 1 Unidades" at bounding box center [216, 94] width 141 height 8
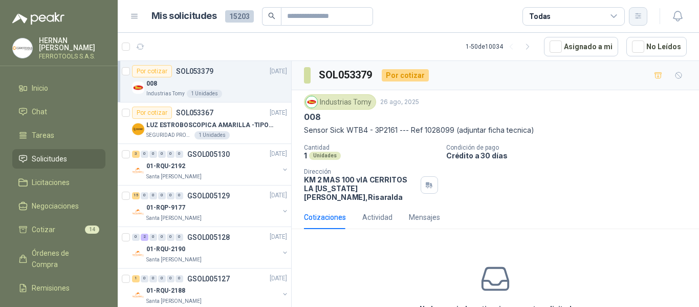
click at [642, 15] on icon "button" at bounding box center [638, 16] width 9 height 9
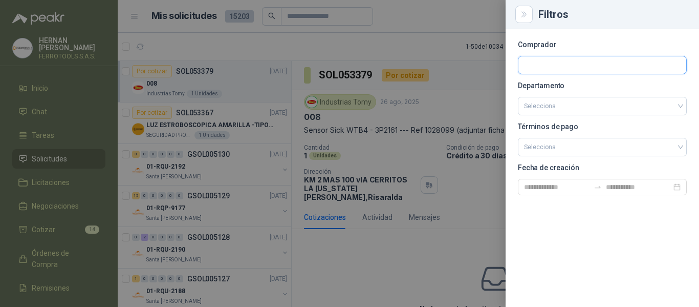
click at [562, 68] on input "text" at bounding box center [603, 64] width 168 height 17
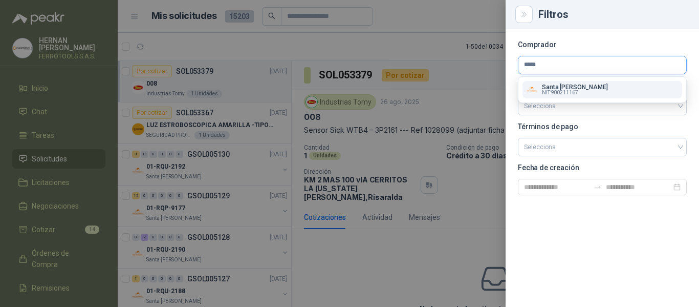
type input "*****"
click at [576, 90] on span "NIT : 900211167" at bounding box center [560, 92] width 36 height 5
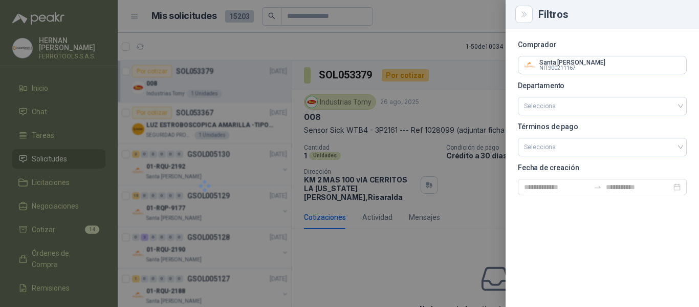
click at [308, 14] on div at bounding box center [349, 153] width 699 height 307
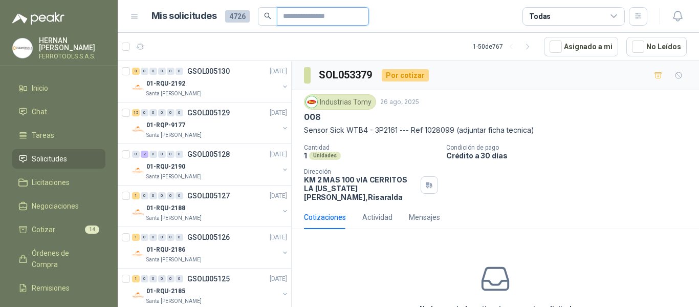
click at [313, 17] on input "text" at bounding box center [319, 16] width 72 height 17
type input "****"
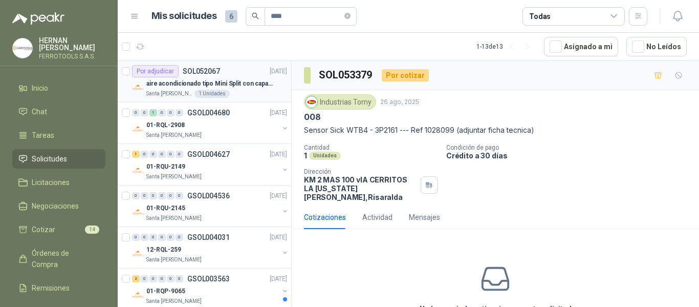
click at [244, 85] on p "aire acondicionado tipo Mini Split con capacidad de 12000 BTU a 110V o 220V" at bounding box center [210, 84] width 128 height 10
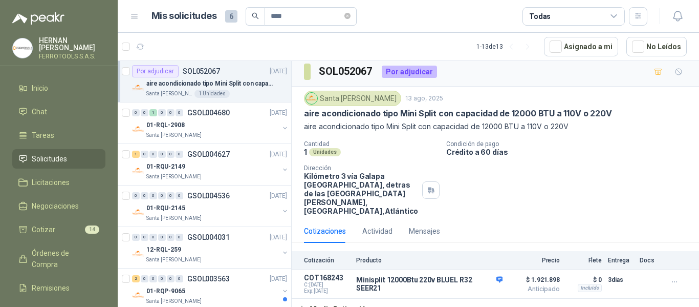
scroll to position [4, 0]
click at [222, 124] on div "01-RQL-2908" at bounding box center [212, 125] width 133 height 12
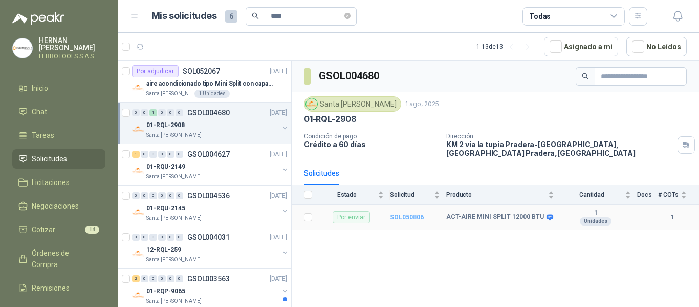
click at [407, 219] on b "SOL050806" at bounding box center [407, 217] width 34 height 7
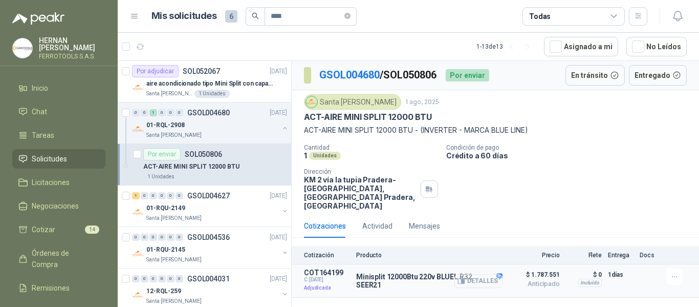
click at [476, 274] on button "Detalles" at bounding box center [479, 281] width 48 height 14
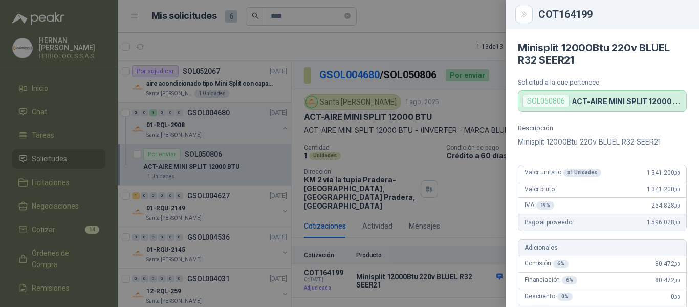
click at [303, 36] on div at bounding box center [349, 153] width 699 height 307
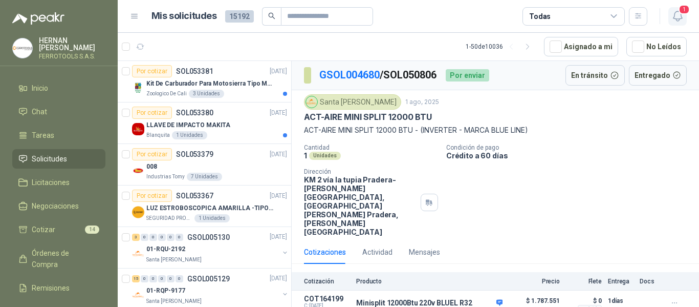
click at [683, 17] on icon "button" at bounding box center [678, 16] width 13 height 13
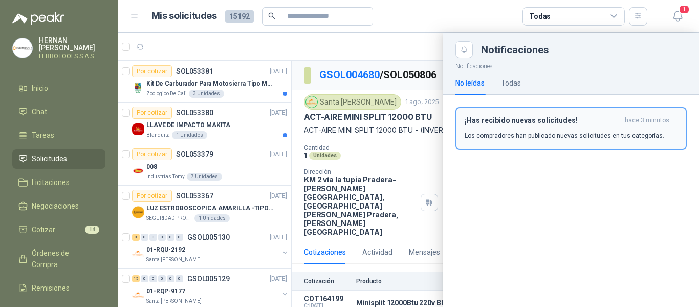
click at [511, 122] on h3 "¡Has recibido nuevas solicitudes!" at bounding box center [543, 120] width 156 height 9
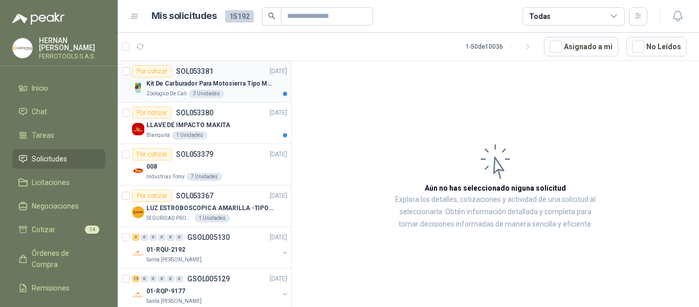
click at [226, 88] on p "Kit De Carburador Para Motosierra Tipo M250 - Zama" at bounding box center [210, 84] width 128 height 10
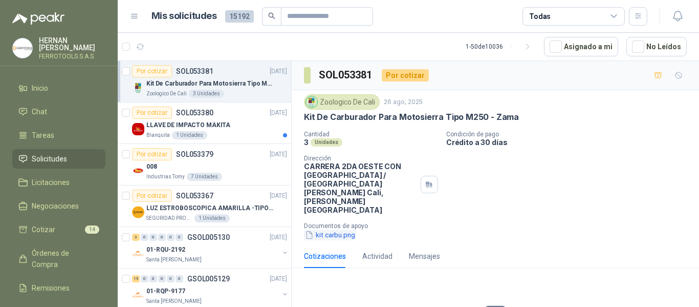
click at [344, 229] on button "kit carbu.png" at bounding box center [330, 234] width 52 height 11
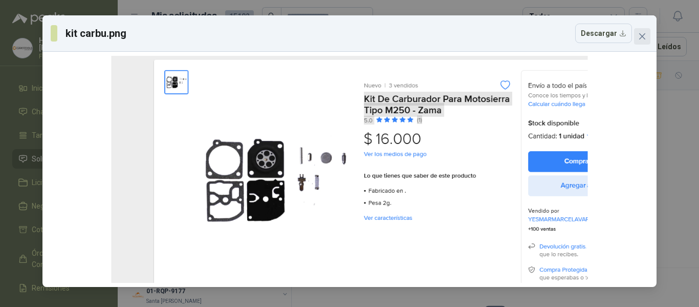
click at [644, 34] on icon "close" at bounding box center [643, 36] width 8 height 8
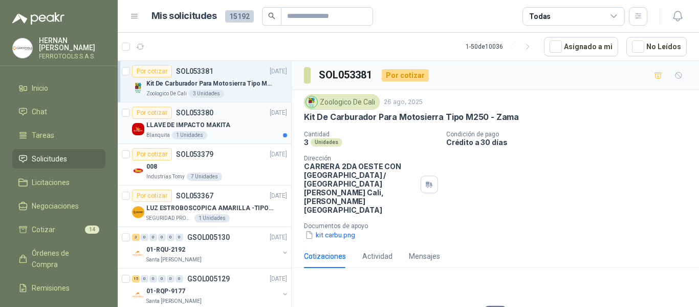
click at [234, 123] on div "LLAVE DE IMPACTO MAKITA" at bounding box center [216, 125] width 141 height 12
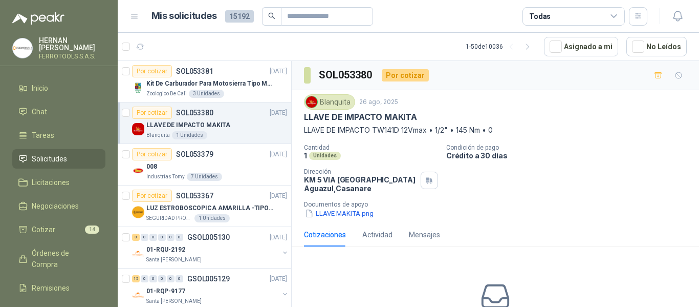
click at [346, 220] on div "Blanquita 26 ago, 2025 LLAVE DE IMPACTO MAKITA LLAVE DE IMPACTO TW141D 12Vmax •…" at bounding box center [496, 156] width 408 height 133
click at [348, 214] on button "LLAVE MAKITA.png" at bounding box center [339, 213] width 71 height 11
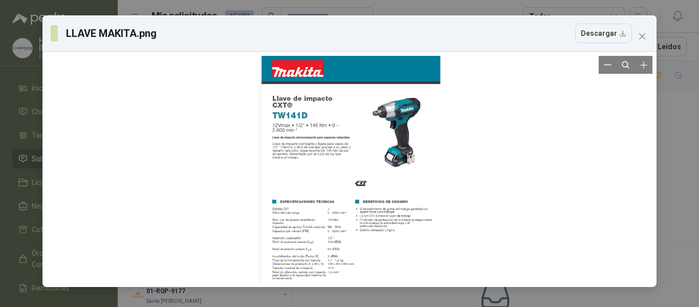
drag, startPoint x: 316, startPoint y: 92, endPoint x: 216, endPoint y: 140, distance: 112.0
click at [216, 140] on div at bounding box center [350, 169] width 606 height 227
click at [687, 126] on div "LLAVE MAKITA.png Descargar" at bounding box center [349, 153] width 699 height 307
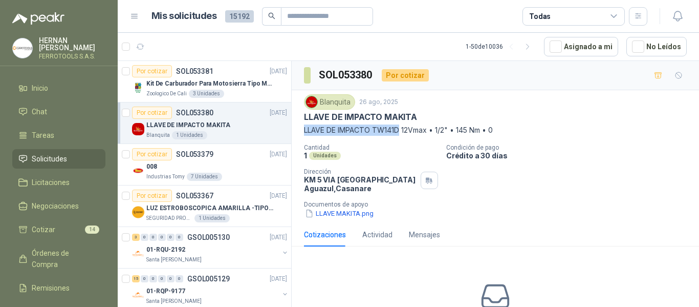
drag, startPoint x: 303, startPoint y: 130, endPoint x: 399, endPoint y: 131, distance: 96.3
click at [399, 131] on div "Blanquita 26 ago, 2025 LLAVE DE IMPACTO MAKITA LLAVE DE IMPACTO TW141D 12Vmax •…" at bounding box center [496, 156] width 408 height 133
copy p "LLAVE DE IMPACTO TW141D"
click at [221, 168] on div "008" at bounding box center [216, 166] width 141 height 12
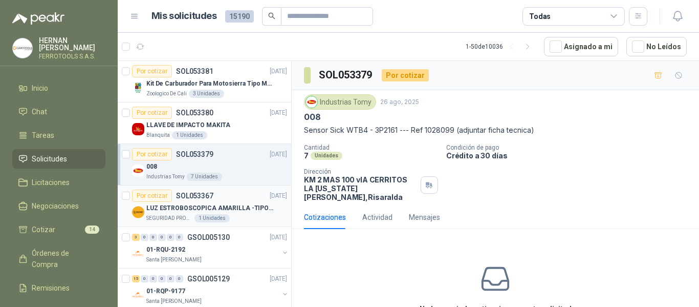
click at [247, 207] on p "LUZ ESTROBOSCOPICA AMARILLA -TIPO BALA" at bounding box center [210, 208] width 128 height 10
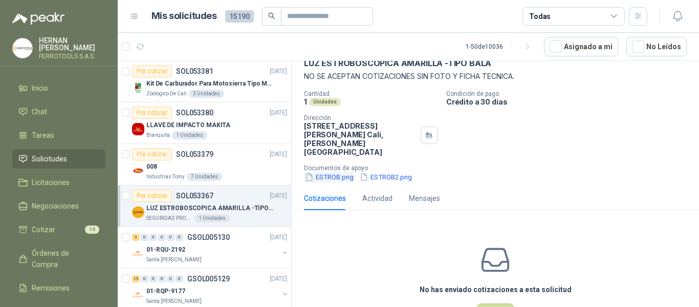
scroll to position [83, 0]
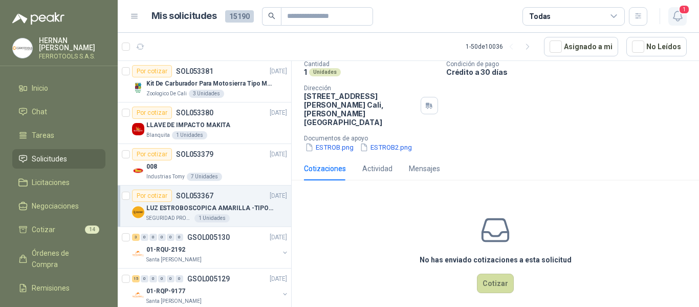
click at [677, 20] on icon "button" at bounding box center [677, 16] width 9 height 10
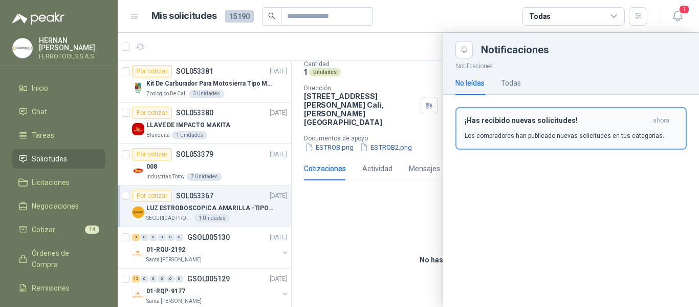
drag, startPoint x: 570, startPoint y: 127, endPoint x: 557, endPoint y: 124, distance: 13.7
click at [569, 127] on div "¡Has recibido nuevas solicitudes! ahora Los compradores han publicado nuevas so…" at bounding box center [571, 128] width 213 height 24
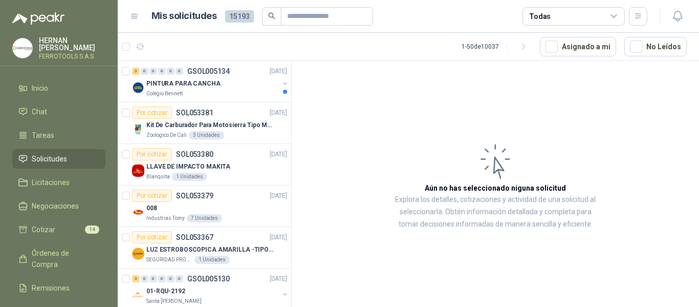
click at [235, 86] on div "PINTURA PARA CANCHA" at bounding box center [212, 83] width 133 height 12
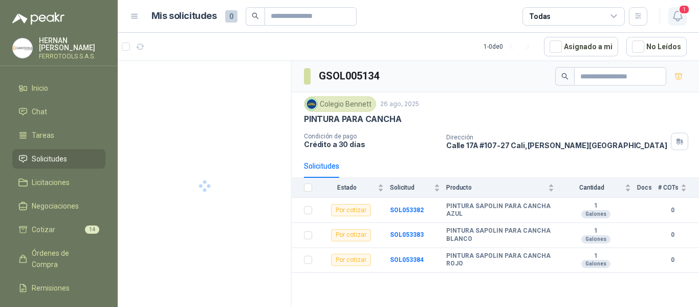
click at [681, 20] on icon "button" at bounding box center [678, 16] width 13 height 13
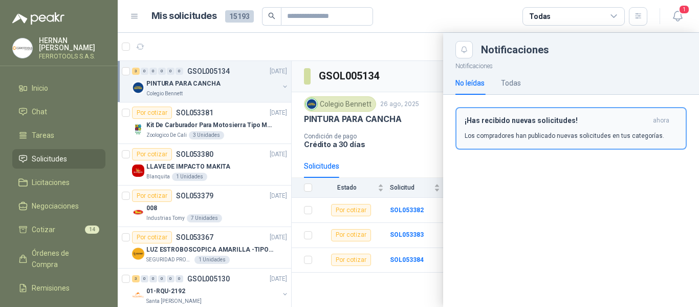
click at [579, 126] on div "¡Has recibido nuevas solicitudes! ahora Los compradores han publicado nuevas so…" at bounding box center [571, 128] width 213 height 24
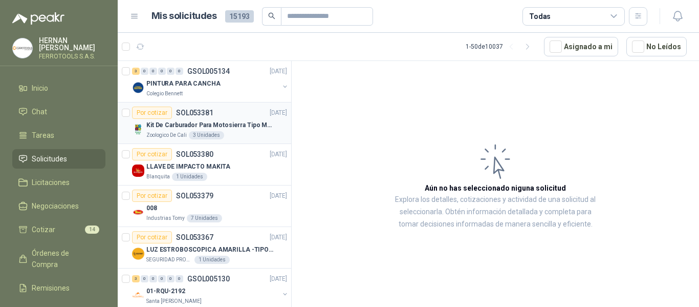
scroll to position [0, 1]
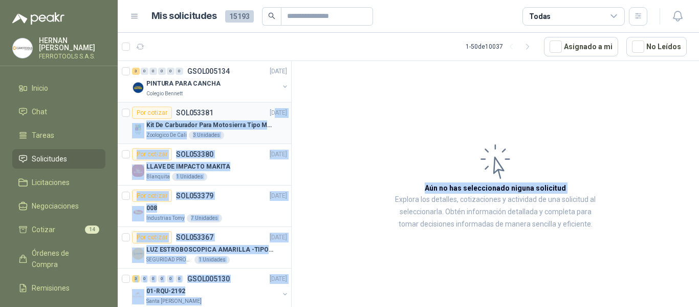
drag, startPoint x: 297, startPoint y: 78, endPoint x: 252, endPoint y: 110, distance: 55.4
click at [252, 110] on div "3 0 0 0 0 0 GSOL005134 [DATE] PINTURA PARA CANCHA Colegio [PERSON_NAME] Por cot…" at bounding box center [409, 185] width 582 height 250
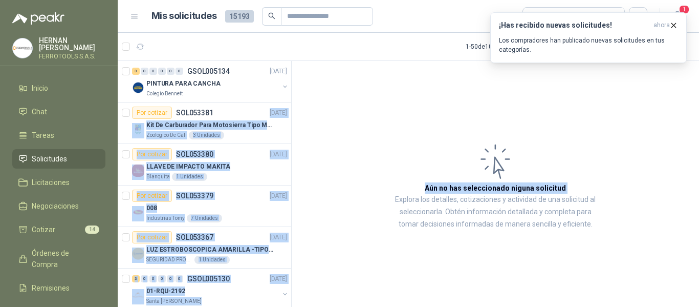
click at [406, 124] on article "Aún no has seleccionado niguna solicitud Explora los detalles, cotizaciones y a…" at bounding box center [496, 185] width 408 height 249
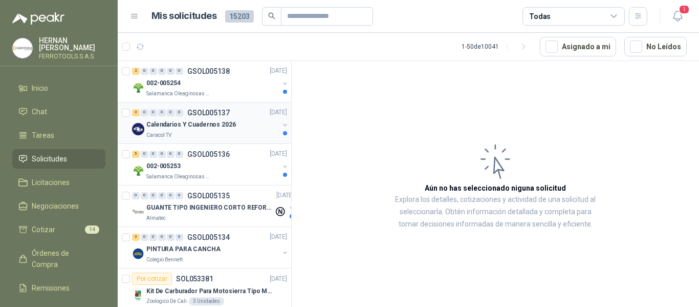
click at [223, 128] on p "Calendarios Y Cuadernos 2026" at bounding box center [191, 125] width 90 height 10
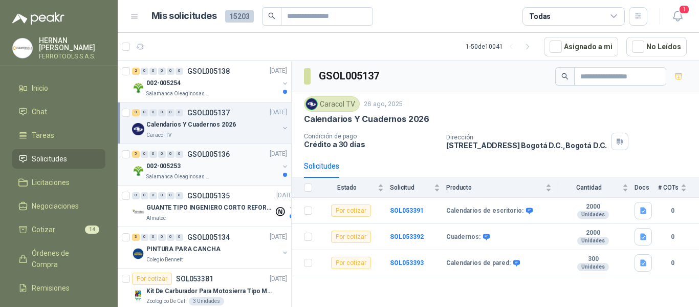
click at [217, 171] on div "002-005253" at bounding box center [212, 166] width 133 height 12
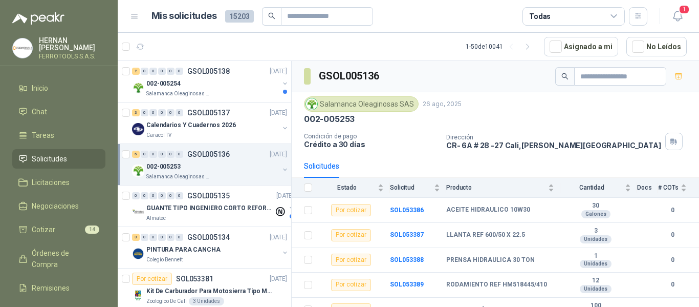
scroll to position [12, 0]
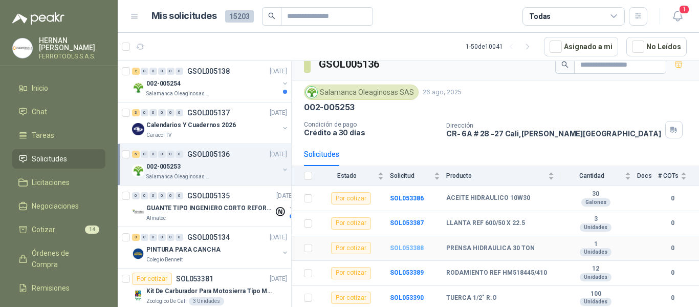
click at [409, 244] on b "SOL053388" at bounding box center [407, 247] width 34 height 7
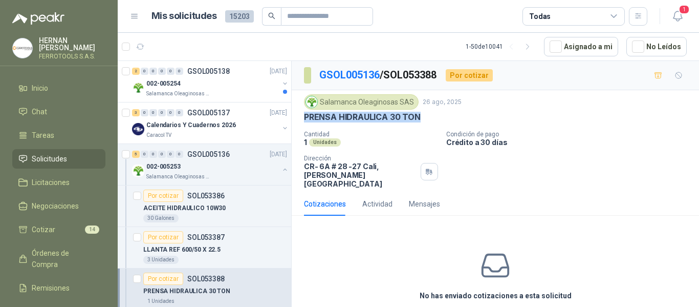
drag, startPoint x: 304, startPoint y: 114, endPoint x: 427, endPoint y: 122, distance: 123.7
click at [427, 122] on div "Salamanca Oleaginosas SAS 26 ago, 2025 PRENSA HIDRAULICA 30 TON Cantidad 1 Unid…" at bounding box center [496, 141] width 408 height 102
copy p "PRENSA HIDRAULICA 30 TON"
click at [210, 162] on div "002-005253" at bounding box center [212, 166] width 133 height 12
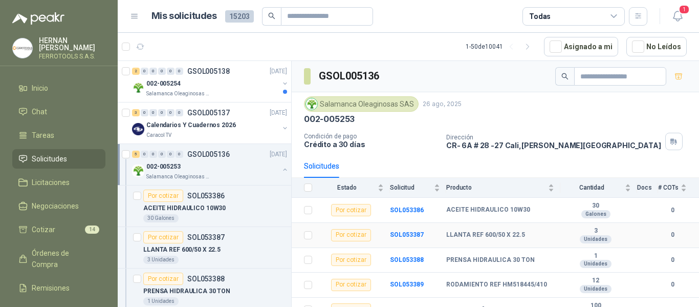
scroll to position [12, 0]
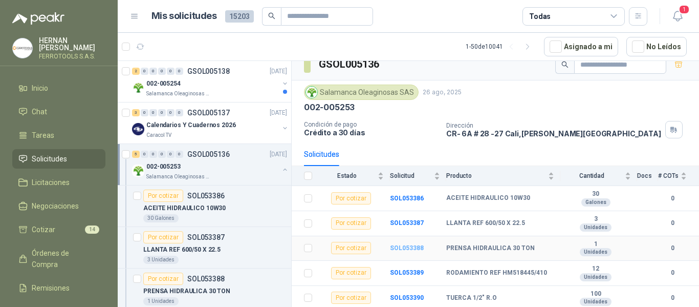
click at [407, 244] on b "SOL053388" at bounding box center [407, 247] width 34 height 7
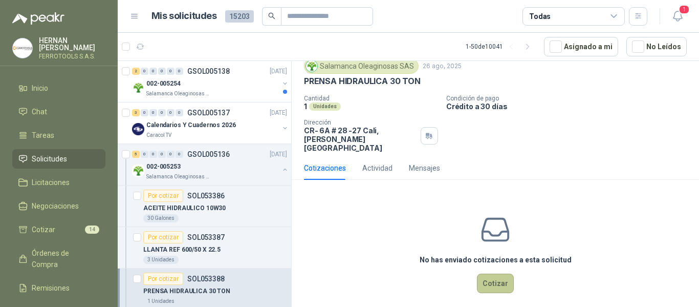
click at [497, 275] on button "Cotizar" at bounding box center [495, 282] width 37 height 19
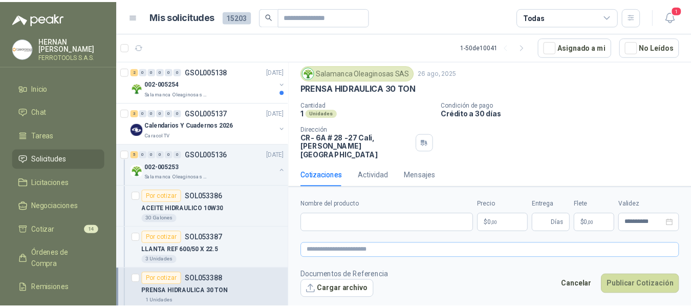
scroll to position [29, 0]
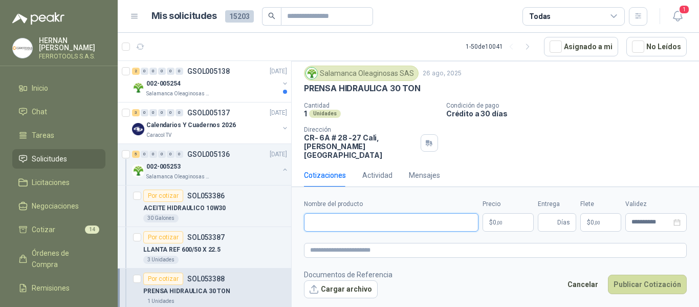
click at [391, 222] on input "Nombre del producto" at bounding box center [391, 222] width 175 height 18
paste input "**********"
type input "**********"
click at [422, 251] on textarea at bounding box center [495, 250] width 383 height 15
paste textarea "**********"
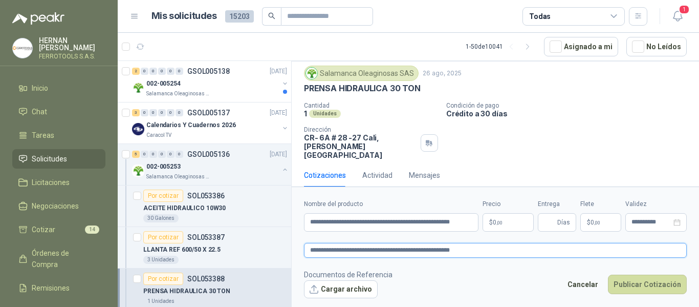
type textarea "**********"
click at [524, 226] on body "HERNAN RUALES FERROTOOLS S.A.S. Inicio Chat Tareas Solicitudes Licitaciones Neg…" at bounding box center [349, 153] width 699 height 307
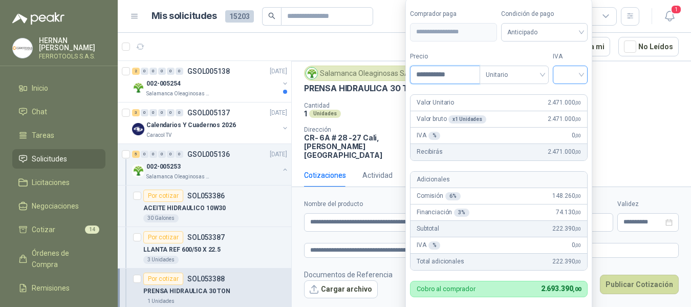
type input "**********"
click at [580, 71] on input "search" at bounding box center [570, 73] width 23 height 15
click at [574, 96] on div "19%" at bounding box center [572, 95] width 19 height 11
click at [540, 52] on label "Tipo" at bounding box center [516, 57] width 69 height 10
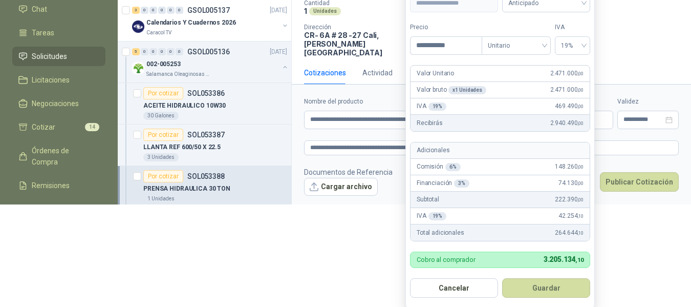
scroll to position [104, 0]
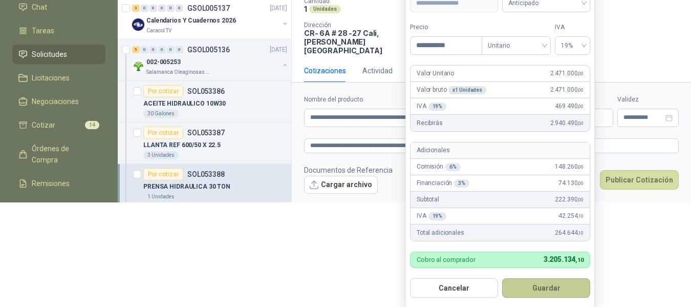
click at [554, 287] on button "Guardar" at bounding box center [546, 287] width 88 height 19
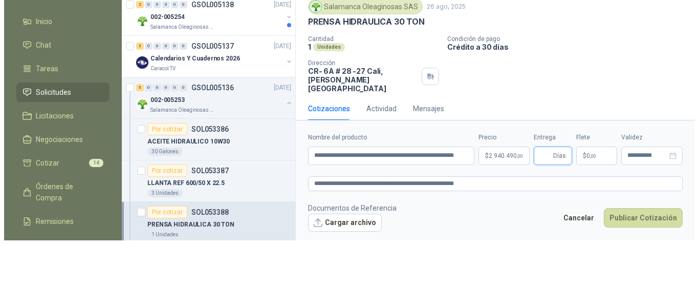
scroll to position [0, 0]
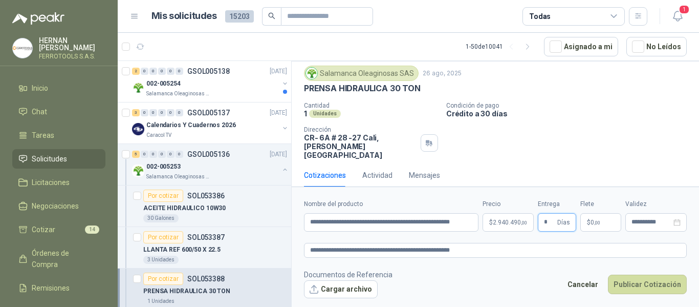
type input "*"
click at [552, 305] on form "**********" at bounding box center [496, 248] width 408 height 124
click at [492, 245] on textarea "**********" at bounding box center [495, 250] width 383 height 15
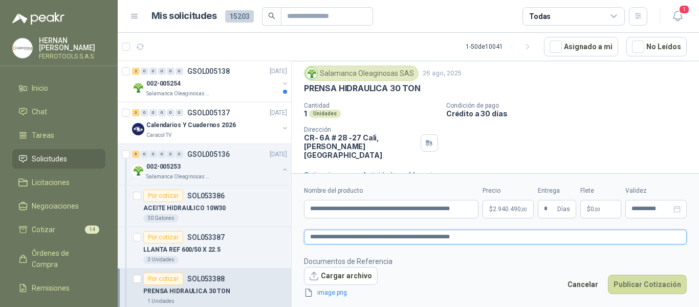
scroll to position [36, 0]
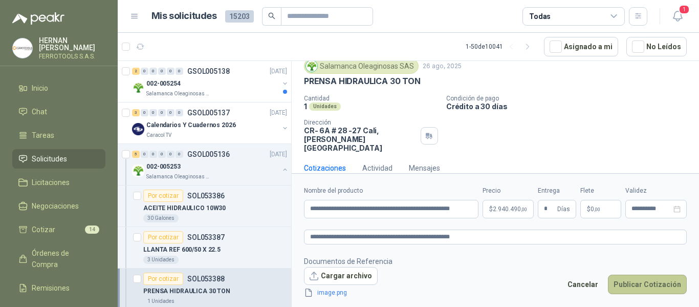
click at [641, 287] on button "Publicar Cotización" at bounding box center [647, 283] width 79 height 19
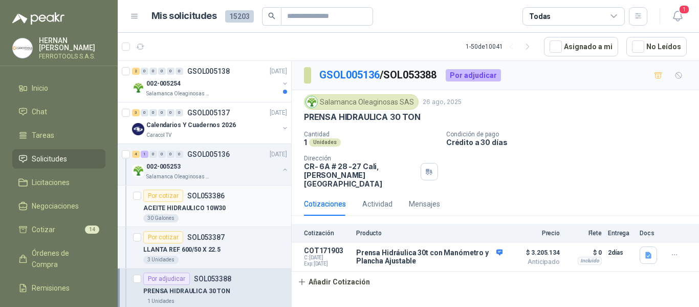
scroll to position [0, 0]
click at [267, 168] on div "002-005253" at bounding box center [212, 166] width 133 height 12
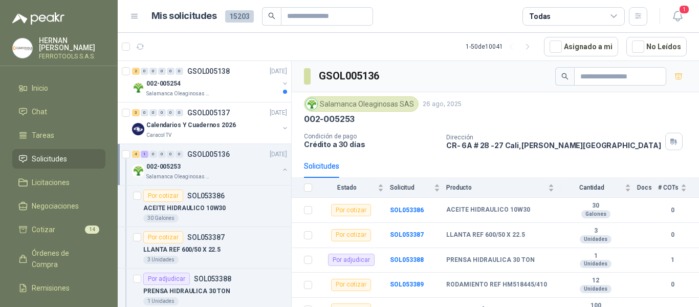
click at [281, 172] on button "button" at bounding box center [285, 169] width 8 height 8
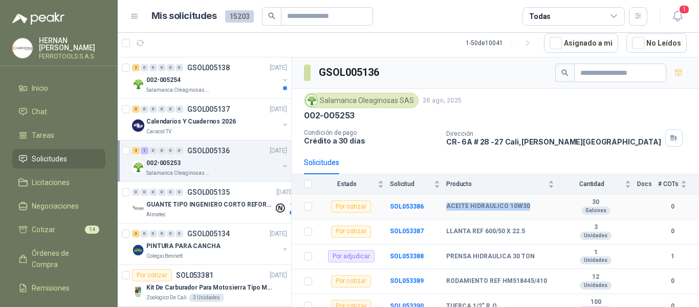
drag, startPoint x: 447, startPoint y: 205, endPoint x: 528, endPoint y: 203, distance: 81.4
click at [528, 203] on div "ACEITE HIDRAULICO 10W30" at bounding box center [501, 206] width 108 height 8
copy b "ACEITE HIDRAULICO 10W30"
click at [187, 93] on p "Salamanca Oleaginosas SAS" at bounding box center [178, 90] width 65 height 8
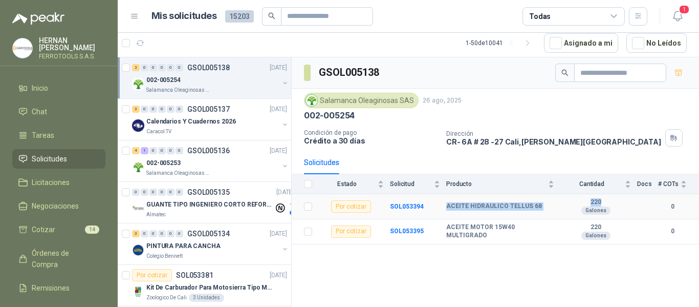
drag, startPoint x: 447, startPoint y: 207, endPoint x: 609, endPoint y: 203, distance: 162.4
click at [609, 203] on tr "Por cotizar SOL053394 ACEITE HIDRAULICO TELLUS 68 220 Galones 0" at bounding box center [496, 206] width 408 height 25
copy tr "ACEITE HIDRAULICO TELLUS 68 220"
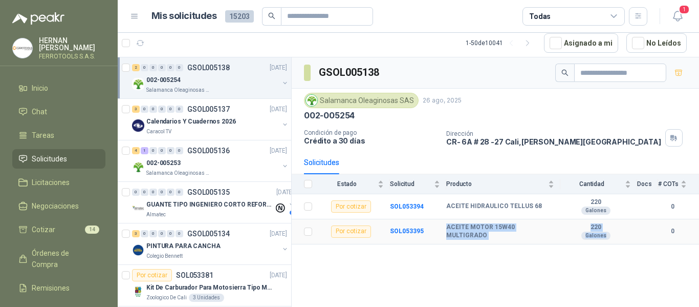
drag, startPoint x: 447, startPoint y: 234, endPoint x: 633, endPoint y: 236, distance: 186.9
click at [633, 236] on tr "Por cotizar SOL053395 ACEITE MOTOR 15W40 MULTIGRADO 220 Galones 0" at bounding box center [496, 231] width 408 height 25
copy tr "ACEITE MOTOR 15W40 MULTIGRADO 220 Galones"
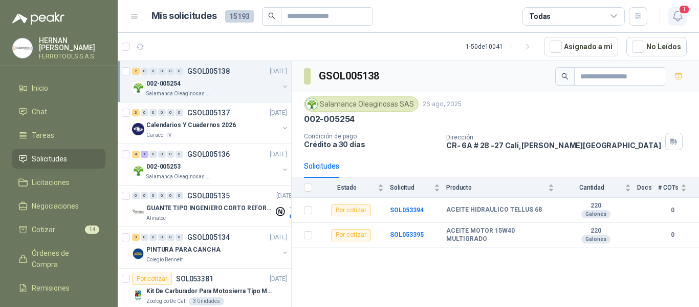
click at [680, 20] on icon "button" at bounding box center [678, 16] width 13 height 13
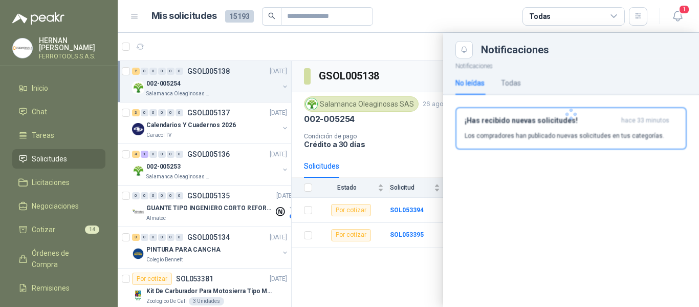
click at [568, 134] on div at bounding box center [571, 114] width 256 height 112
click at [535, 126] on div "¡Has recibido nuevas solicitudes! hace 33 minutos Los compradores han publicado…" at bounding box center [571, 128] width 213 height 24
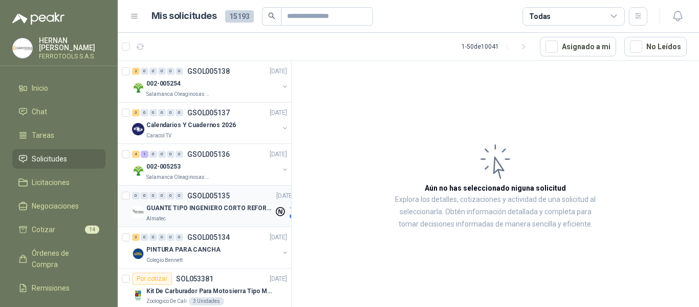
click at [246, 210] on p "GUANTE TIPO INGENIERO CORTO REFORZADO" at bounding box center [210, 208] width 128 height 10
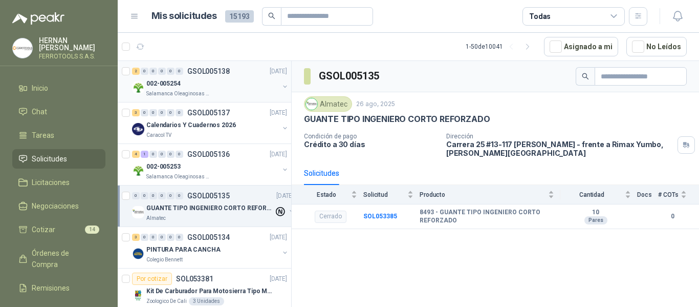
click at [208, 81] on div "002-005254" at bounding box center [212, 83] width 133 height 12
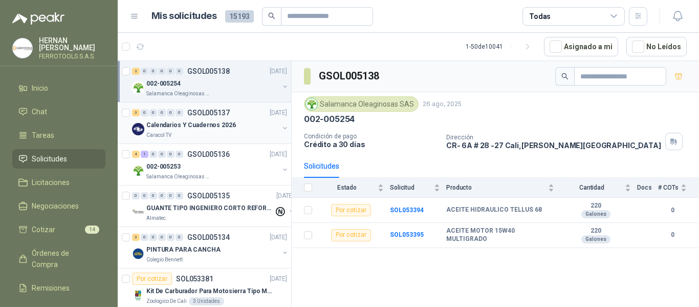
click at [198, 116] on p "GSOL005137" at bounding box center [208, 112] width 43 height 7
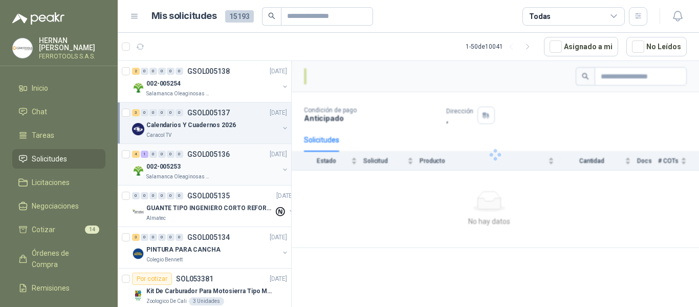
click at [203, 163] on div "002-005253" at bounding box center [212, 166] width 133 height 12
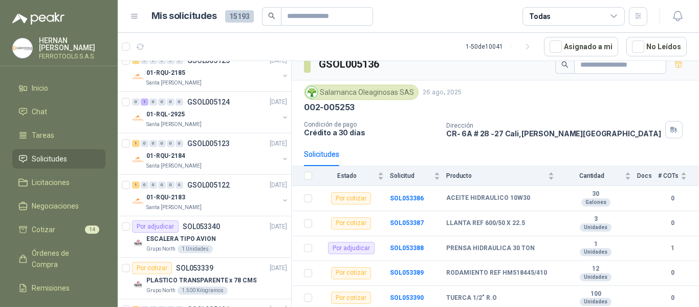
scroll to position [563, 0]
